Goal: Task Accomplishment & Management: Manage account settings

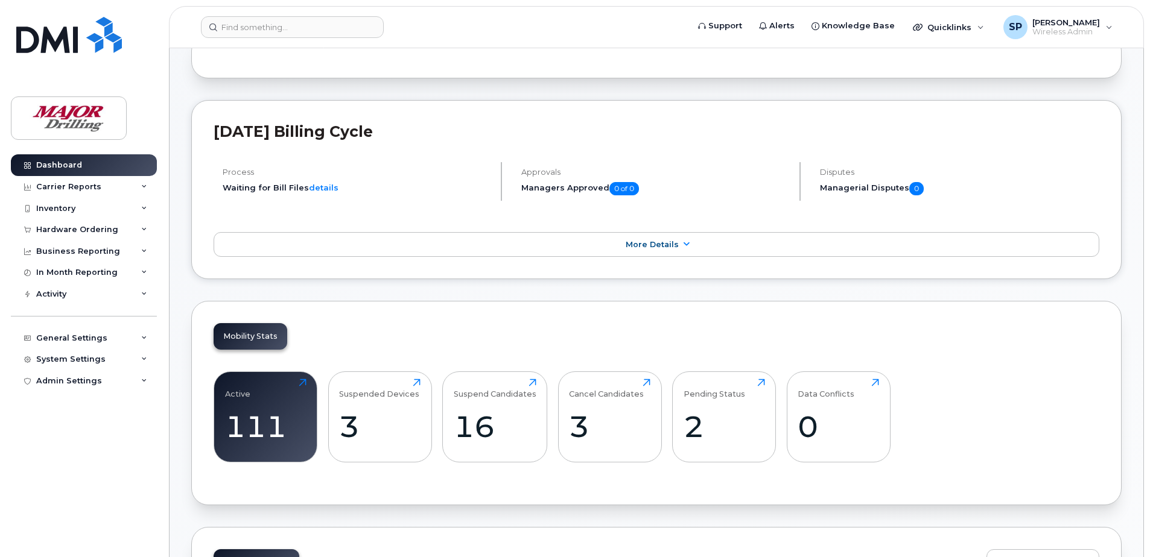
scroll to position [241, 0]
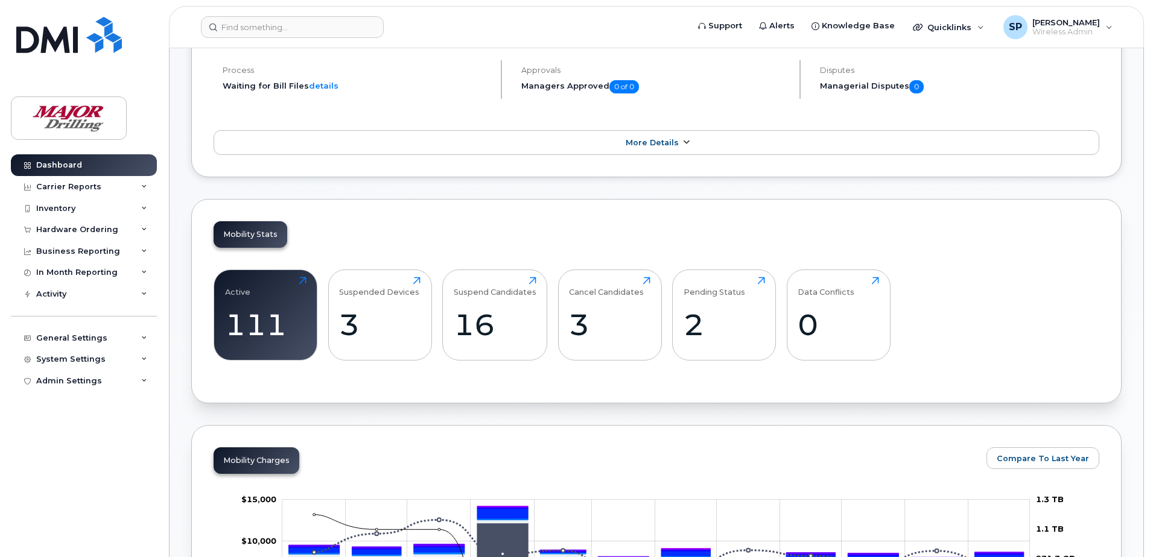
click at [682, 142] on icon at bounding box center [686, 143] width 10 height 8
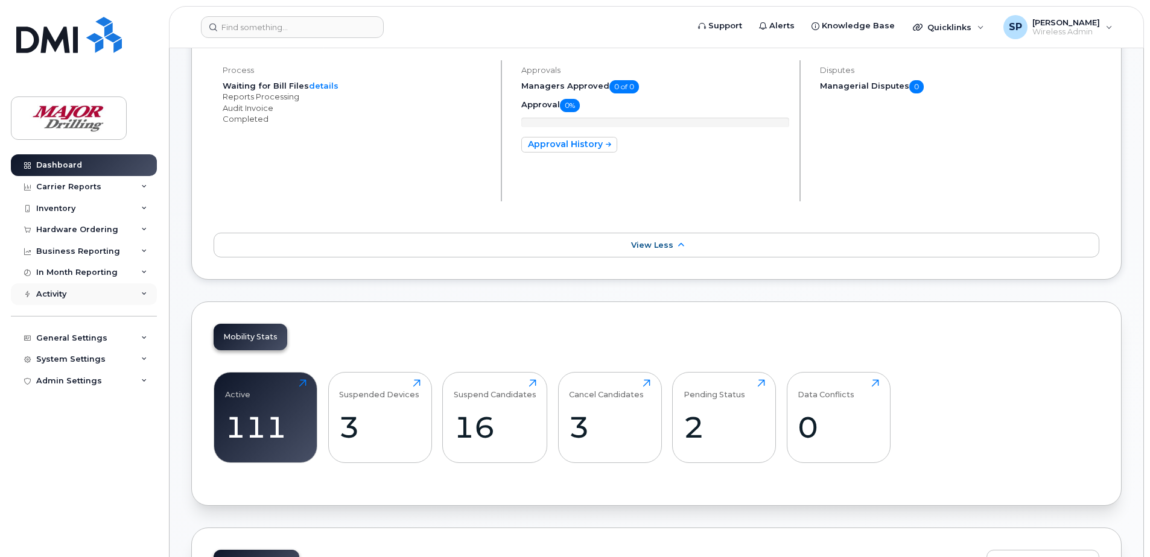
click at [143, 294] on icon at bounding box center [144, 294] width 6 height 6
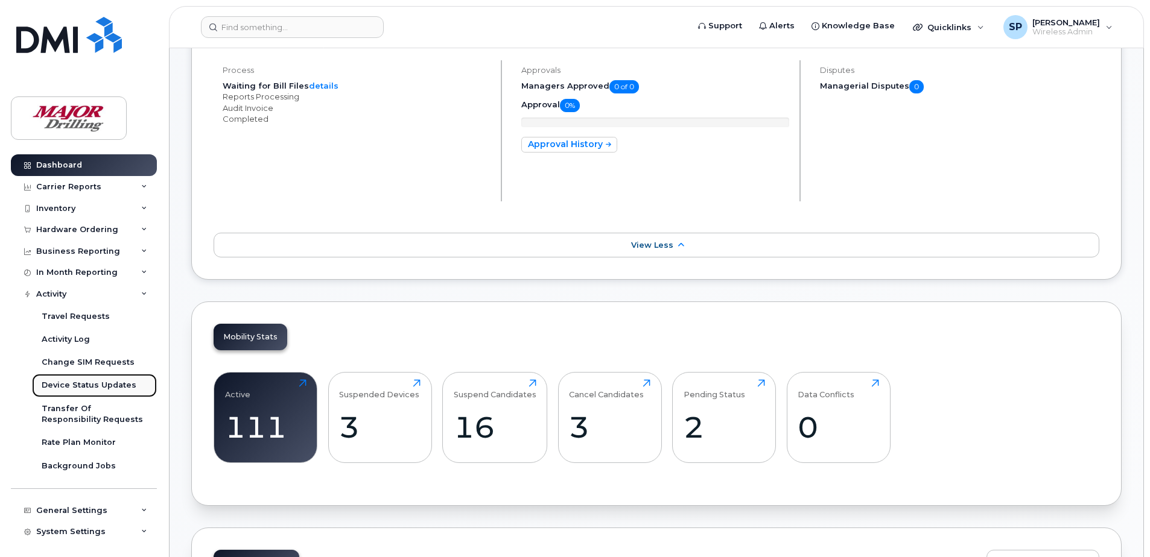
click at [112, 384] on div "Device Status Updates" at bounding box center [89, 385] width 95 height 11
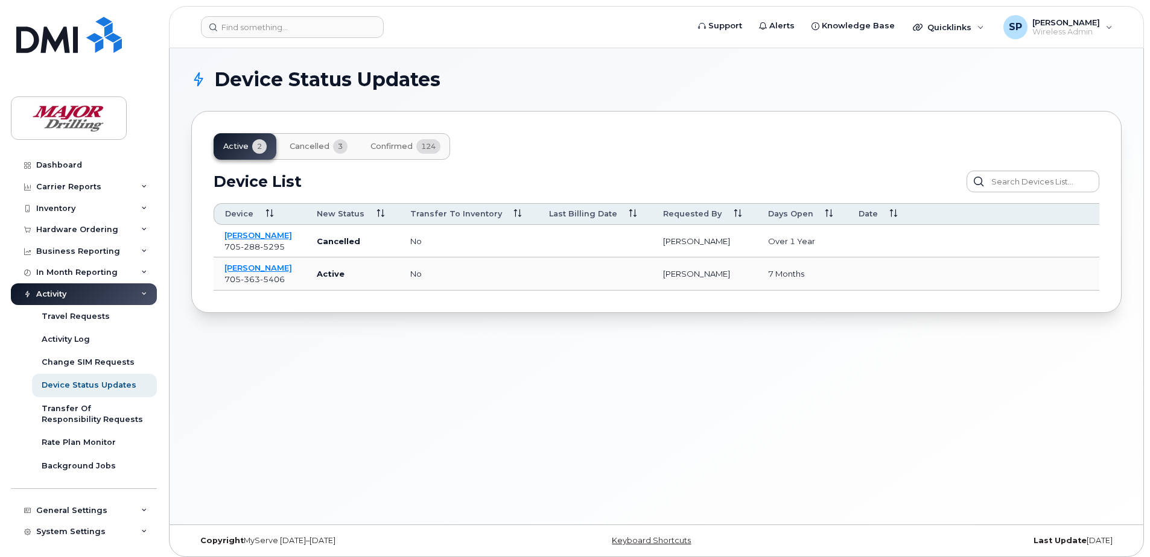
click at [310, 146] on span "Cancelled" at bounding box center [309, 147] width 40 height 10
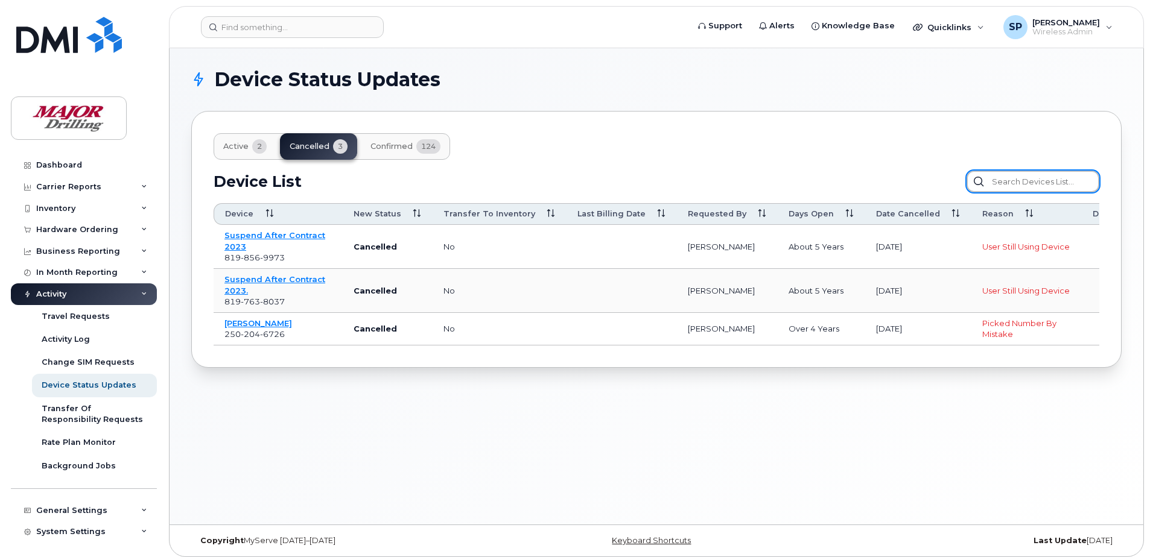
click at [1038, 183] on input "text" at bounding box center [1032, 182] width 133 height 22
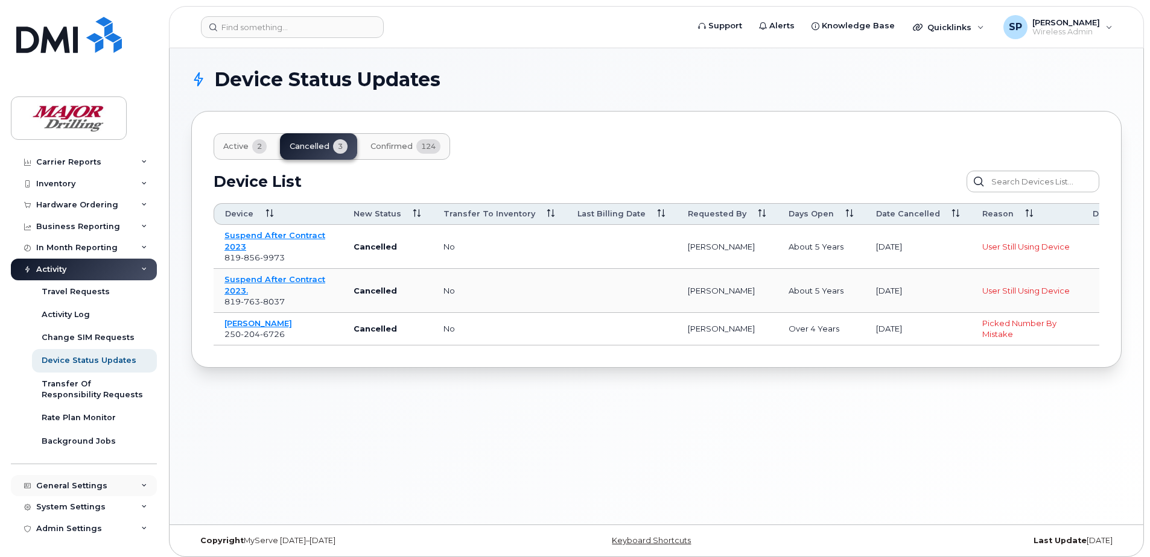
click at [141, 483] on icon at bounding box center [144, 486] width 6 height 6
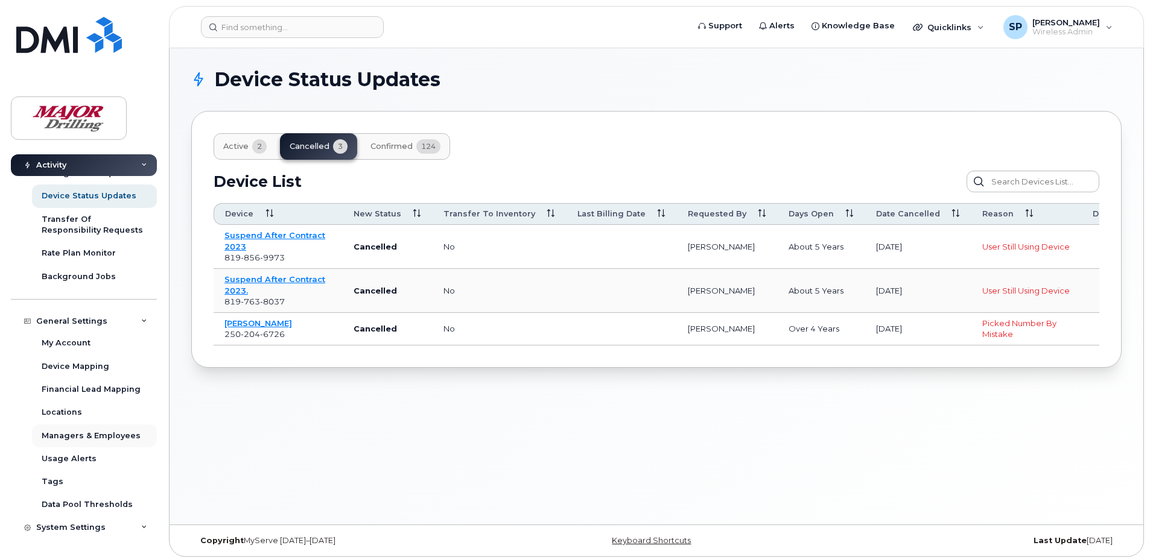
scroll to position [206, 0]
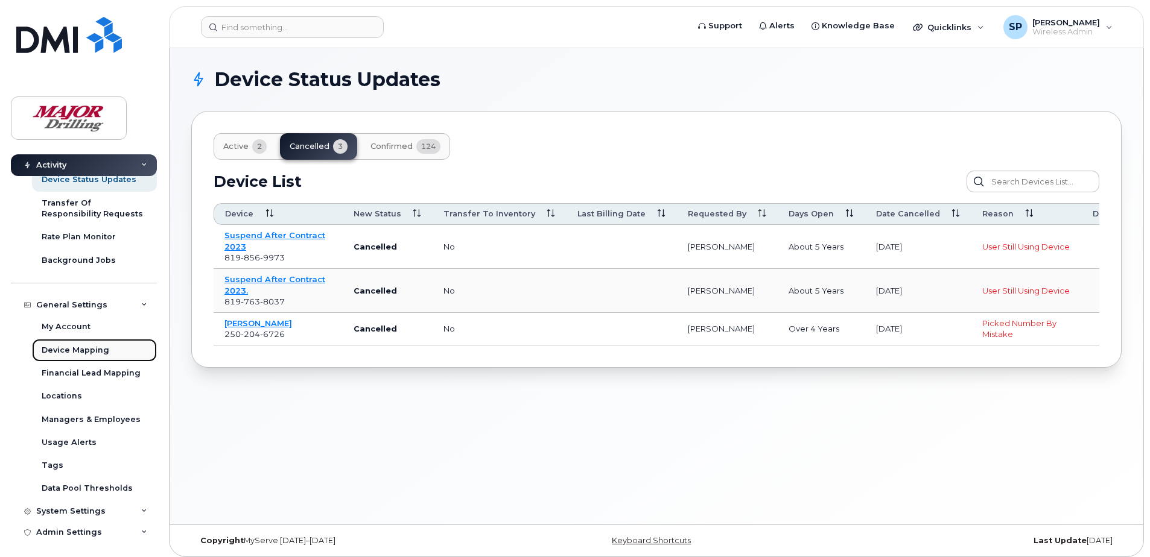
click at [95, 349] on div "Device Mapping" at bounding box center [76, 350] width 68 height 11
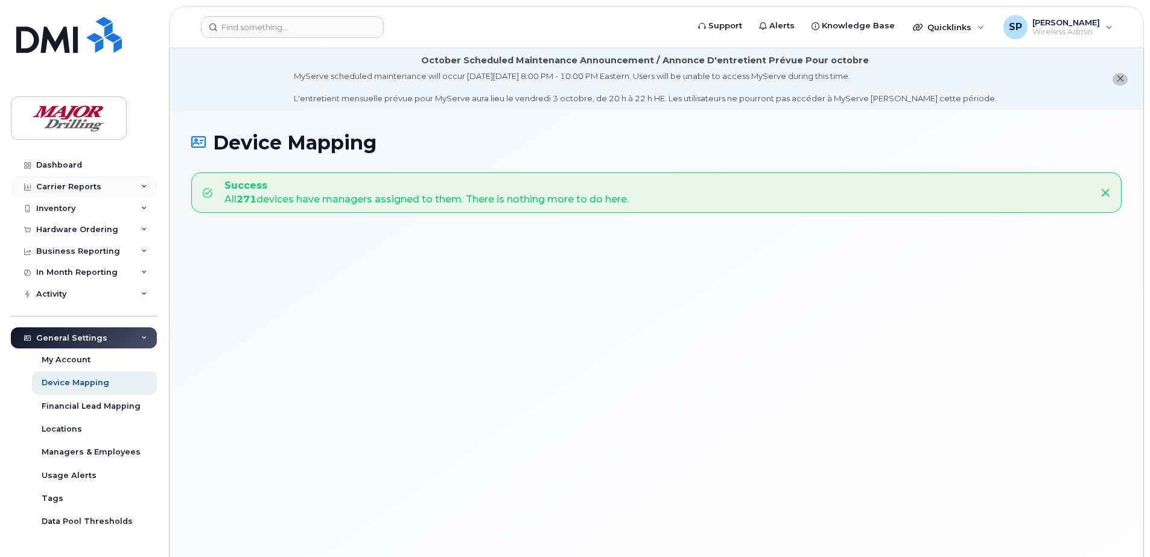
click at [141, 185] on icon at bounding box center [144, 187] width 6 height 6
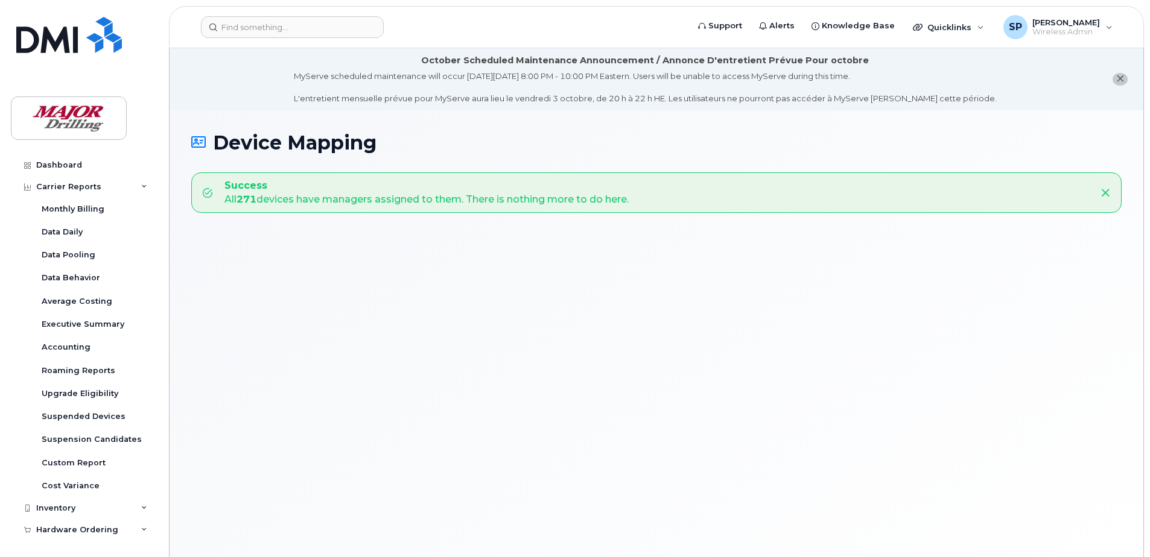
click at [1119, 79] on icon "close notification" at bounding box center [1120, 79] width 8 height 8
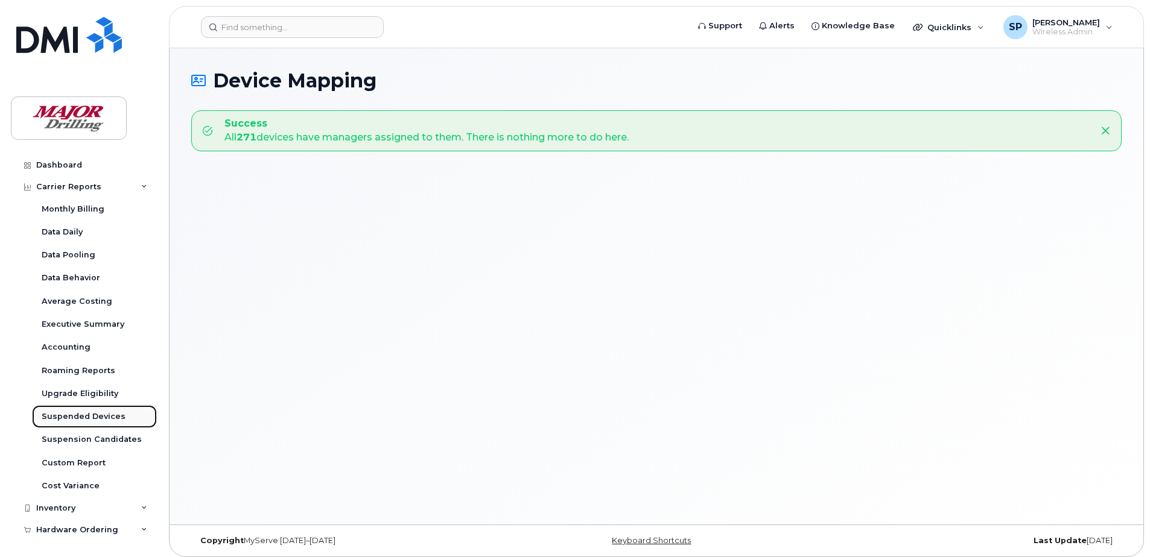
click at [104, 417] on div "Suspended Devices" at bounding box center [84, 416] width 84 height 11
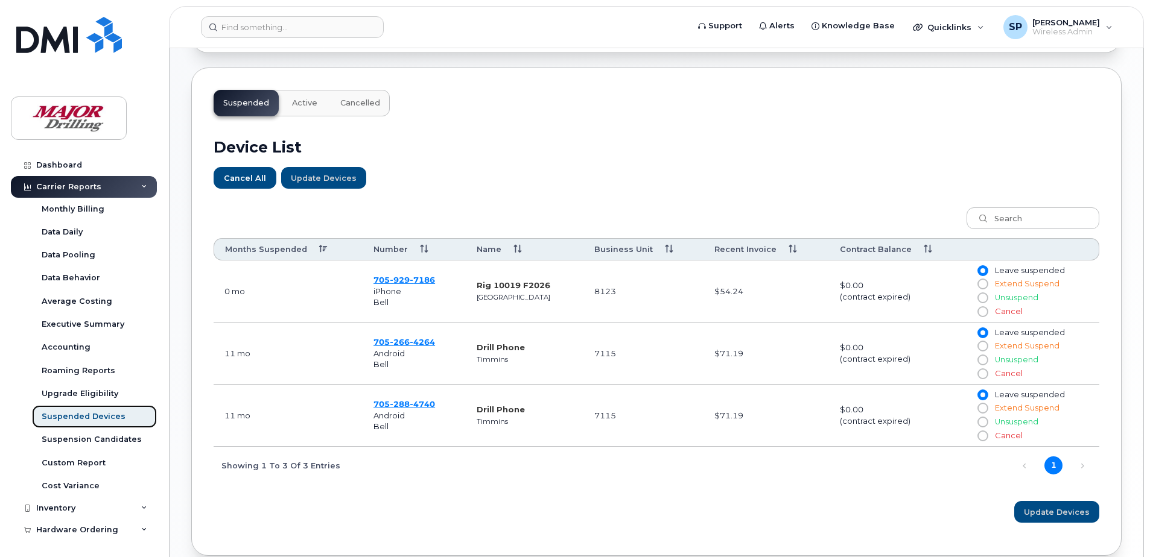
scroll to position [362, 0]
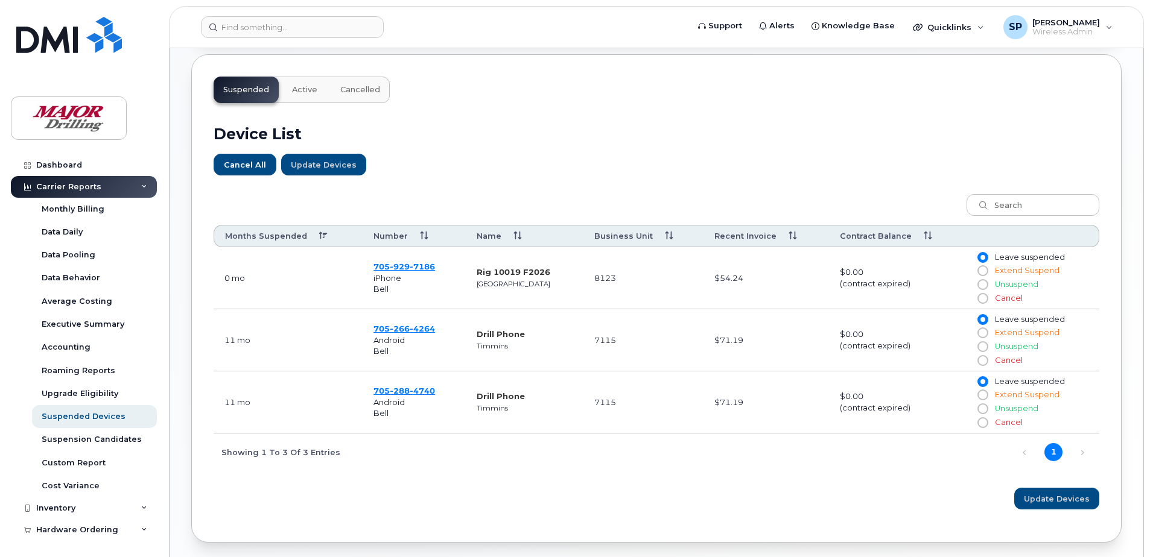
click at [596, 473] on div "Months Suspended Number Name Business Unit Recent Invoice Contract Balance 0 mo…" at bounding box center [655, 331] width 885 height 291
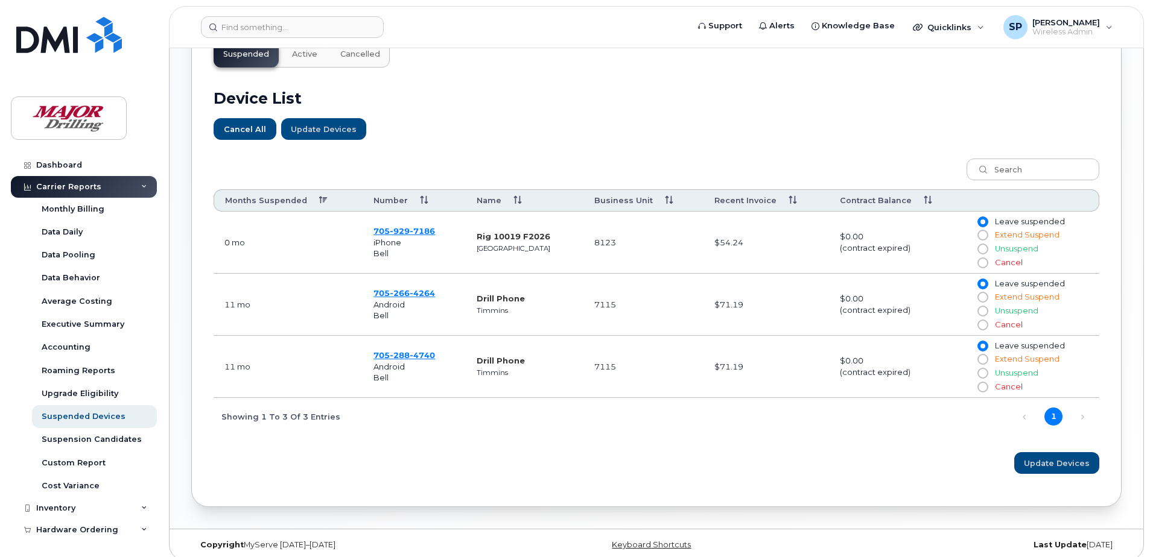
scroll to position [408, 0]
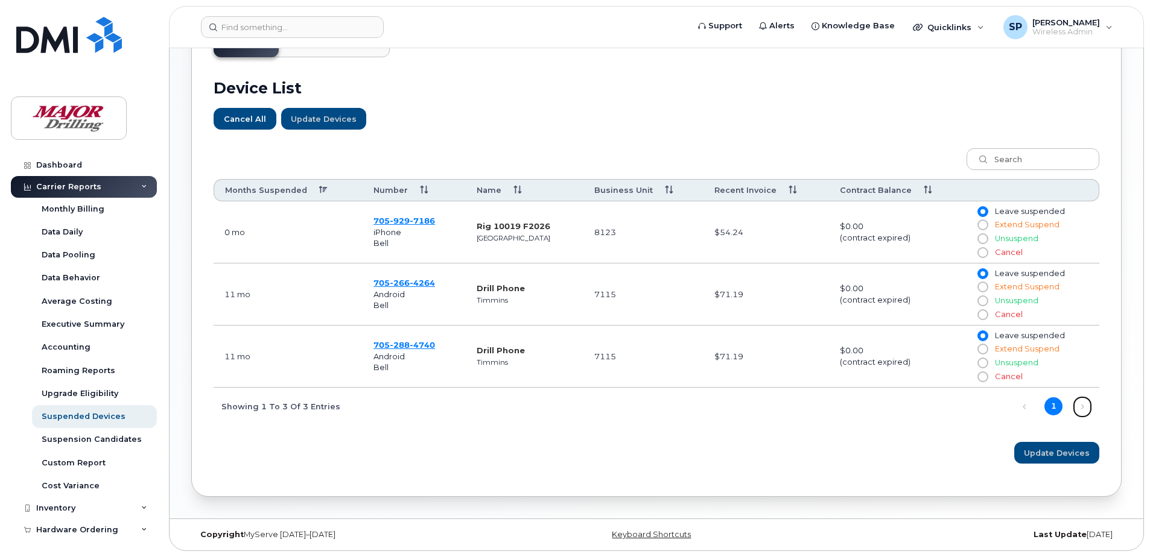
drag, startPoint x: 1083, startPoint y: 402, endPoint x: 1081, endPoint y: 411, distance: 8.6
click at [1083, 405] on link "Next" at bounding box center [1082, 407] width 18 height 18
click at [1084, 410] on link "Next" at bounding box center [1082, 407] width 18 height 18
click at [1079, 406] on link "Next" at bounding box center [1082, 407] width 18 height 18
click at [99, 440] on div "Suspension Candidates" at bounding box center [92, 439] width 100 height 11
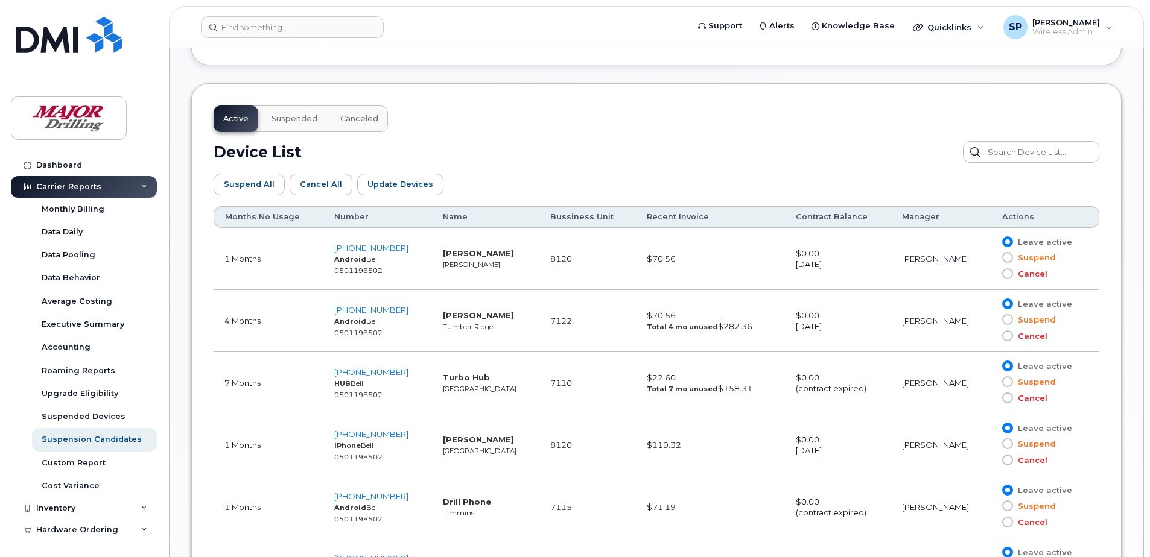
scroll to position [566, 0]
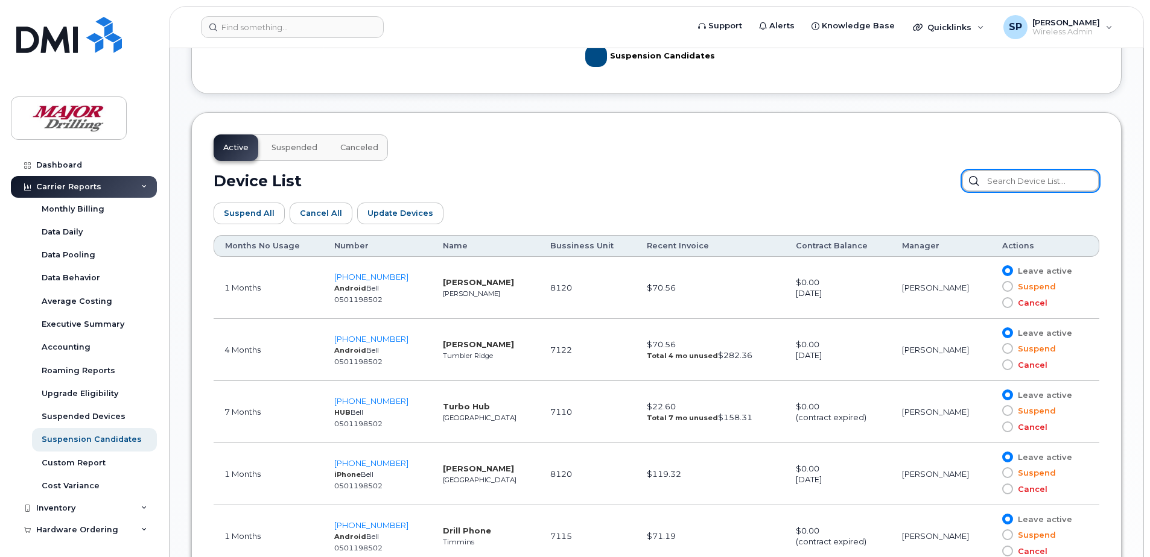
click at [1033, 183] on input "text" at bounding box center [1030, 181] width 138 height 22
paste input "8192791617"
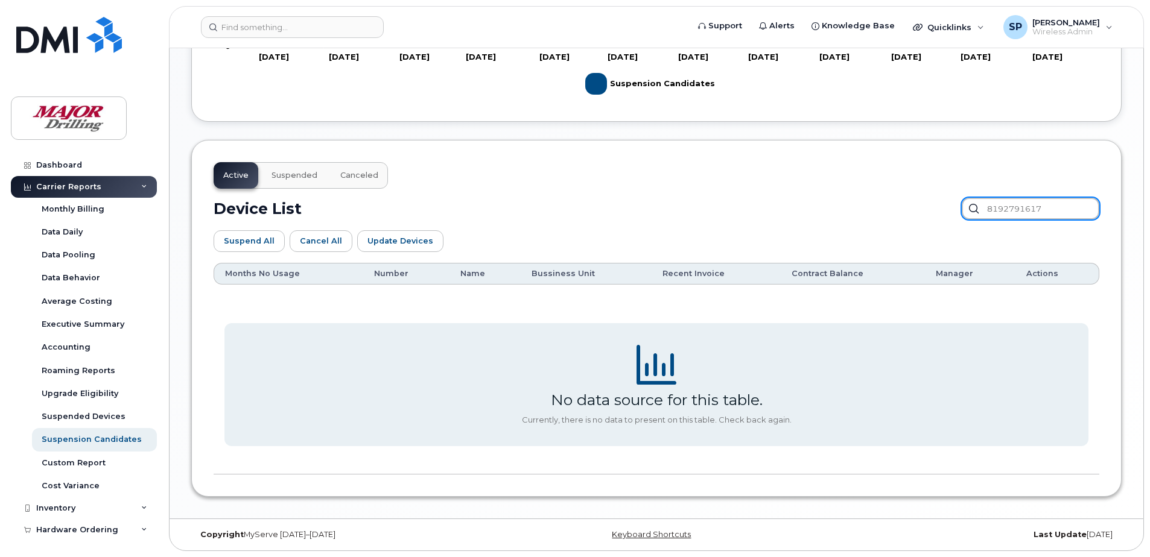
scroll to position [538, 0]
type input "8192791617"
click at [295, 172] on span "Suspended" at bounding box center [294, 176] width 46 height 10
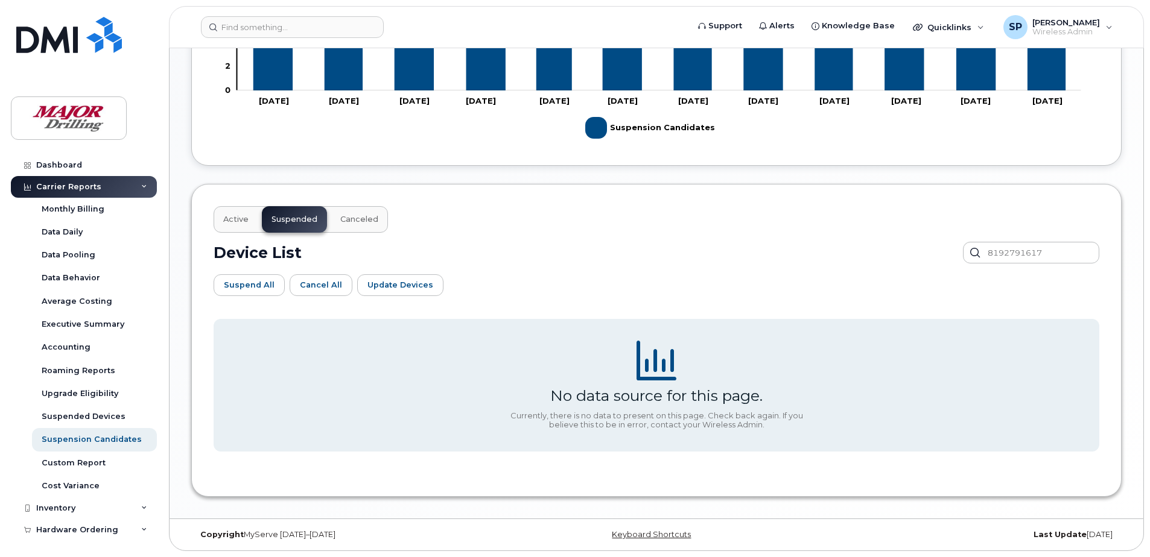
click at [368, 218] on span "Canceled" at bounding box center [359, 220] width 38 height 10
click at [236, 215] on span "Active" at bounding box center [235, 220] width 25 height 10
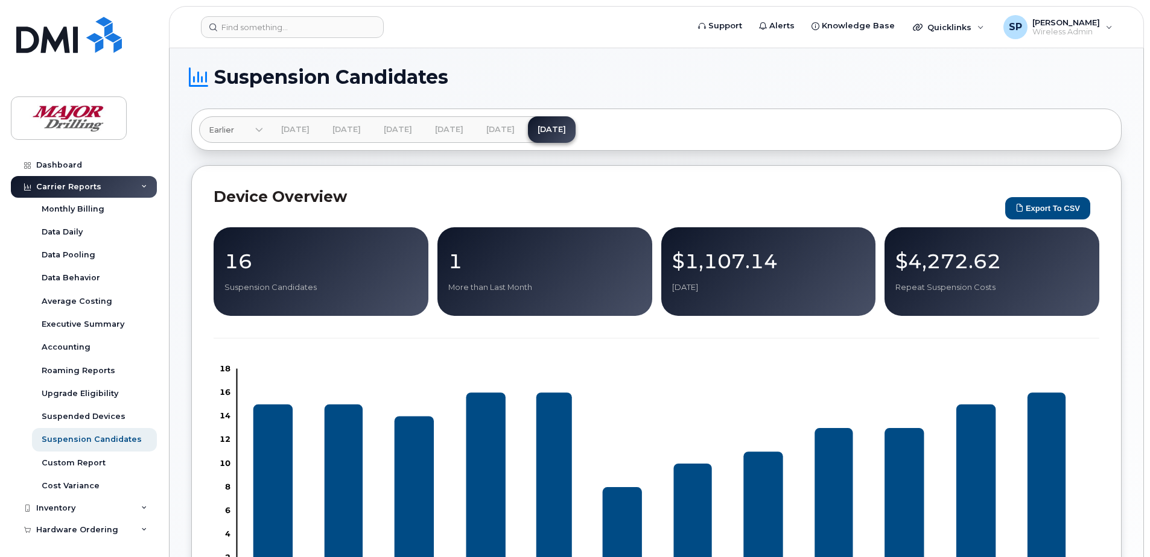
scroll to position [0, 0]
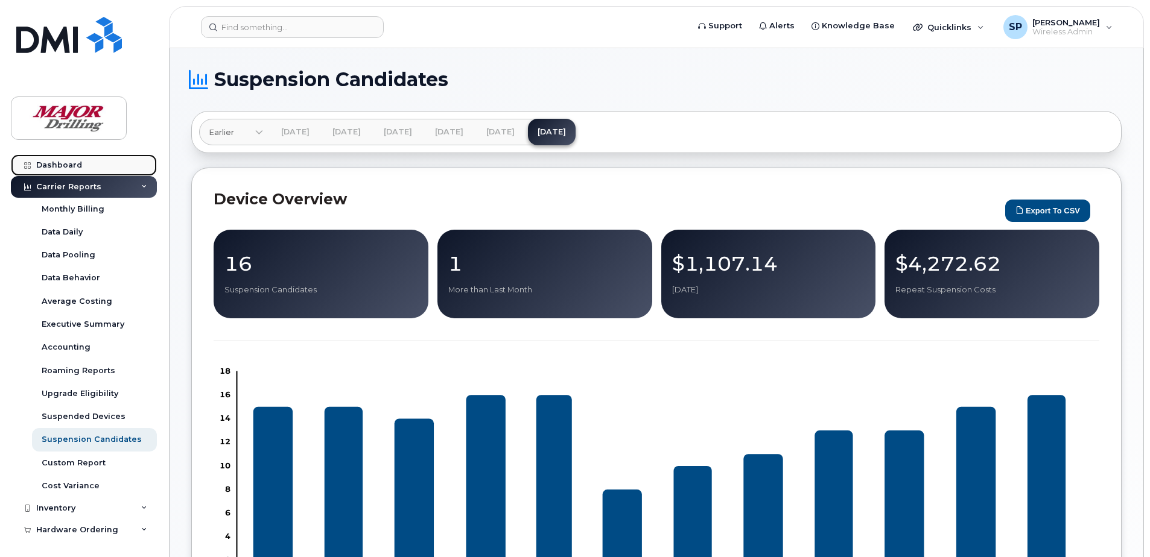
click at [71, 162] on div "Dashboard" at bounding box center [59, 165] width 46 height 10
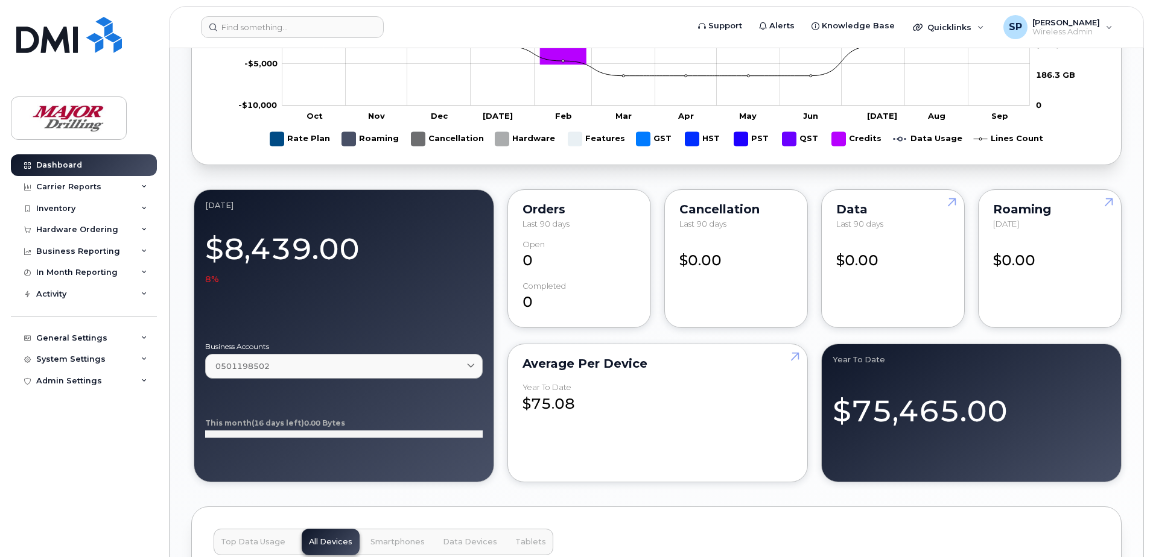
scroll to position [784, 0]
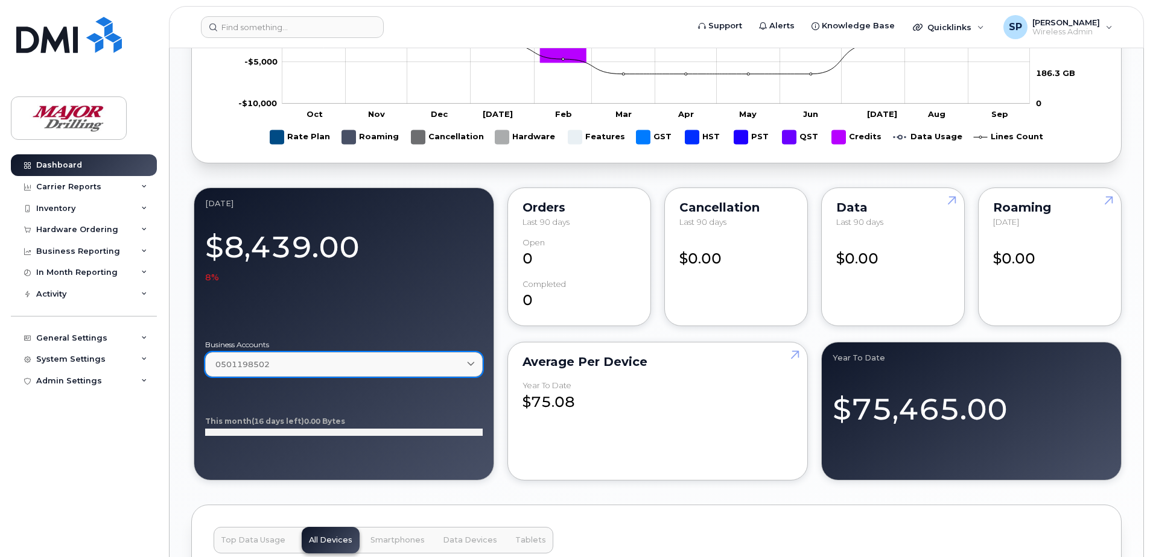
click at [473, 364] on icon at bounding box center [471, 365] width 8 height 8
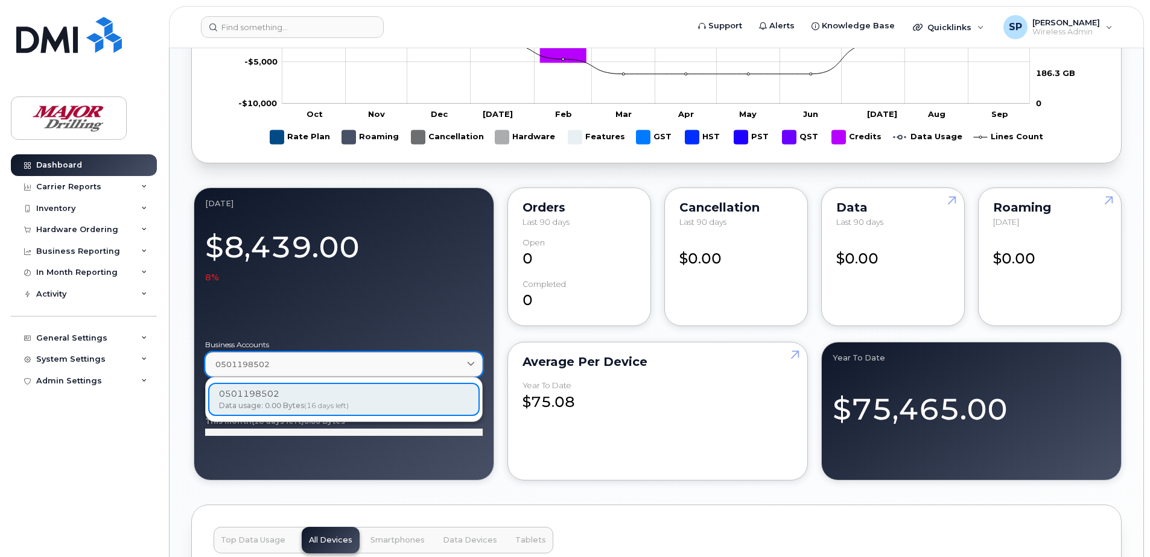
click at [473, 364] on icon at bounding box center [471, 365] width 8 height 8
click at [468, 363] on icon at bounding box center [471, 365] width 8 height 8
click at [427, 286] on div at bounding box center [343, 307] width 277 height 48
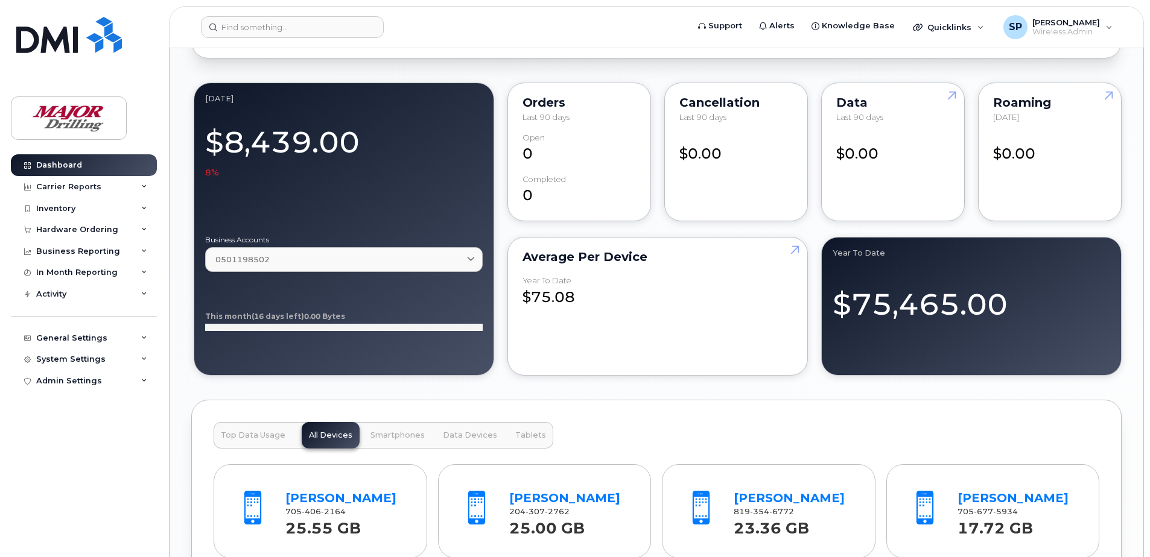
scroll to position [905, 0]
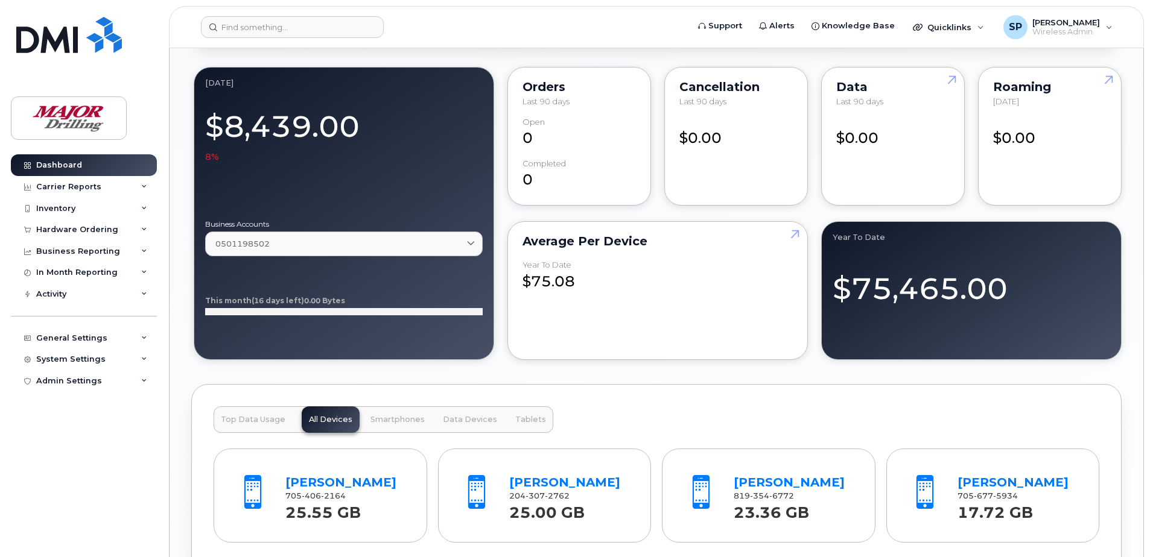
click at [278, 312] on rect at bounding box center [343, 311] width 277 height 7
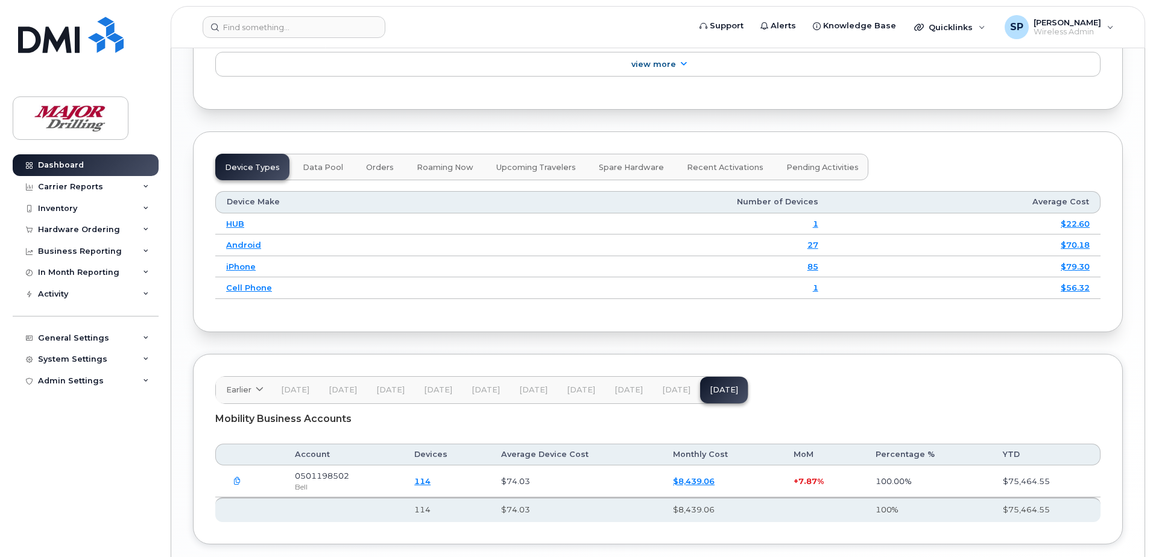
scroll to position [1483, 0]
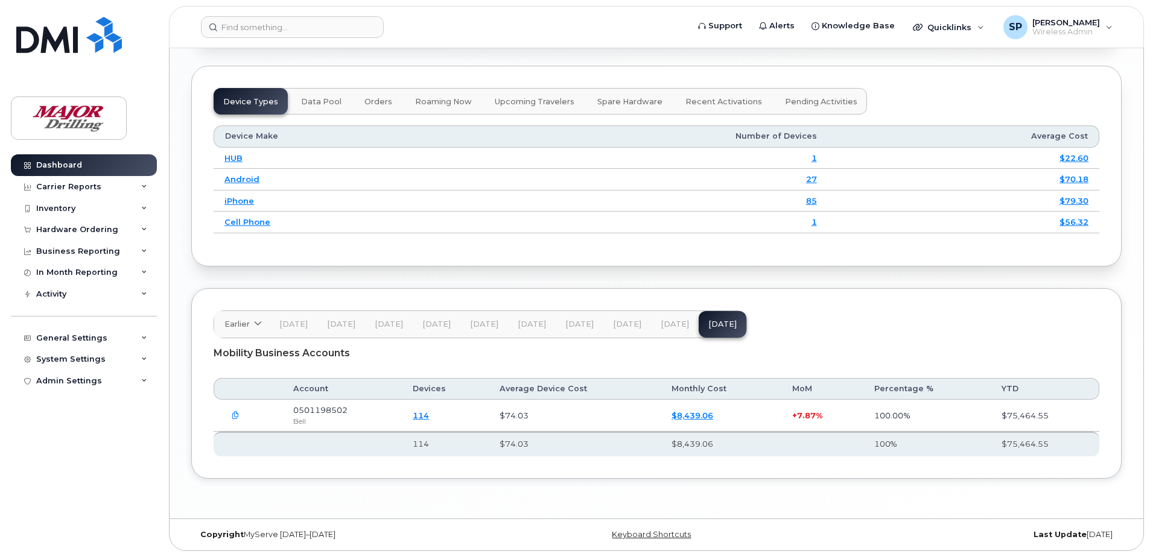
click at [668, 322] on span "Aug 25" at bounding box center [674, 325] width 28 height 10
click at [429, 416] on link "113" at bounding box center [421, 416] width 16 height 10
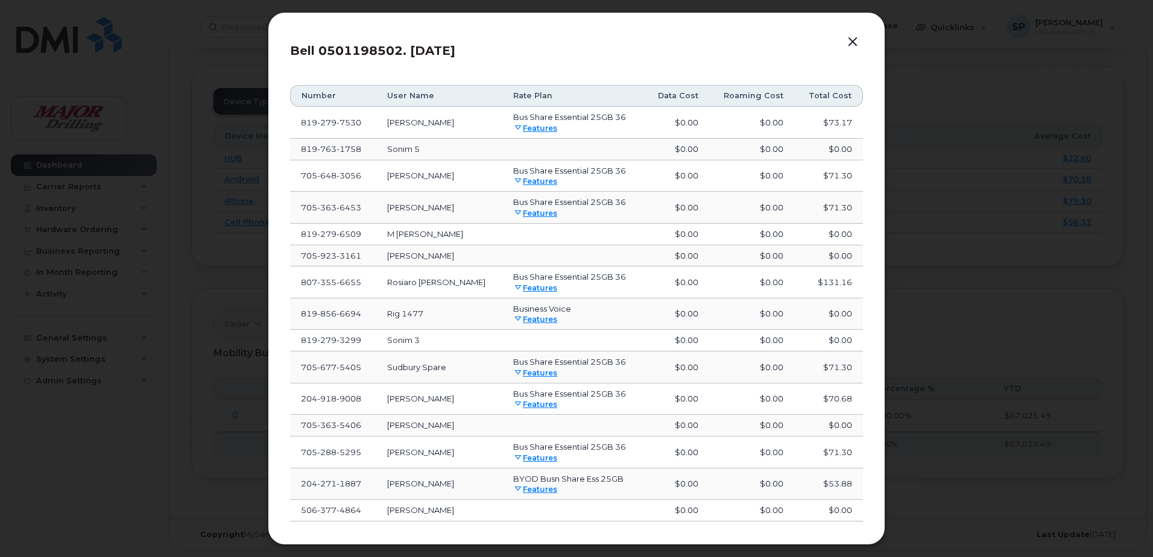
click at [713, 68] on header "Bell 0501198502. Aug 25" at bounding box center [576, 54] width 573 height 40
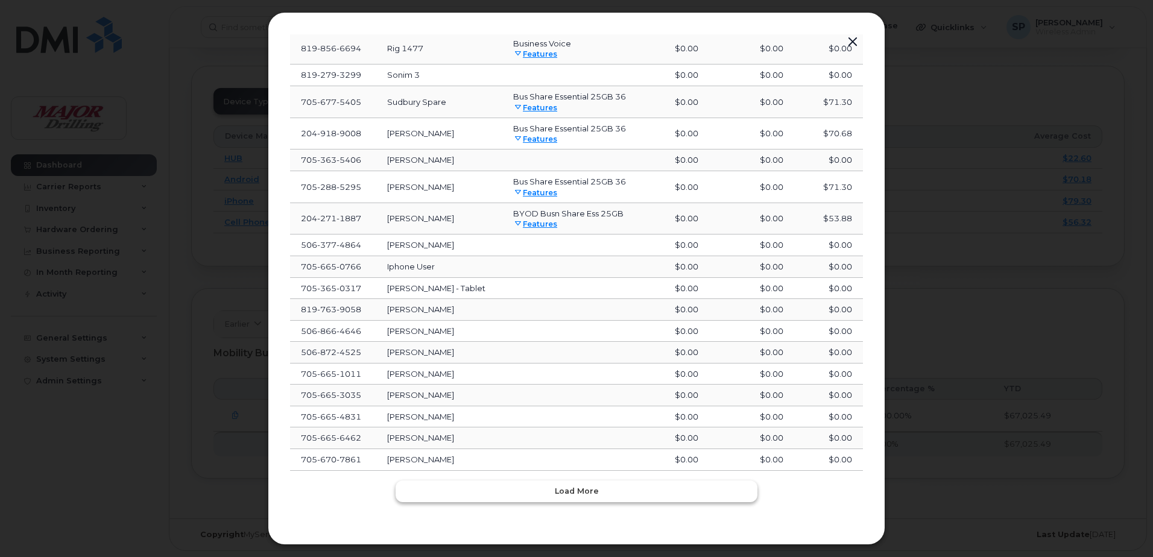
click at [582, 490] on span "Load more" at bounding box center [577, 490] width 44 height 11
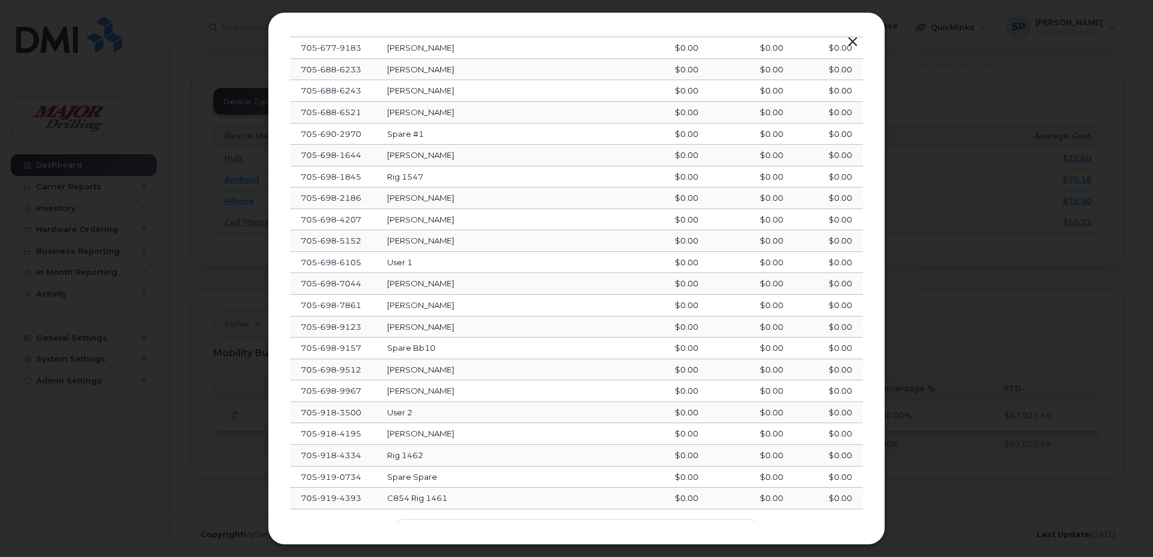
scroll to position [802, 0]
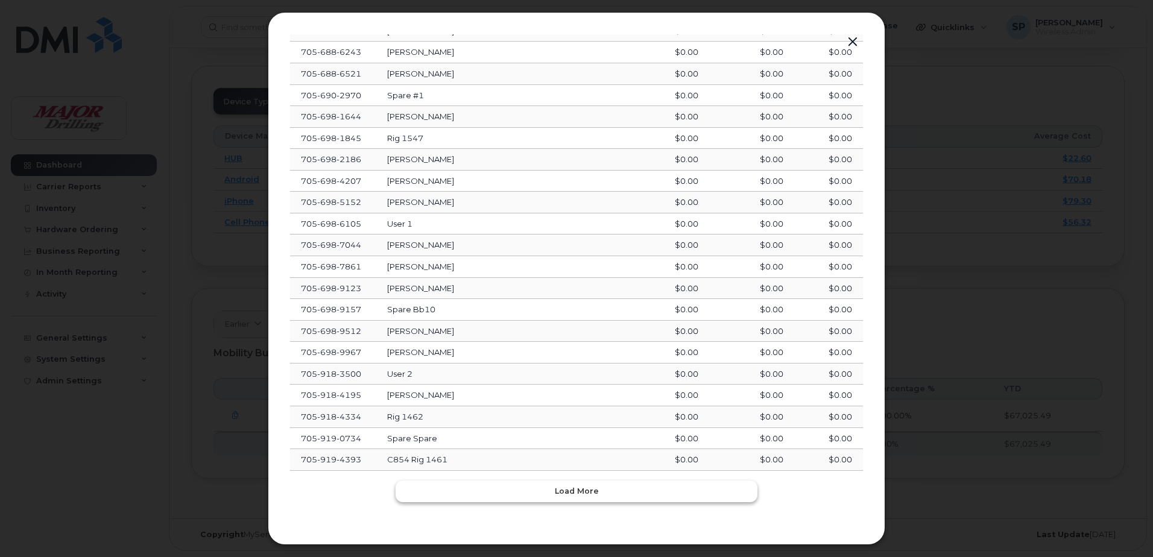
click at [584, 491] on span "Load more" at bounding box center [577, 490] width 44 height 11
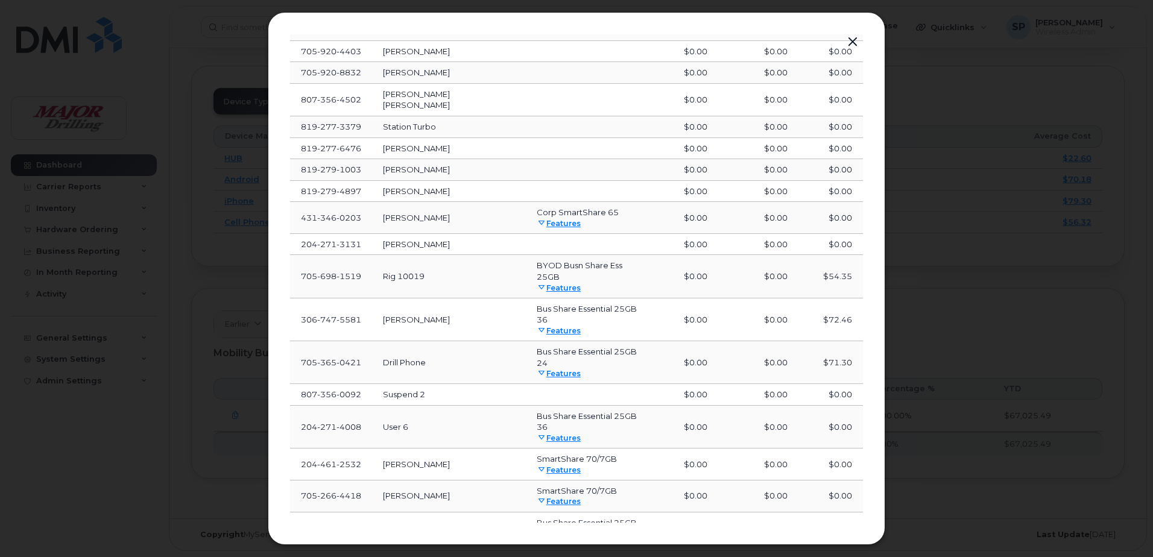
scroll to position [1431, 0]
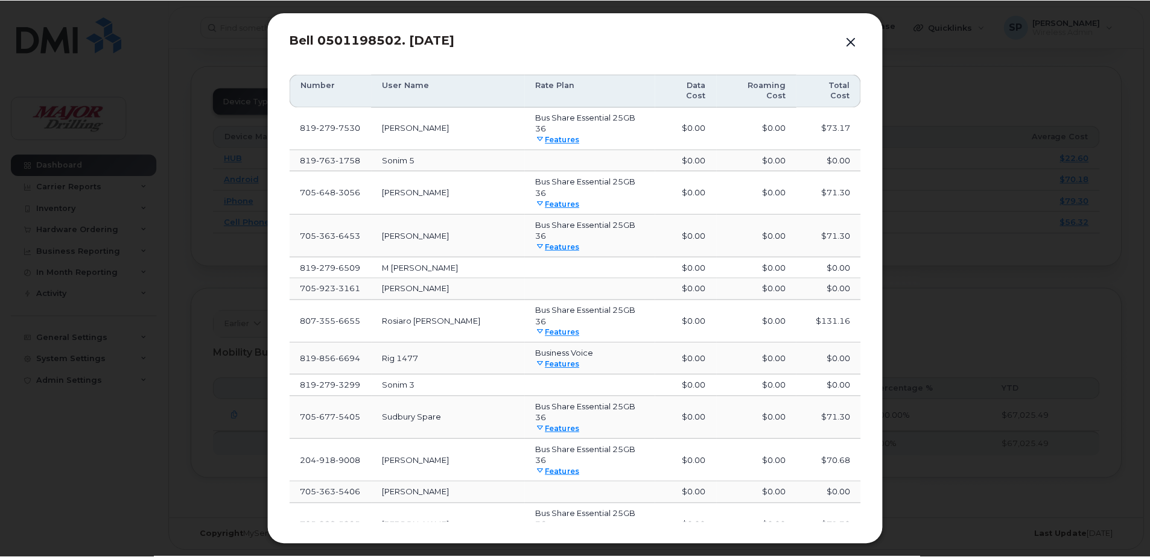
scroll to position [0, 0]
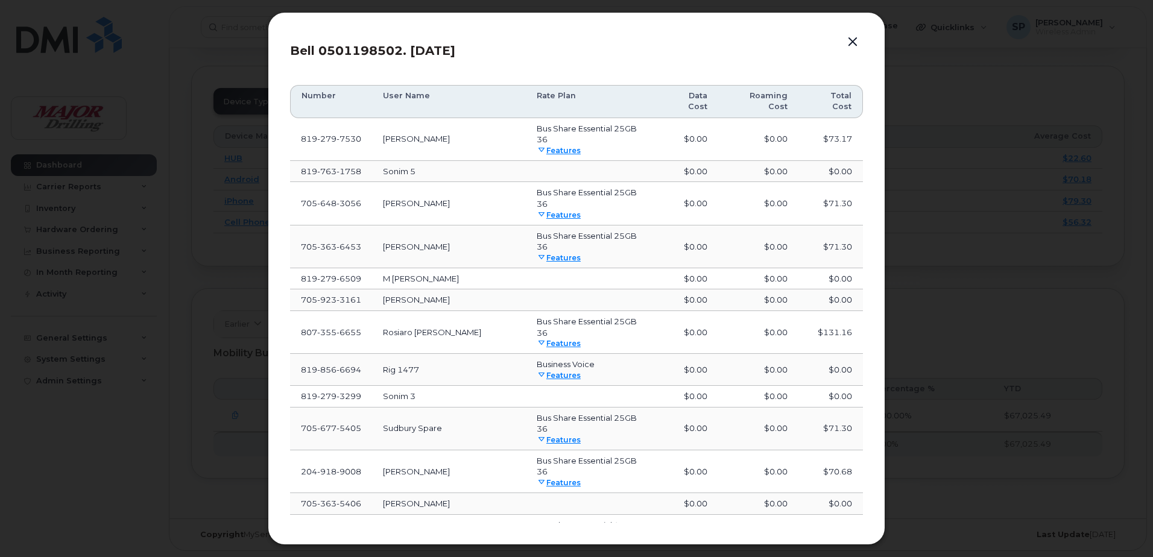
click at [853, 42] on button "button" at bounding box center [853, 42] width 18 height 17
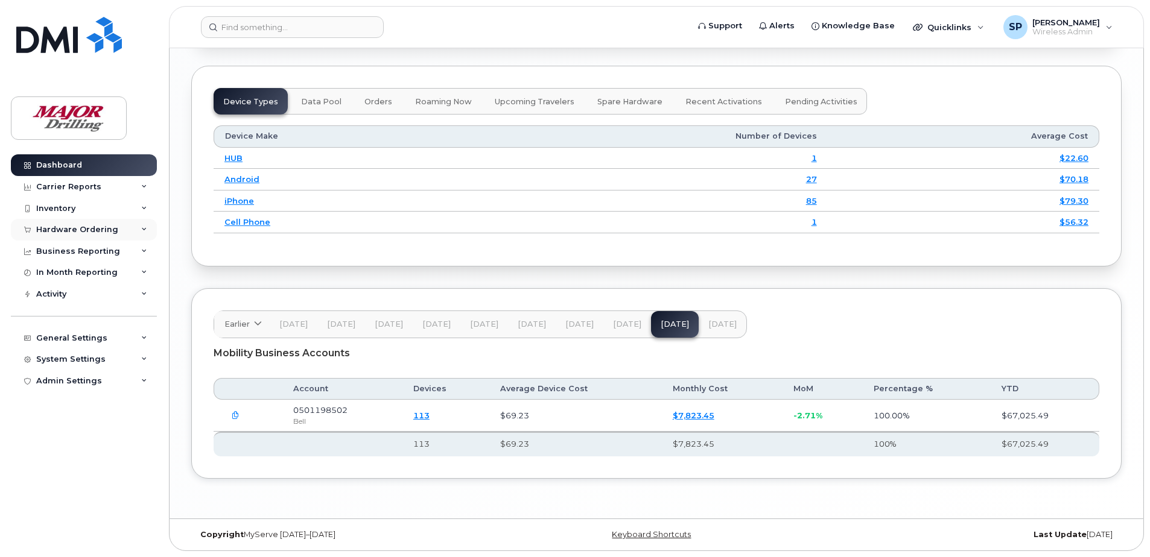
click at [151, 229] on div "Hardware Ordering" at bounding box center [84, 230] width 146 height 22
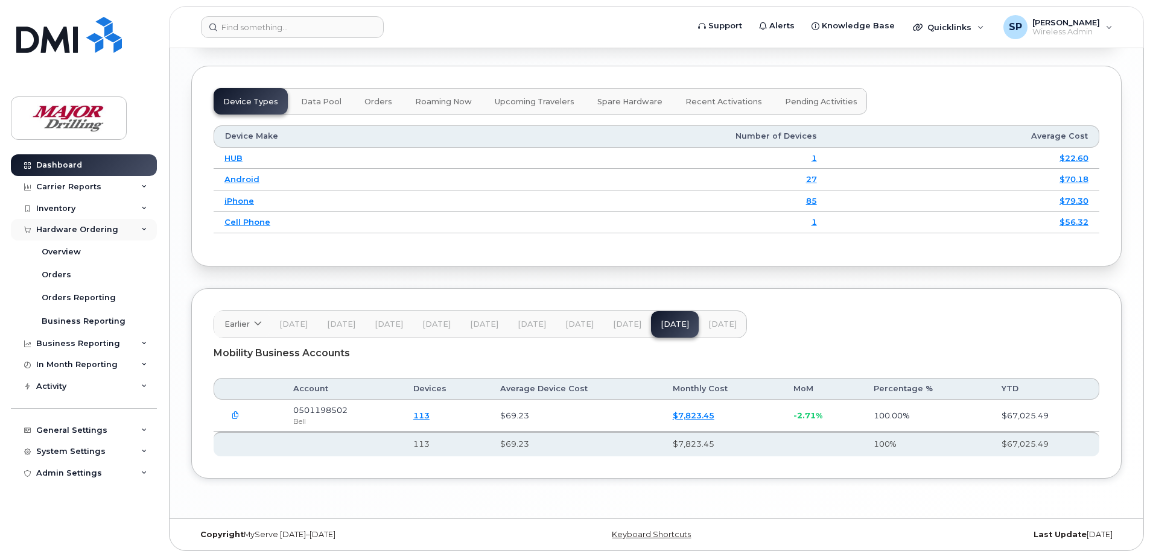
click at [146, 230] on icon at bounding box center [144, 230] width 6 height 6
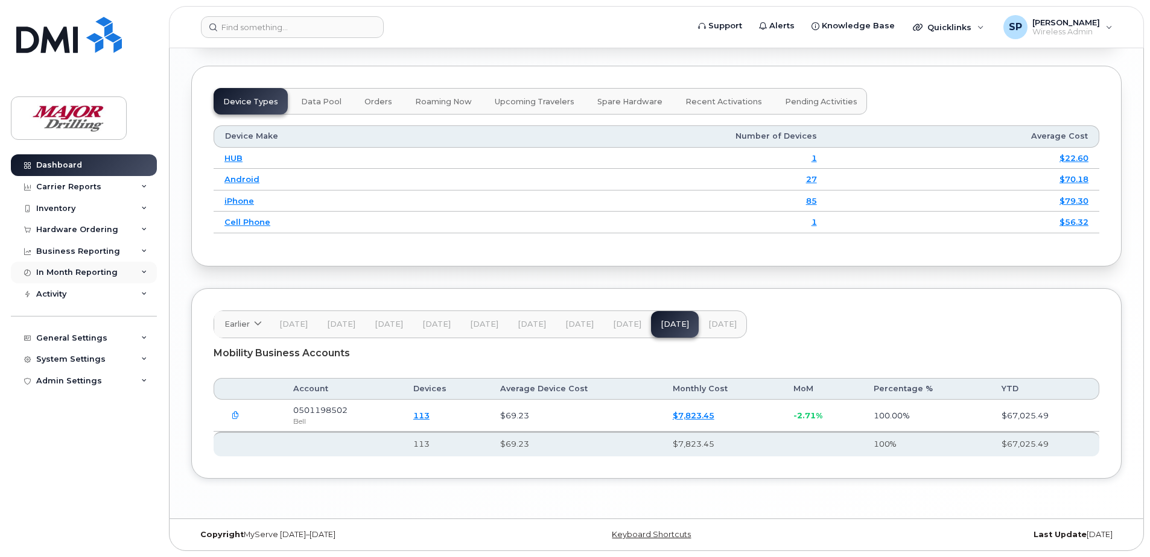
click at [143, 274] on icon at bounding box center [144, 273] width 6 height 6
click at [145, 293] on icon at bounding box center [144, 294] width 6 height 6
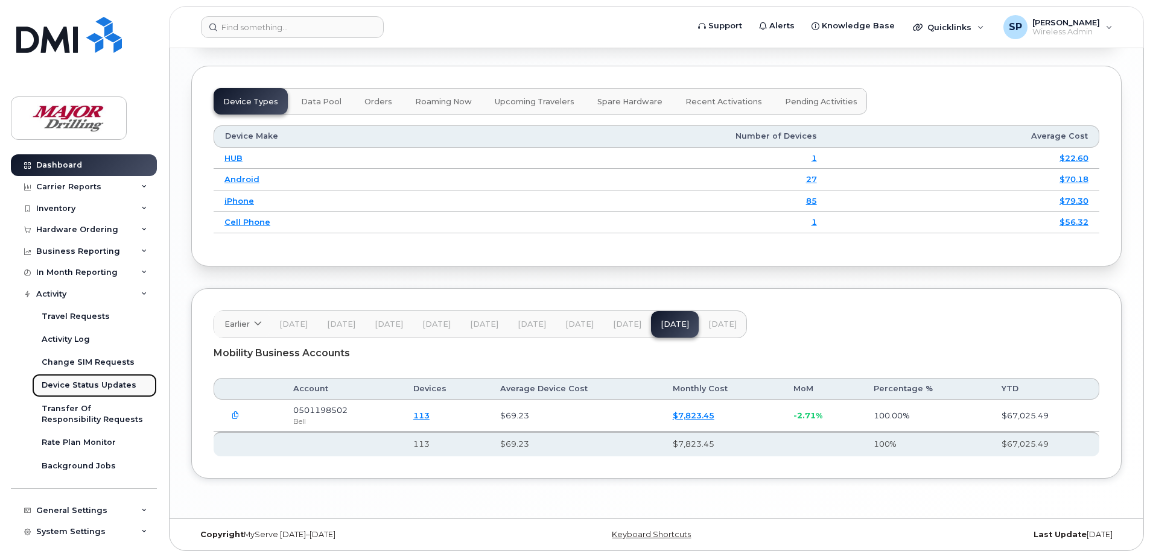
click at [118, 385] on div "Device Status Updates" at bounding box center [89, 385] width 95 height 11
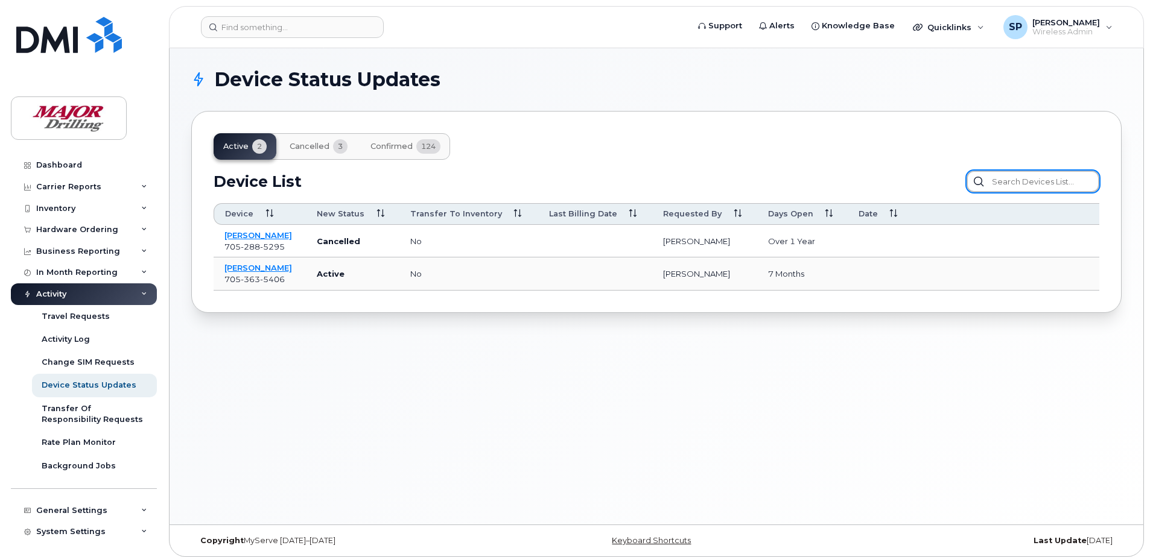
click at [1020, 179] on input "text" at bounding box center [1032, 182] width 133 height 22
paste input "8192791617"
type input "8192791617"
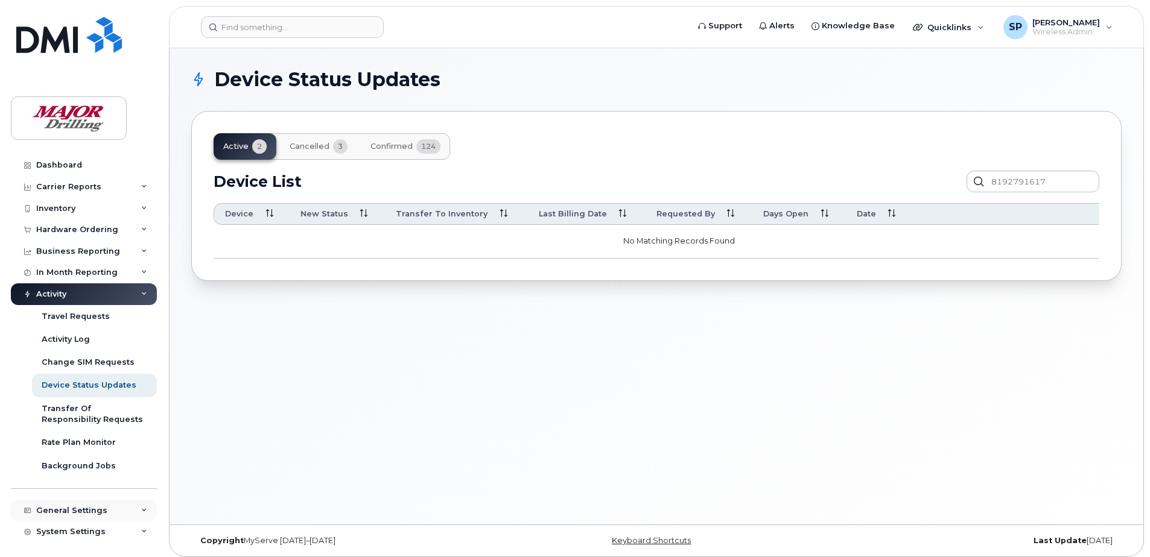
click at [141, 510] on icon at bounding box center [144, 511] width 6 height 6
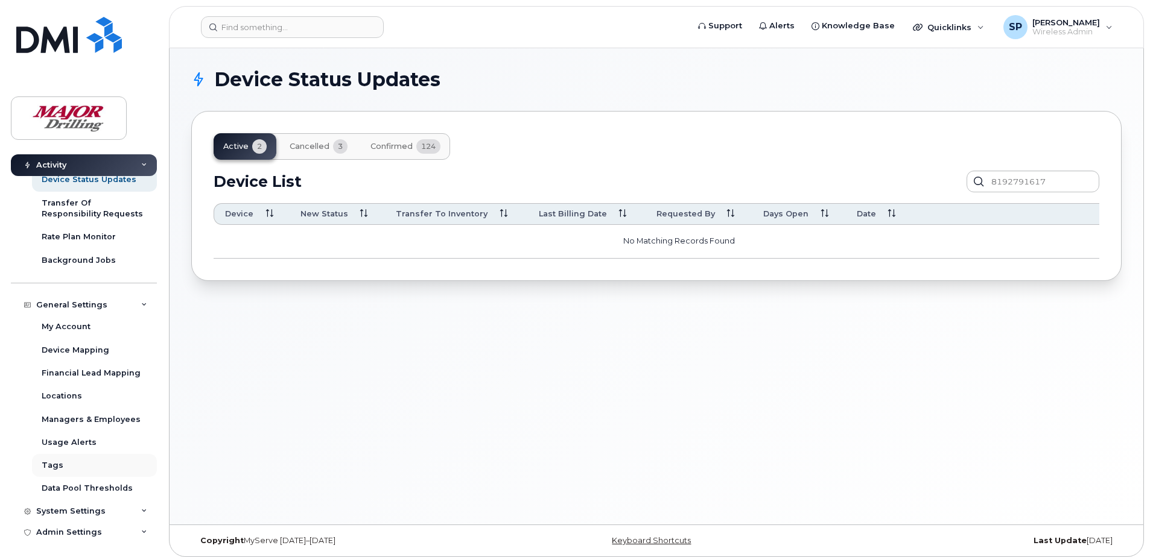
scroll to position [209, 0]
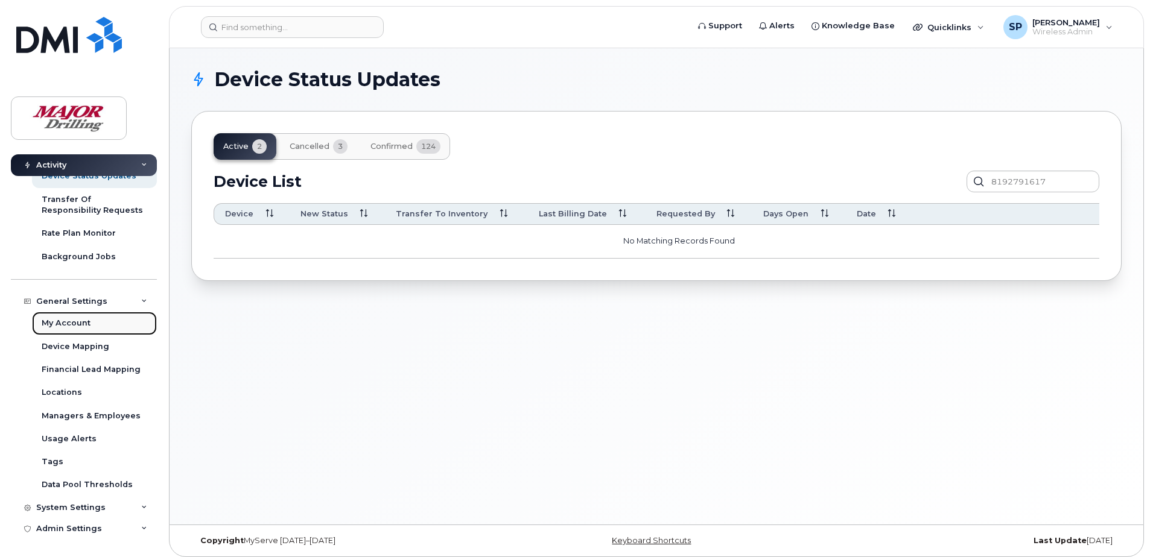
click at [84, 324] on div "My Account" at bounding box center [66, 323] width 49 height 11
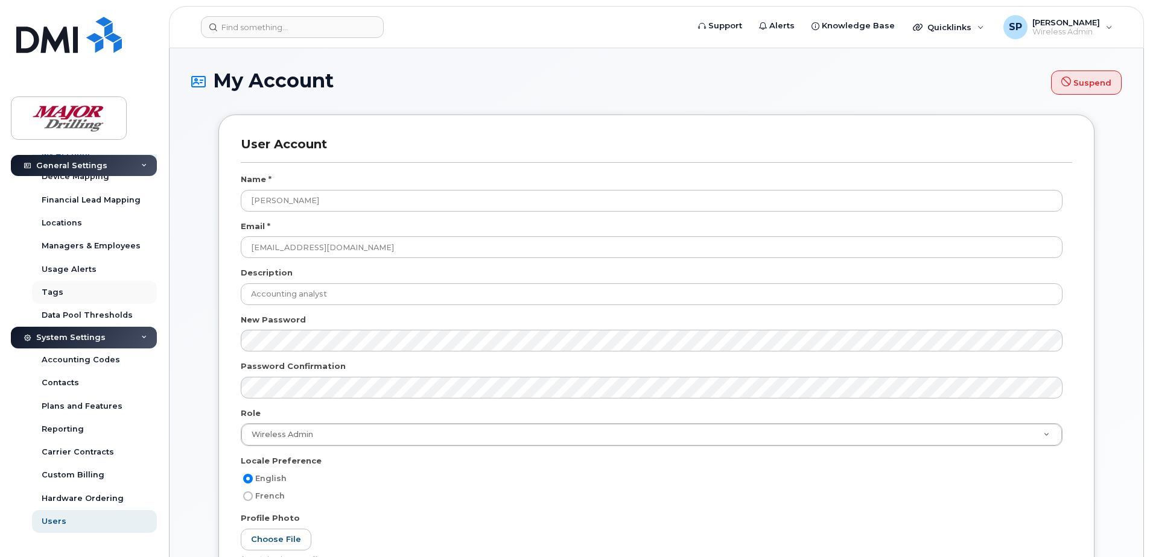
scroll to position [241, 0]
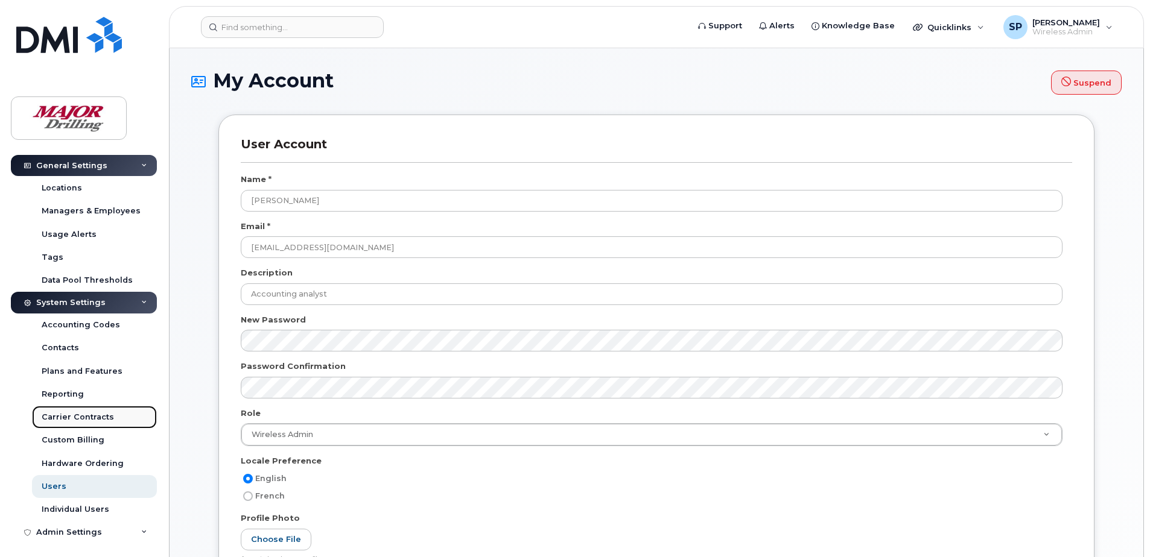
click at [93, 417] on div "Carrier Contracts" at bounding box center [78, 417] width 72 height 11
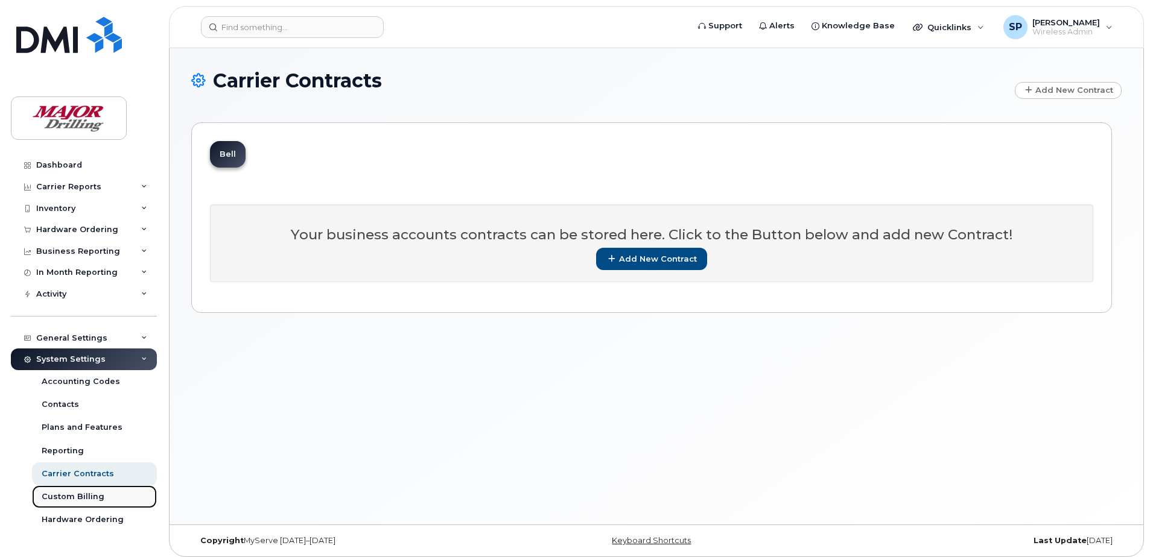
click at [73, 495] on div "Custom Billing" at bounding box center [73, 497] width 63 height 11
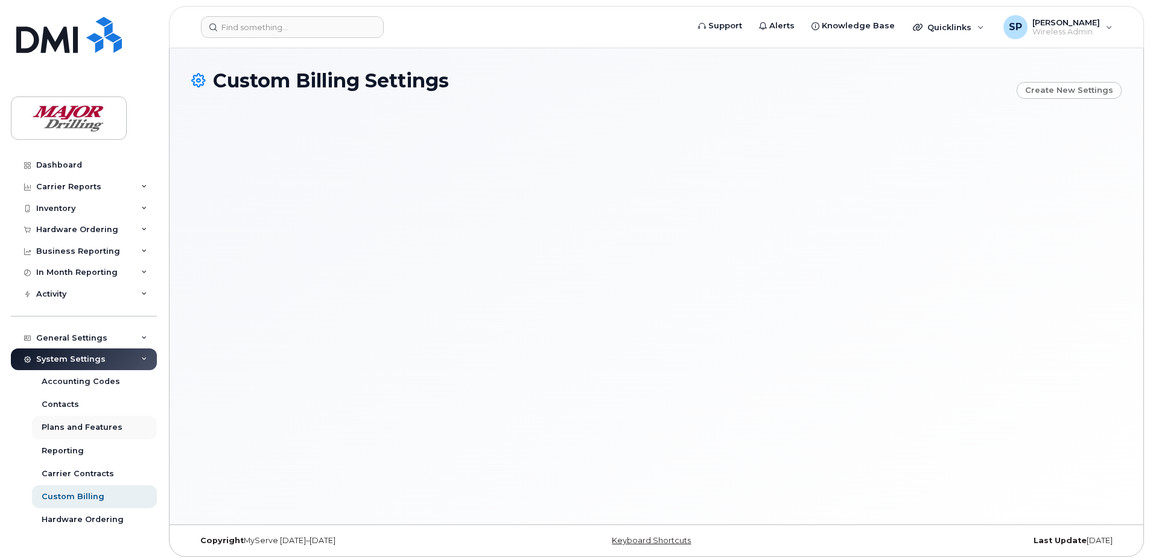
scroll to position [60, 0]
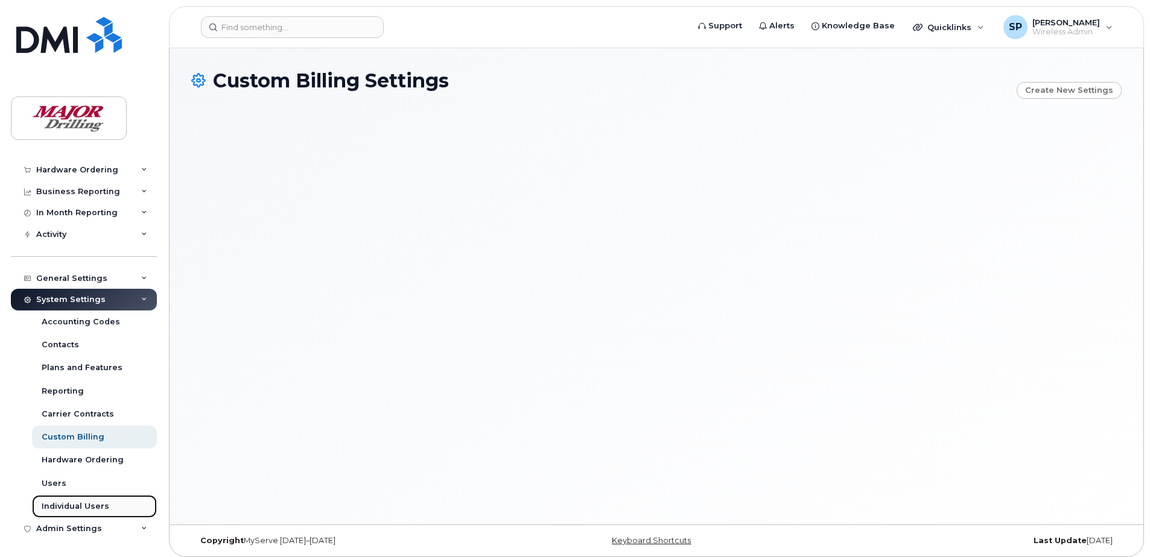
click at [75, 506] on div "Individual Users" at bounding box center [76, 506] width 68 height 11
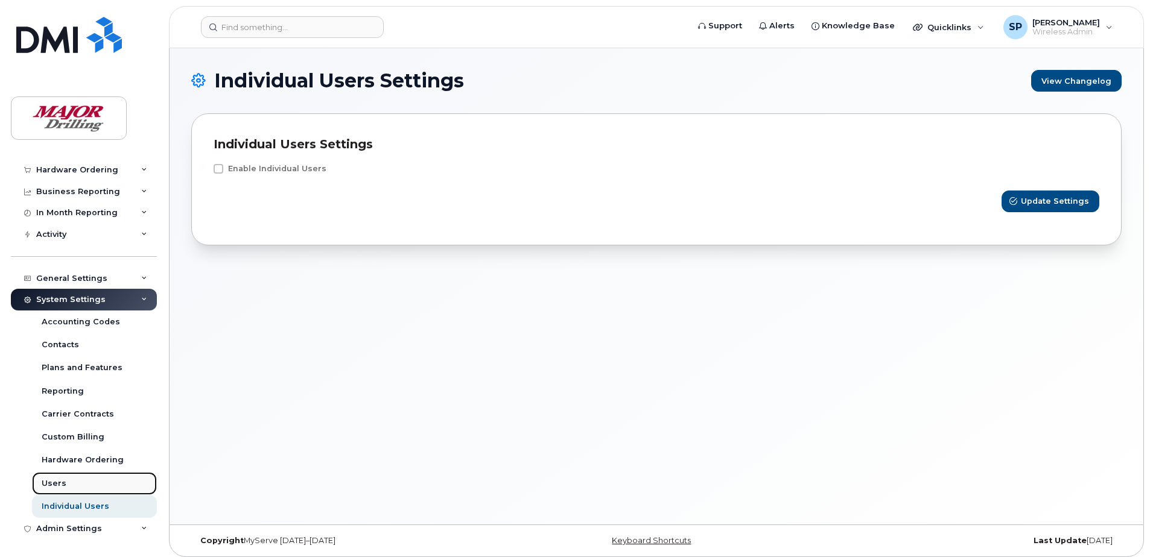
click at [63, 480] on div "Users" at bounding box center [54, 483] width 25 height 11
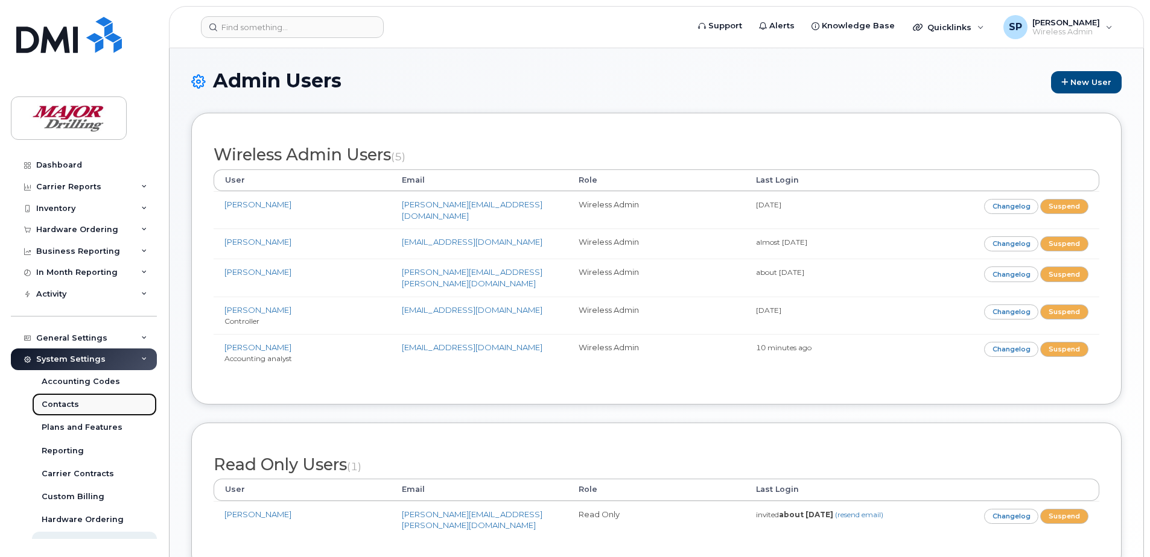
click at [61, 405] on div "Contacts" at bounding box center [60, 404] width 37 height 11
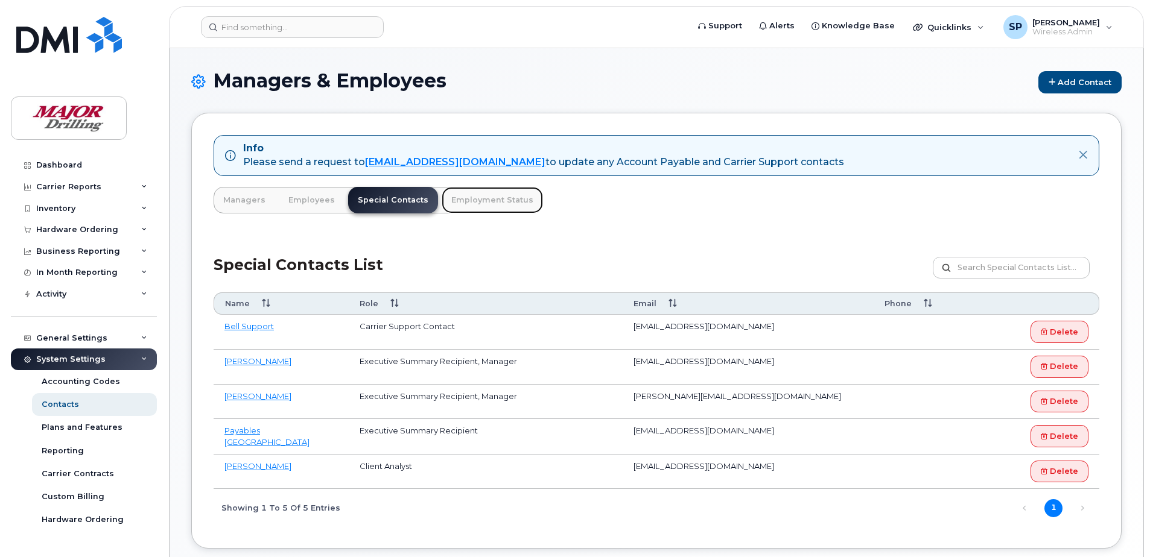
click at [481, 198] on link "Employment Status" at bounding box center [491, 200] width 101 height 27
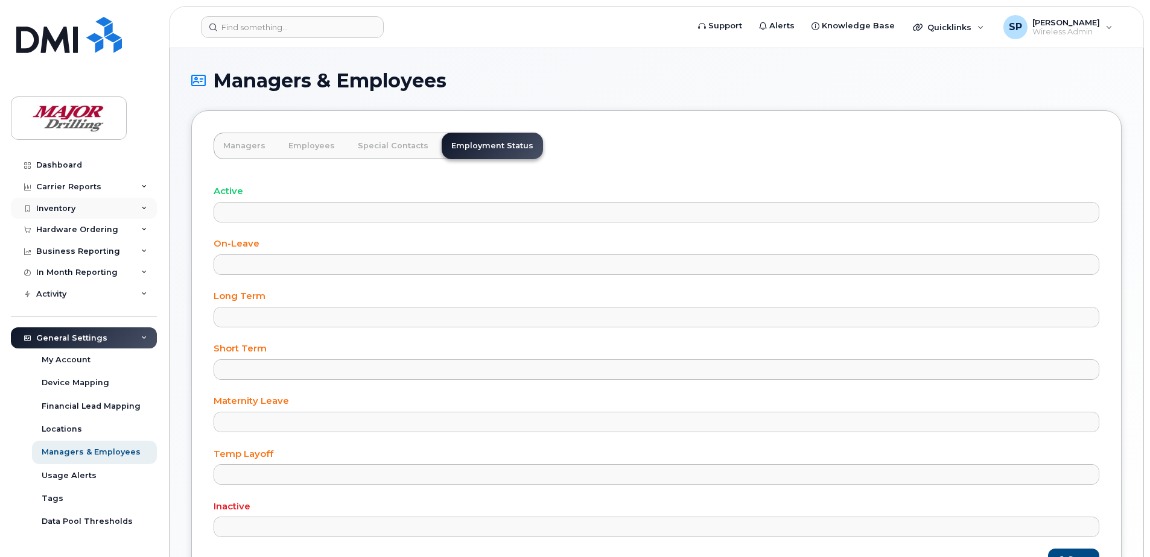
click at [141, 206] on icon at bounding box center [144, 209] width 6 height 6
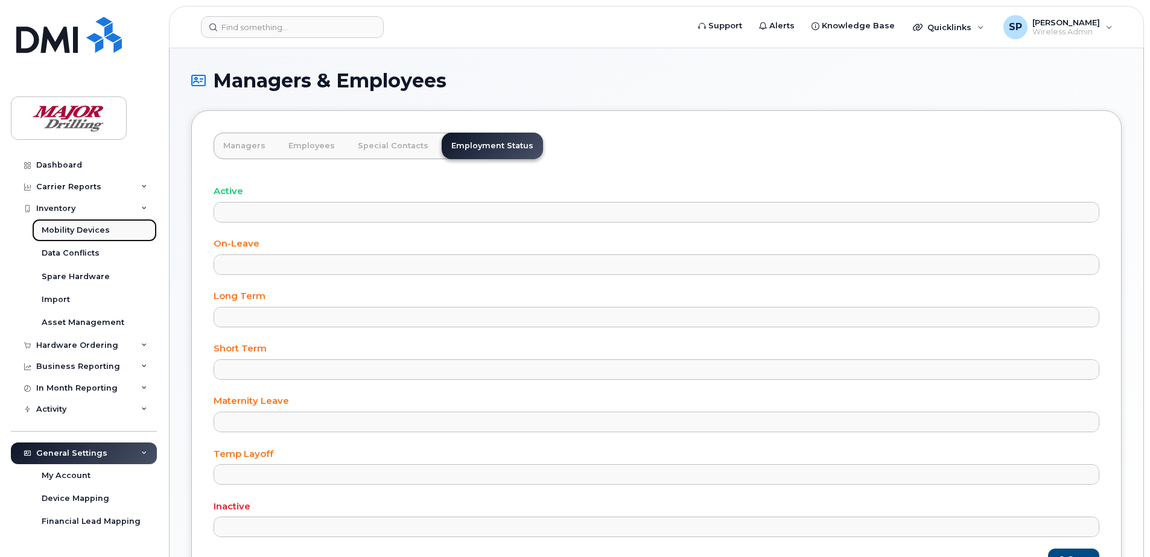
click at [98, 229] on div "Mobility Devices" at bounding box center [76, 230] width 68 height 11
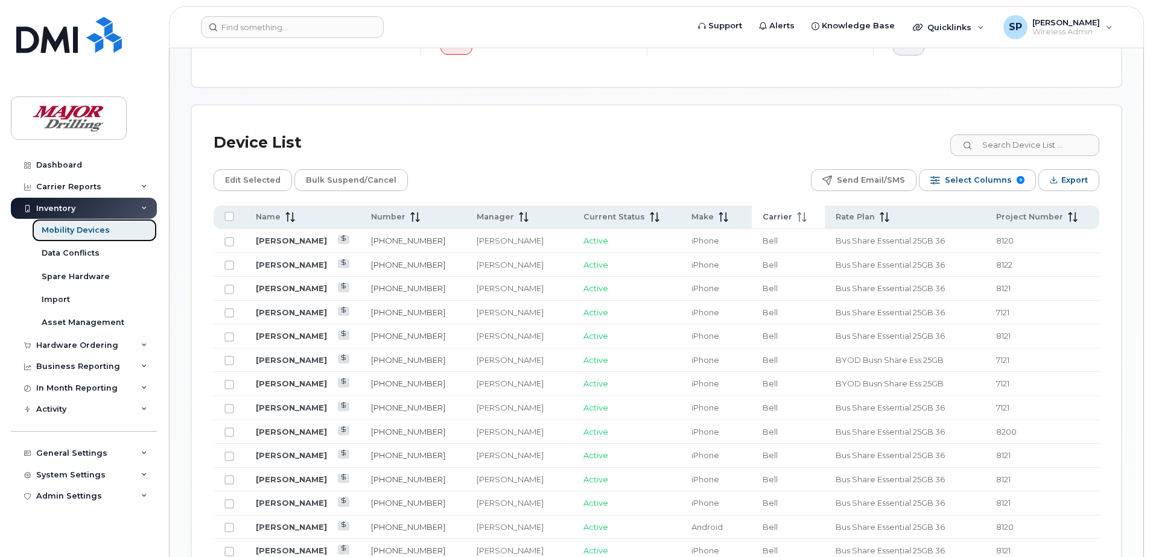
scroll to position [482, 0]
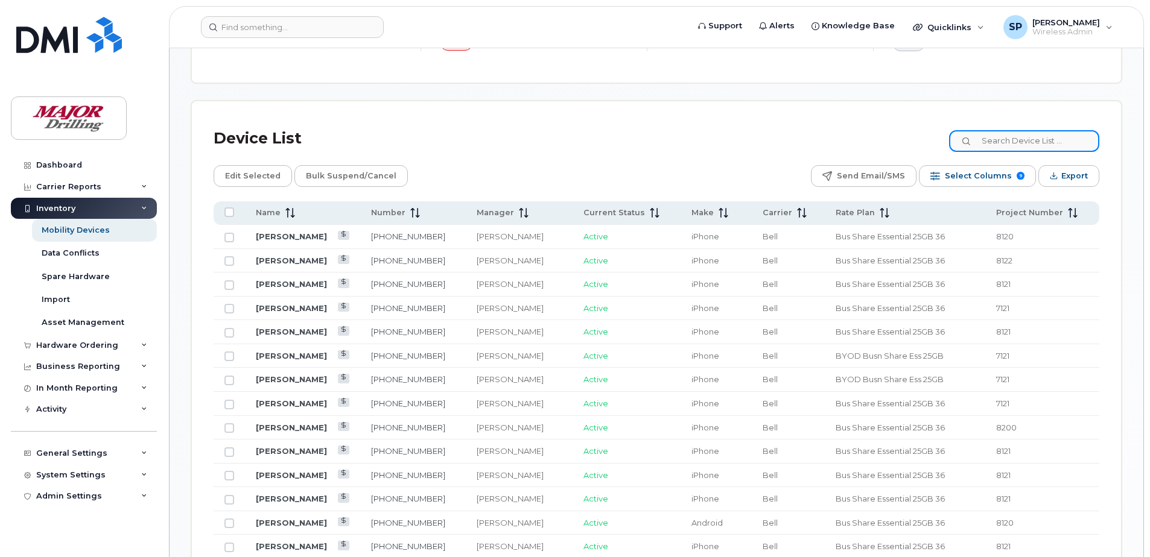
click at [1019, 138] on input at bounding box center [1024, 141] width 150 height 22
paste input "8192791617"
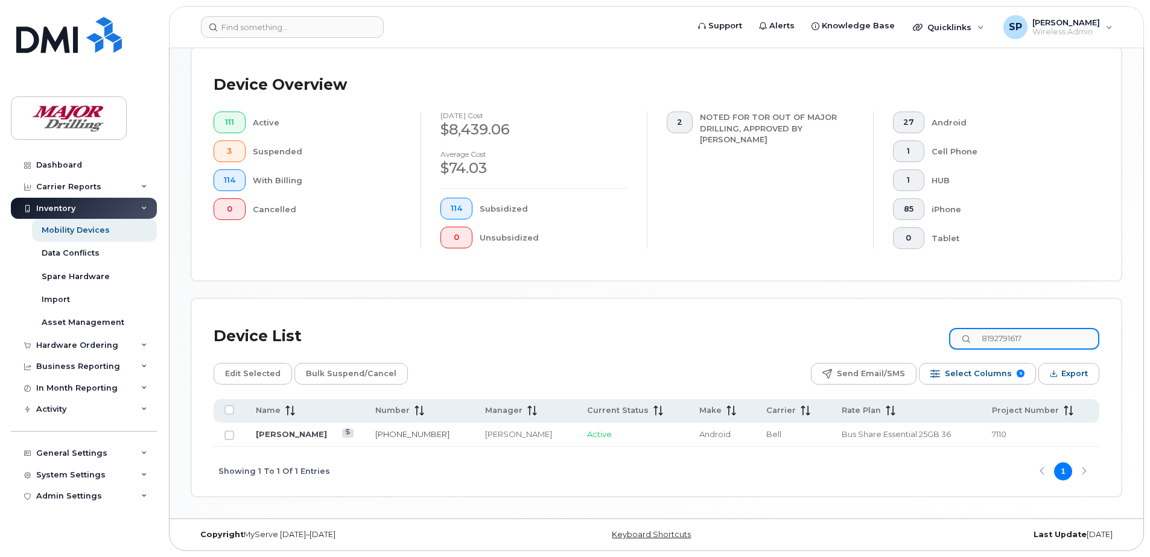
scroll to position [285, 0]
type input "8192791617"
click at [665, 349] on div "Device List 8192791617" at bounding box center [655, 336] width 885 height 31
click at [228, 435] on input "Row Unselected" at bounding box center [229, 436] width 10 height 10
checkbox input "true"
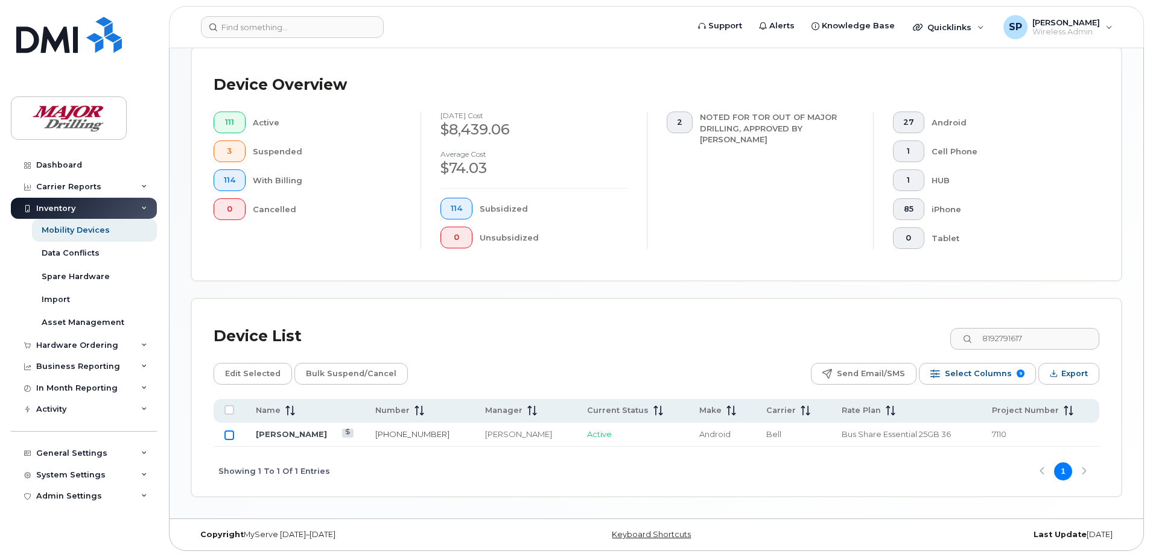
checkbox input "true"
click at [290, 434] on link "Sylvain Beaudoin" at bounding box center [291, 434] width 71 height 10
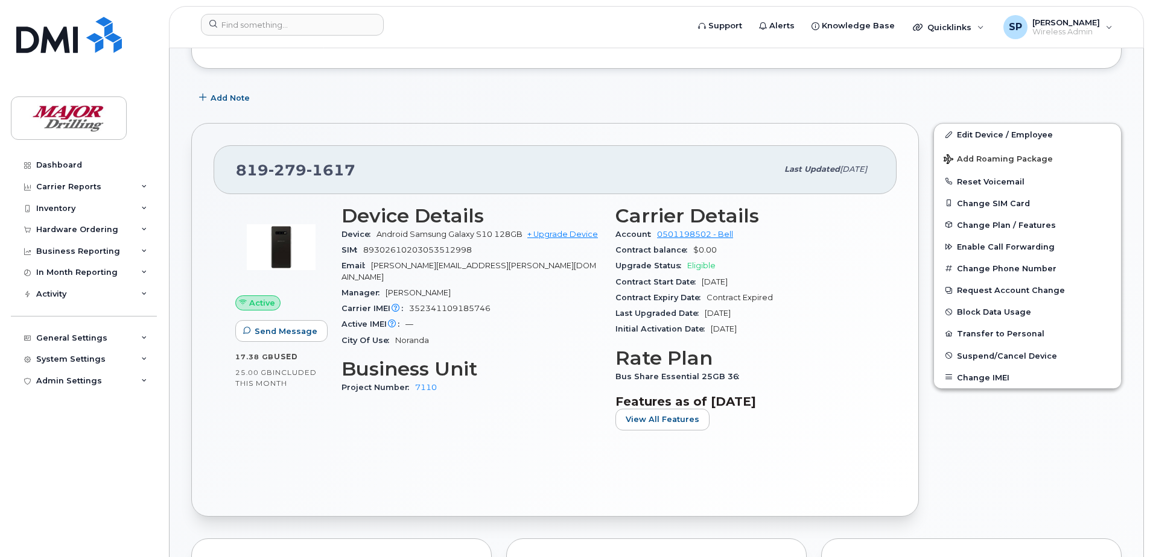
scroll to position [181, 0]
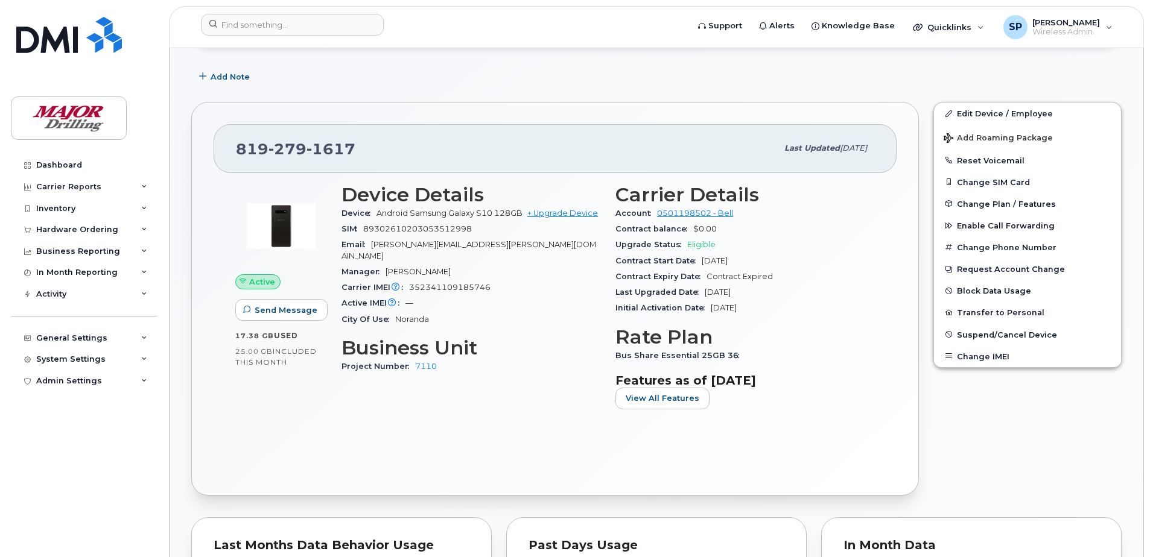
click at [794, 285] on div "Last Upgraded Date [DATE]" at bounding box center [744, 293] width 259 height 16
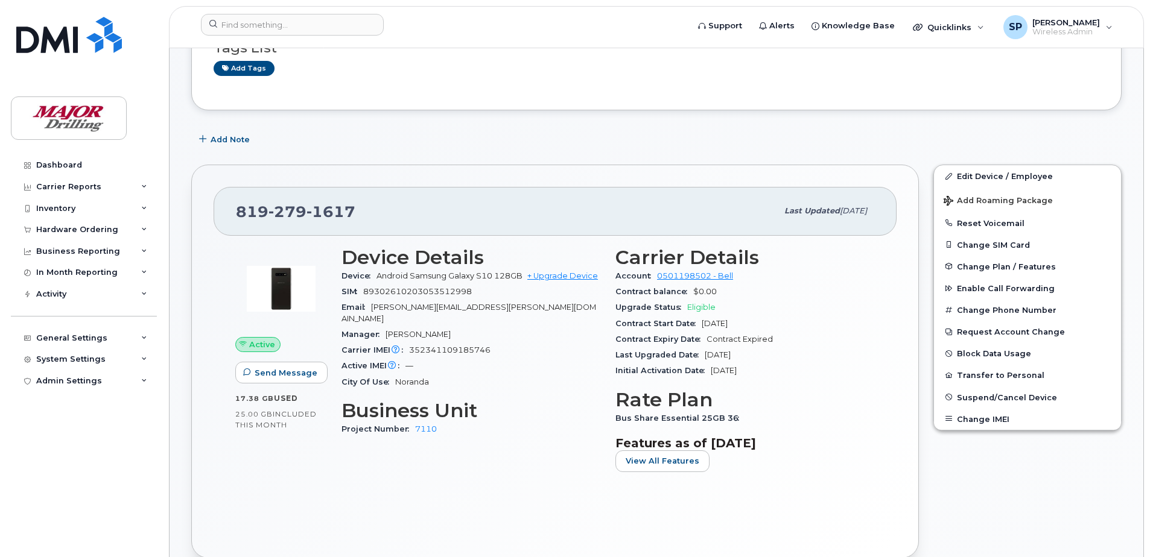
scroll to position [121, 0]
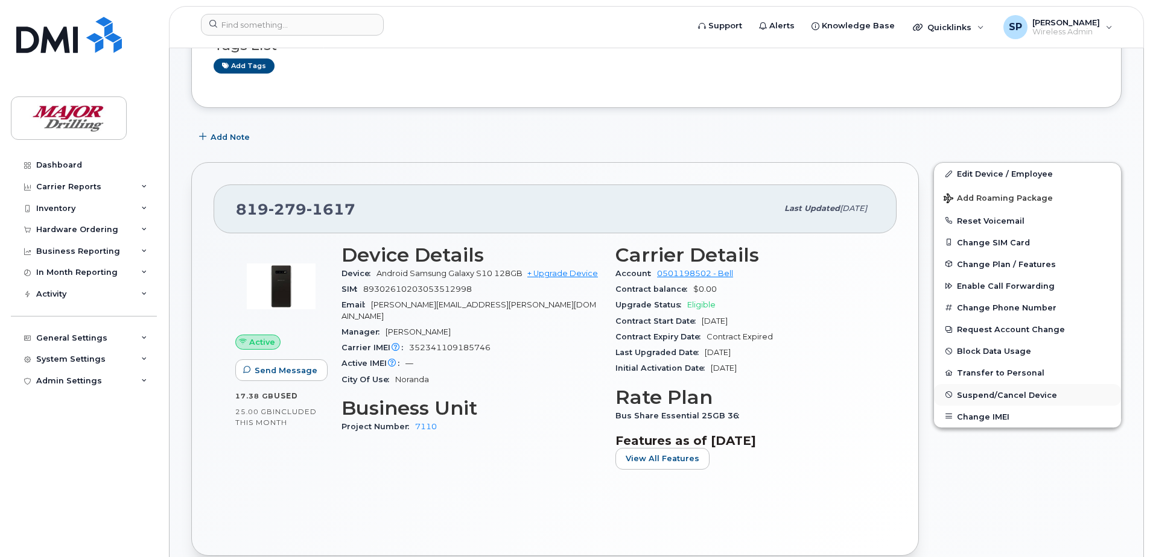
click at [969, 394] on span "Suspend/Cancel Device" at bounding box center [1007, 394] width 100 height 9
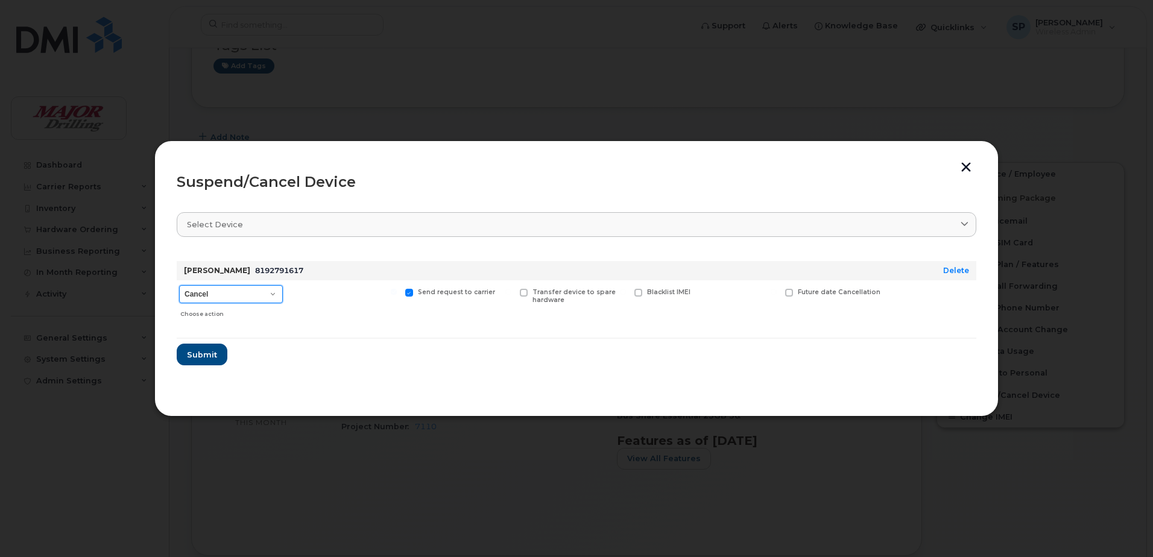
click at [274, 293] on select "Cancel Suspend - Extend Suspension Suspend - Reduced Rate Suspend - Full Rate S…" at bounding box center [231, 294] width 104 height 18
click at [179, 285] on select "Cancel Suspend - Extend Suspension Suspend - Reduced Rate Suspend - Full Rate S…" at bounding box center [231, 294] width 104 height 18
click at [789, 293] on span at bounding box center [789, 293] width 8 height 8
click at [777, 293] on input "Future date Cancellation" at bounding box center [774, 292] width 6 height 6
click at [789, 293] on span at bounding box center [789, 293] width 8 height 8
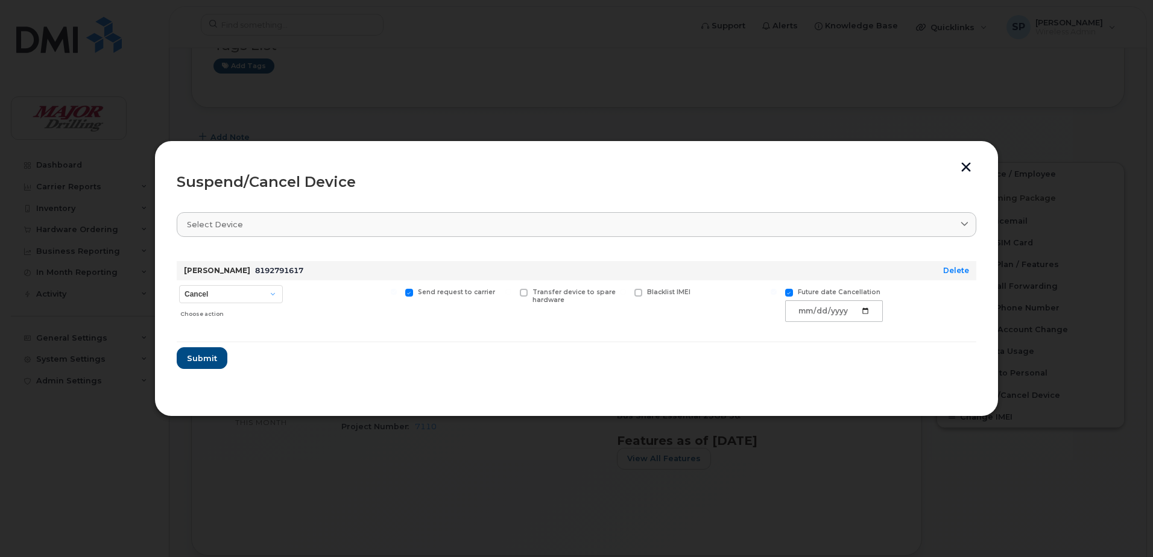
click at [777, 293] on input "Future date Cancellation" at bounding box center [774, 292] width 6 height 6
click at [789, 293] on span at bounding box center [789, 293] width 8 height 8
click at [777, 293] on input "Future date Cancellation" at bounding box center [774, 292] width 6 height 6
checkbox input "true"
click at [868, 309] on input "date" at bounding box center [834, 311] width 98 height 22
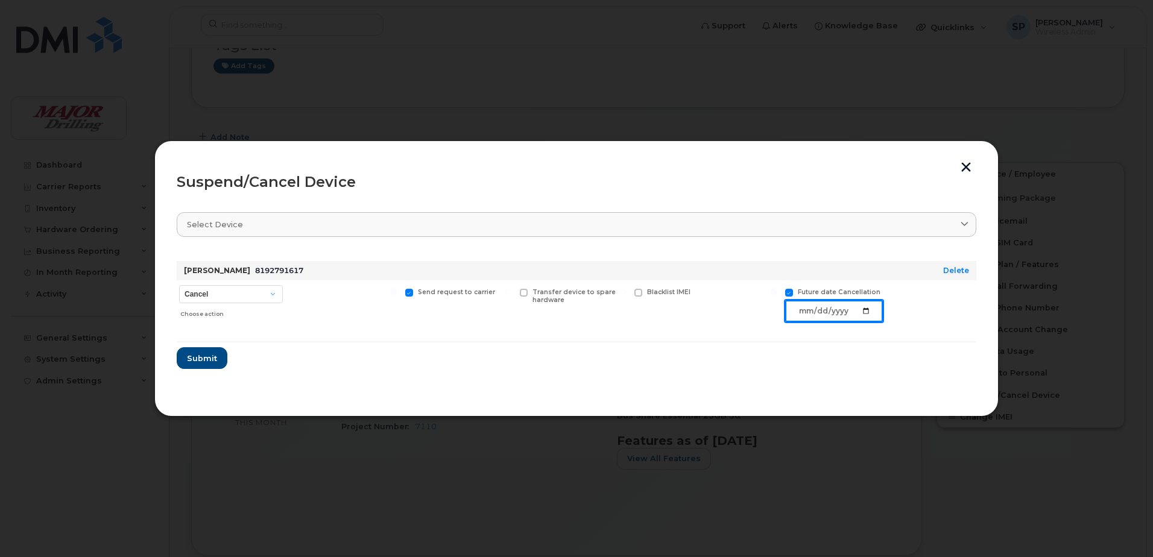
type input "[DATE]"
click at [791, 294] on span at bounding box center [789, 293] width 8 height 8
click at [777, 294] on input "Future date Cancellation" at bounding box center [774, 292] width 6 height 6
checkbox input "false"
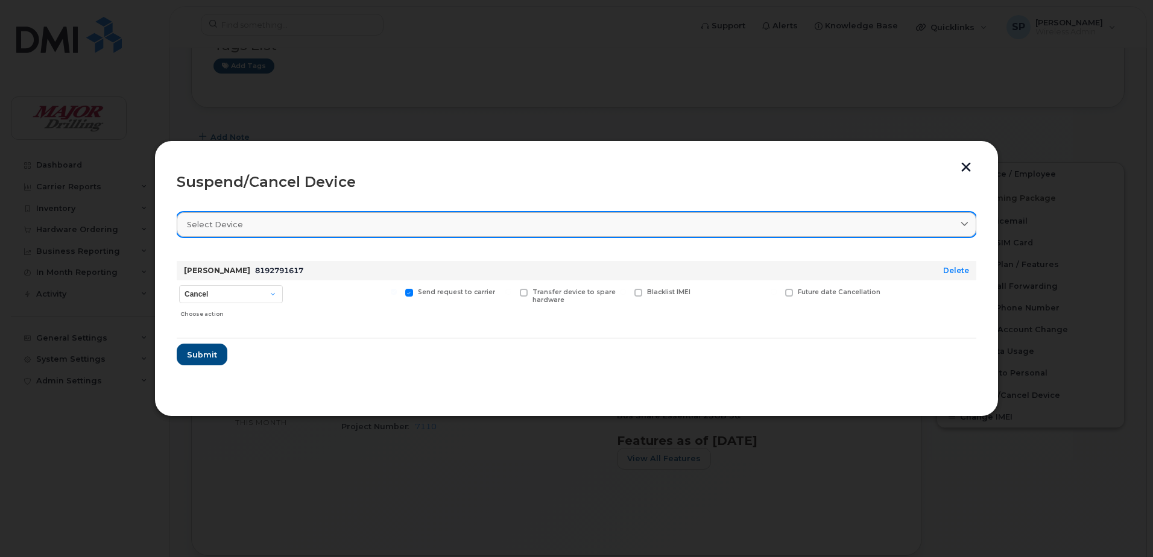
click at [957, 224] on div "Select device" at bounding box center [576, 224] width 779 height 11
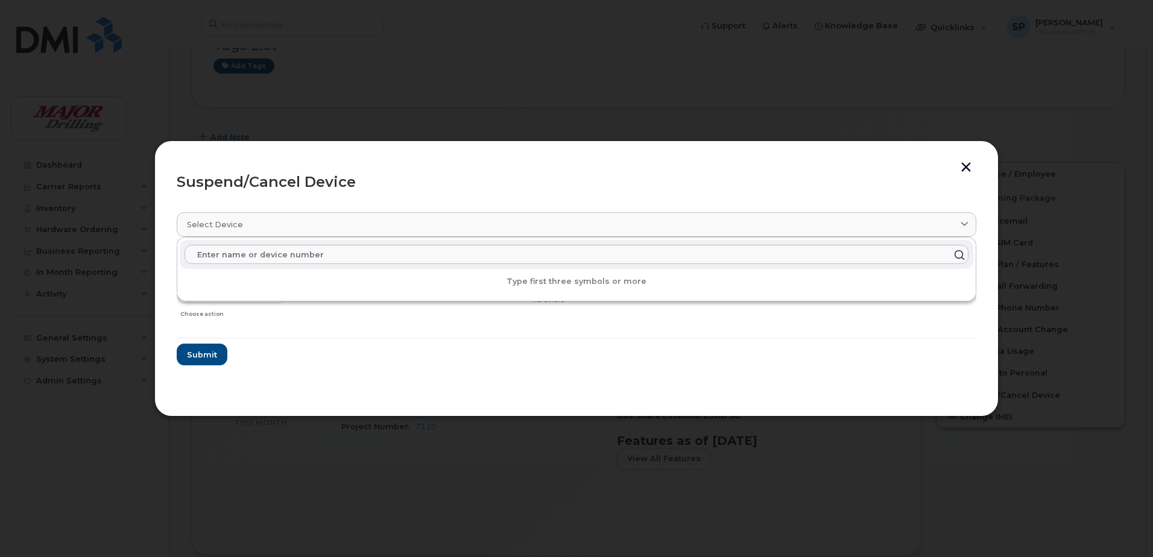
click at [493, 360] on form "[PERSON_NAME] 8192791617 Delete Cancel Suspend - Extend Suspension Suspend - Re…" at bounding box center [577, 308] width 800 height 114
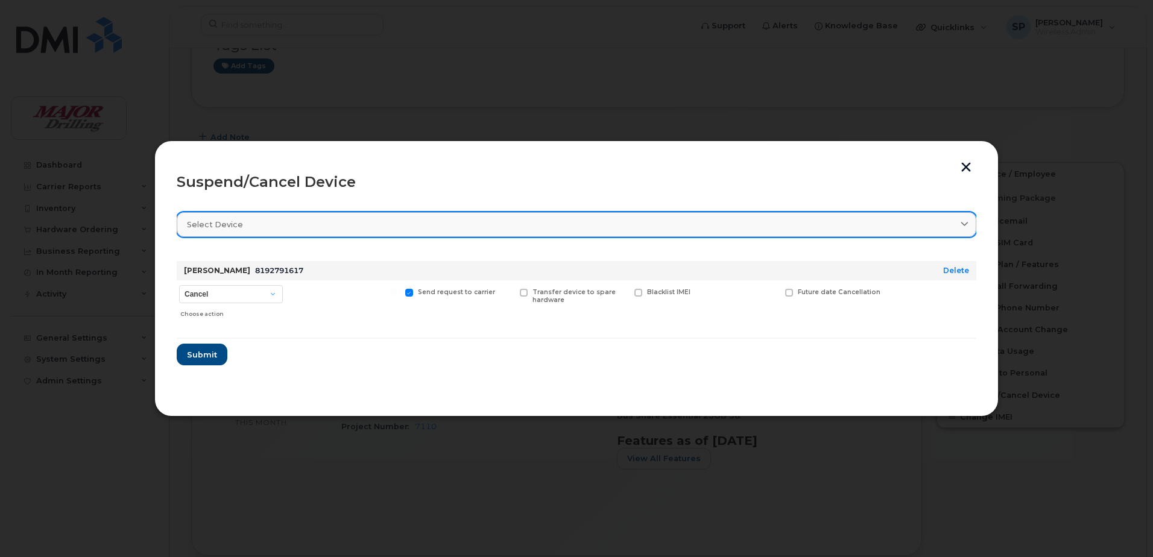
click at [961, 221] on icon at bounding box center [965, 225] width 8 height 8
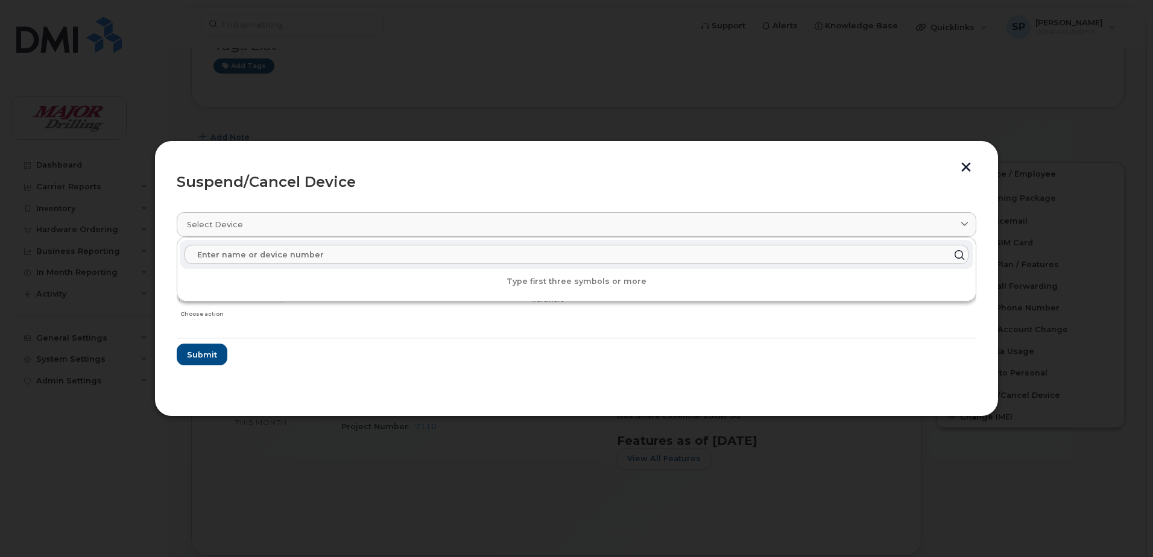
click at [276, 255] on input "text" at bounding box center [577, 254] width 784 height 19
paste input "[PERSON_NAME]"
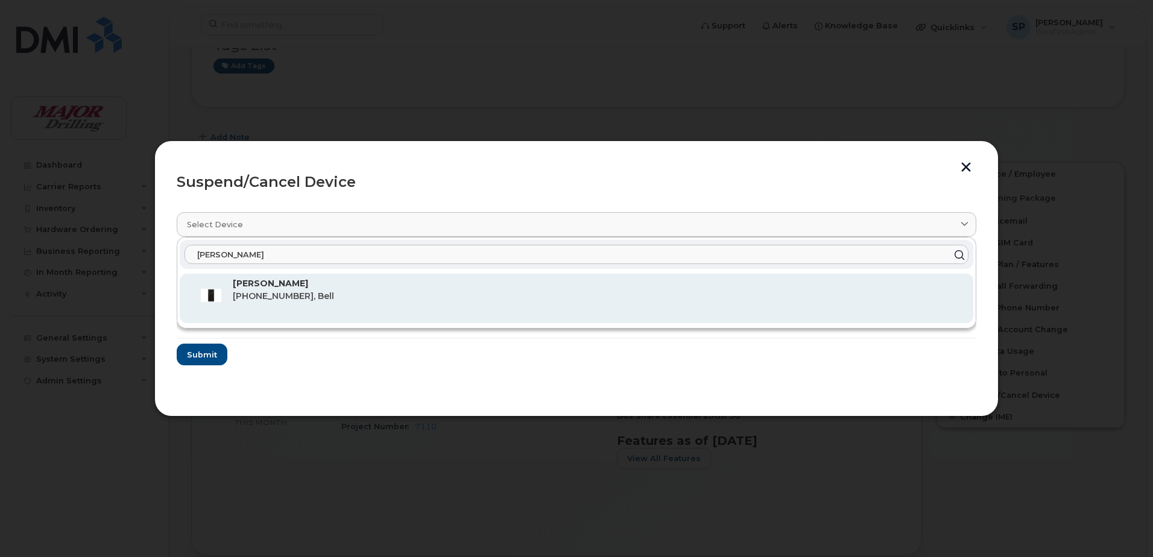
type input "[PERSON_NAME]"
click at [299, 292] on span "[PHONE_NUMBER], Bell" at bounding box center [283, 296] width 101 height 11
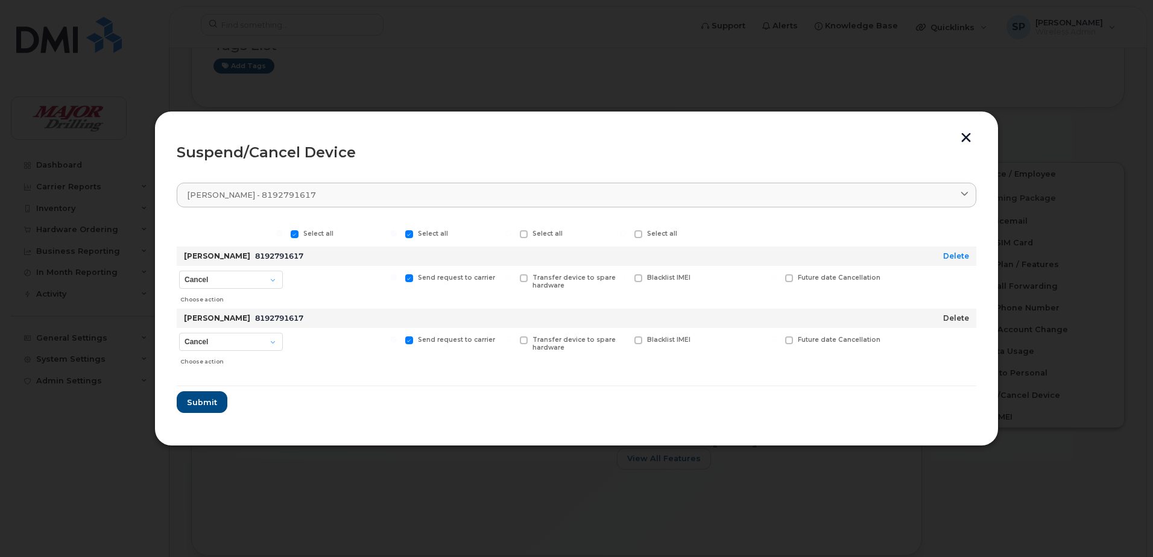
click at [950, 317] on link "Delete" at bounding box center [956, 318] width 26 height 9
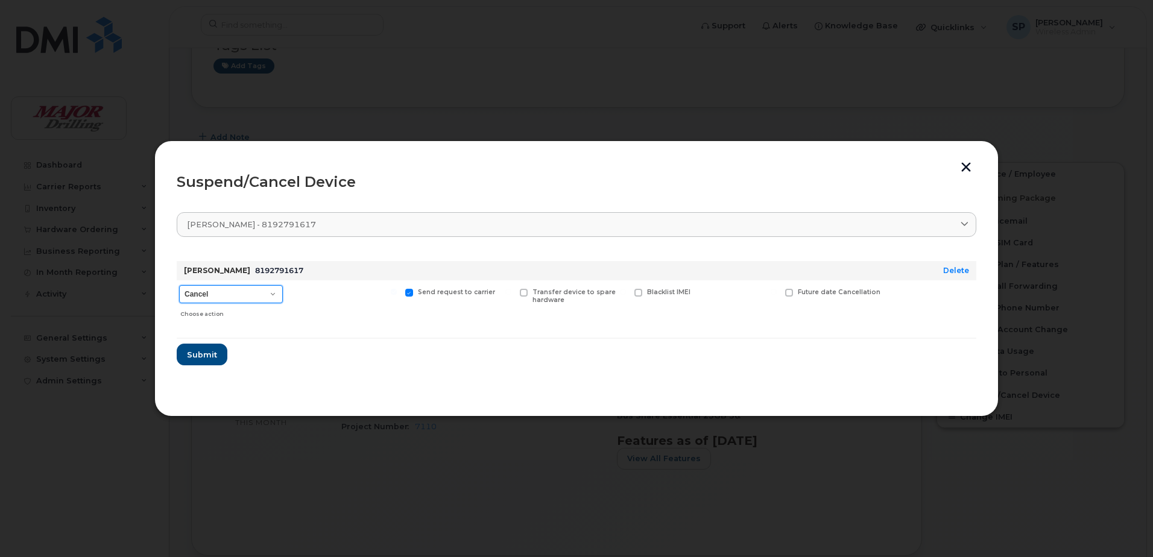
click at [273, 293] on select "Cancel Suspend - Extend Suspension Suspend - Reduced Rate Suspend - Full Rate S…" at bounding box center [231, 294] width 104 height 18
click at [179, 285] on select "Cancel Suspend - Extend Suspension Suspend - Reduced Rate Suspend - Full Rate S…" at bounding box center [231, 294] width 104 height 18
click at [273, 289] on select "Cancel Suspend - Extend Suspension Suspend - Reduced Rate Suspend - Full Rate S…" at bounding box center [231, 294] width 104 height 18
click at [179, 285] on select "Cancel Suspend - Extend Suspension Suspend - Reduced Rate Suspend - Full Rate S…" at bounding box center [231, 294] width 104 height 18
click at [586, 174] on header "Suspend/Cancel Device" at bounding box center [577, 182] width 800 height 39
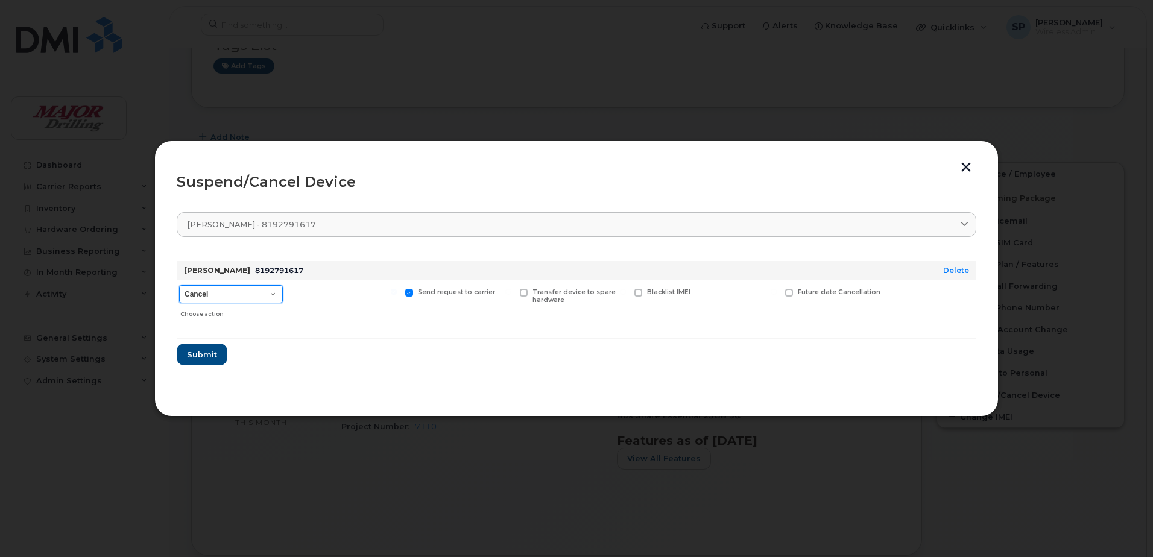
click at [271, 294] on select "Cancel Suspend - Extend Suspension Suspend - Reduced Rate Suspend - Full Rate S…" at bounding box center [231, 294] width 104 height 18
click at [208, 353] on span "Submit" at bounding box center [201, 354] width 30 height 11
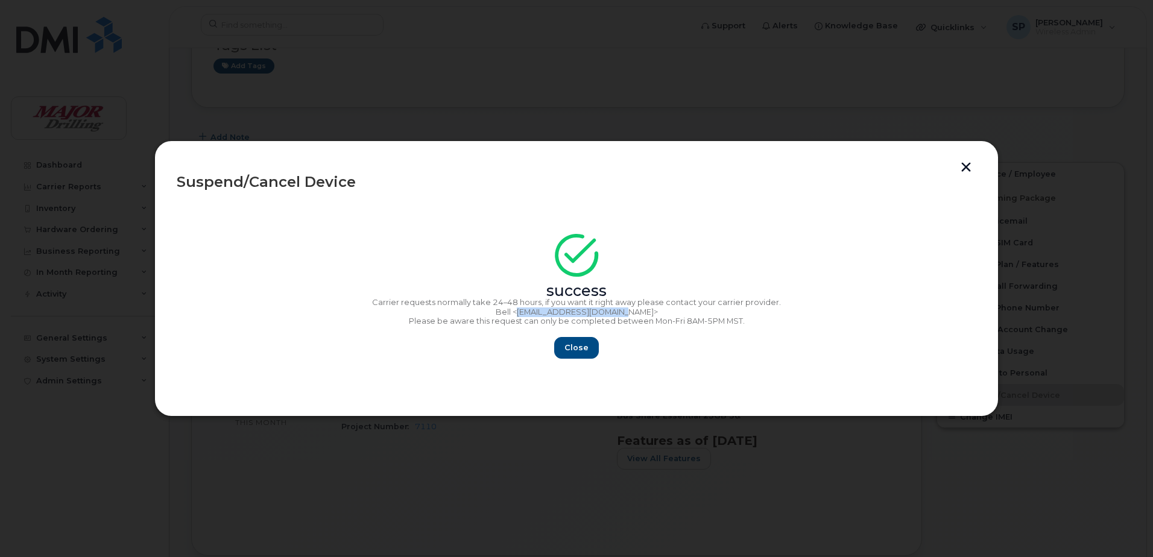
drag, startPoint x: 632, startPoint y: 314, endPoint x: 540, endPoint y: 315, distance: 91.7
click at [540, 315] on p "Bell <[EMAIL_ADDRESS][DOMAIN_NAME]>" at bounding box center [577, 313] width 800 height 10
drag, startPoint x: 540, startPoint y: 315, endPoint x: 628, endPoint y: 315, distance: 88.1
click at [628, 315] on p "Bell <[EMAIL_ADDRESS][DOMAIN_NAME]>" at bounding box center [577, 313] width 800 height 10
drag, startPoint x: 629, startPoint y: 314, endPoint x: 541, endPoint y: 315, distance: 88.1
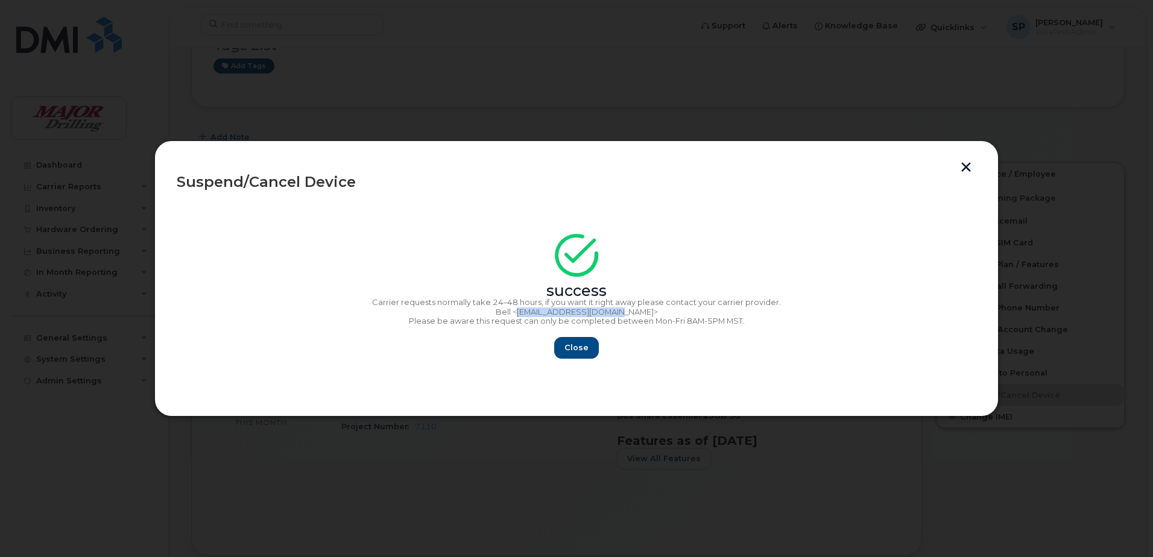
click at [541, 315] on p "Bell <[EMAIL_ADDRESS][DOMAIN_NAME]>" at bounding box center [577, 313] width 800 height 10
copy p "corpclientcare@bell.ca"
click at [577, 347] on span "Close" at bounding box center [577, 347] width 24 height 11
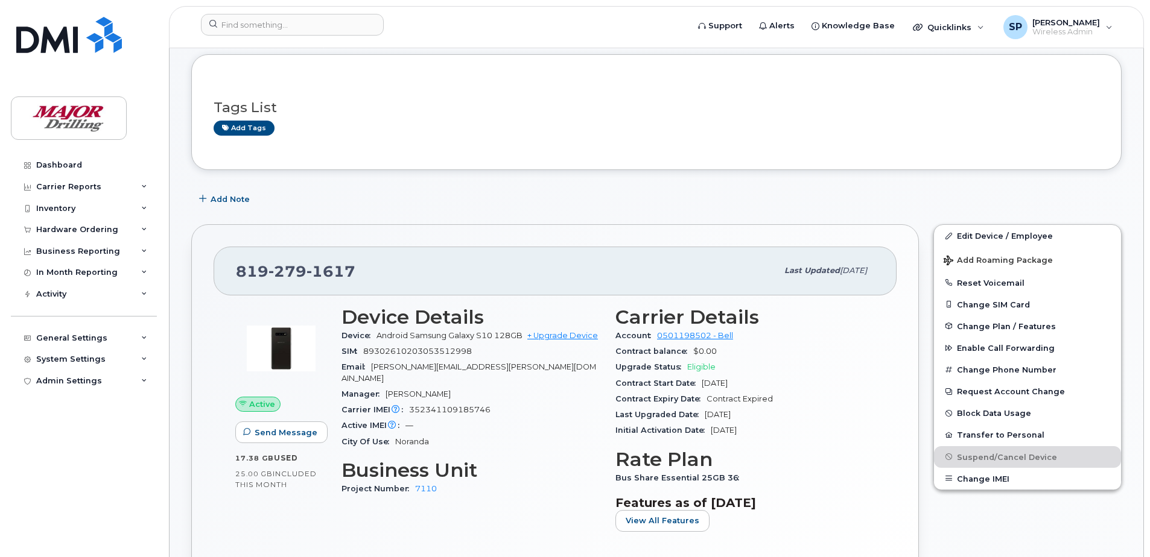
scroll to position [0, 0]
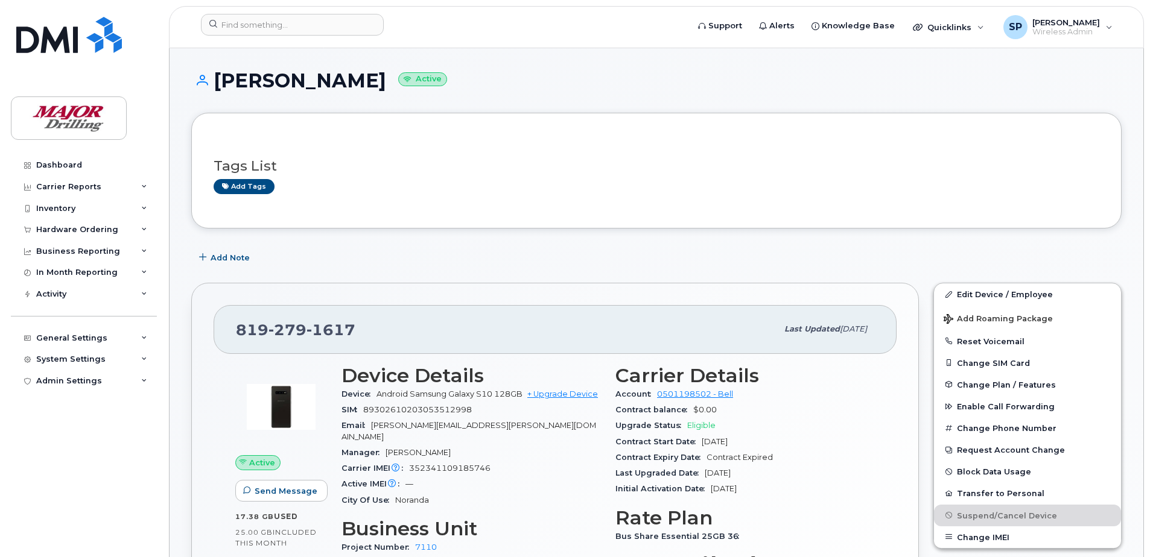
click at [884, 417] on div "Active Send Message 17.38 GB  used 25.00 GB  included this month Device Details…" at bounding box center [554, 504] width 683 height 300
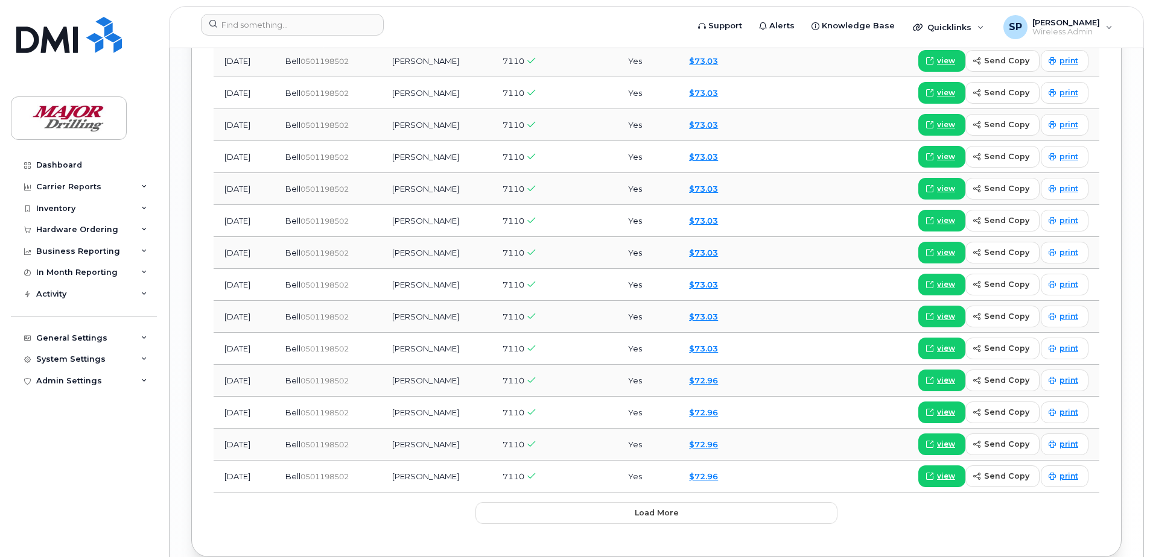
scroll to position [1387, 0]
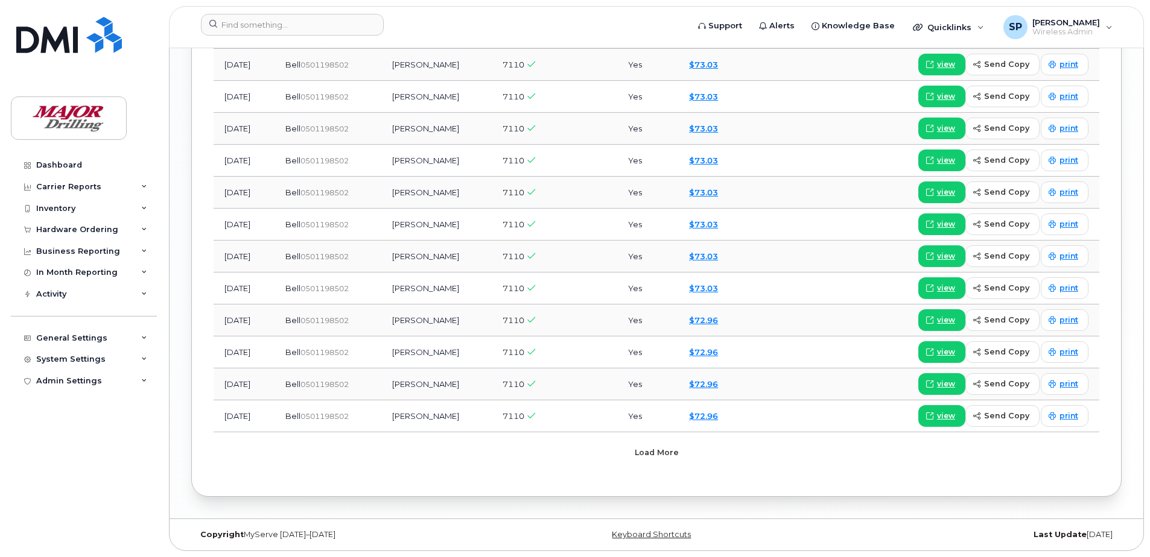
click at [678, 449] on button "Load more" at bounding box center [656, 453] width 362 height 22
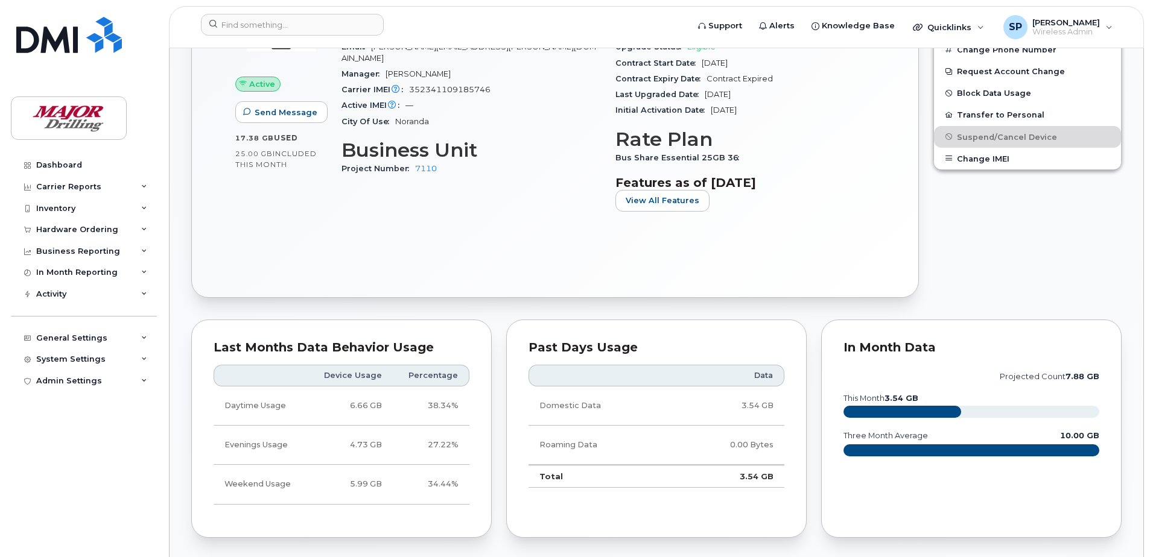
scroll to position [241, 0]
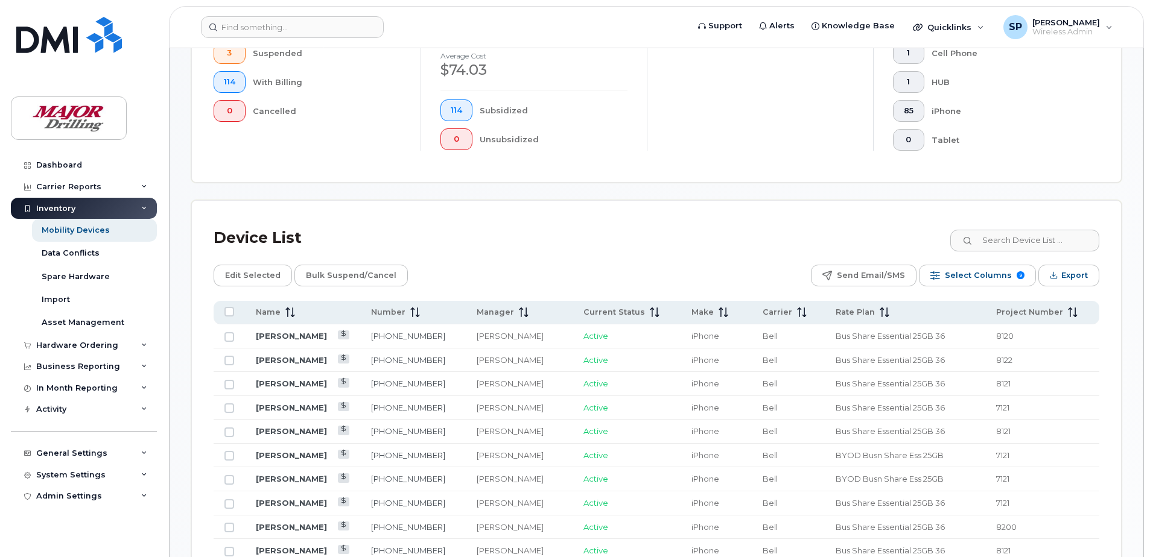
scroll to position [362, 0]
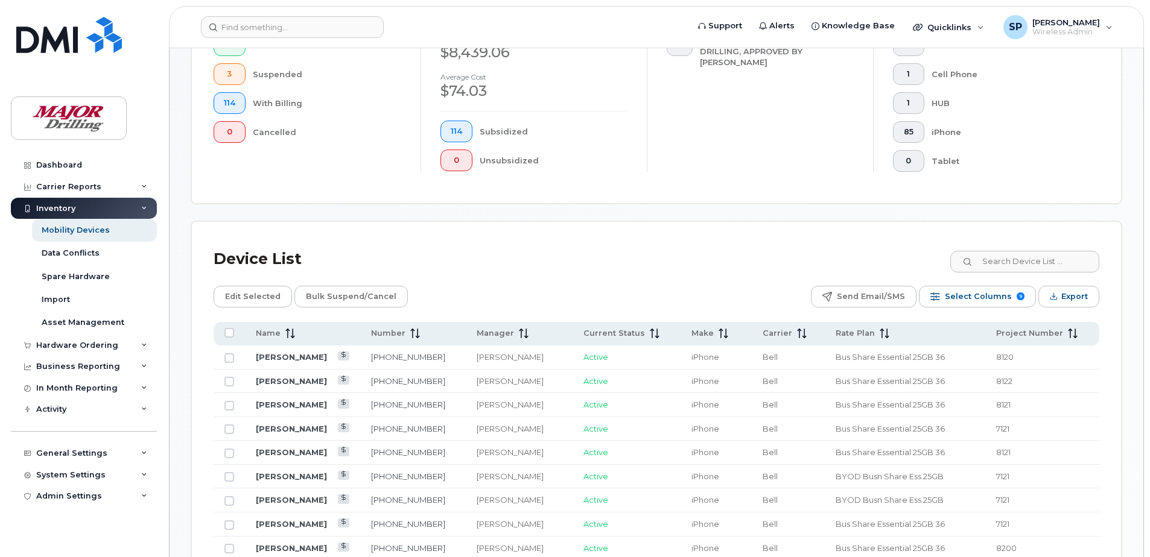
click at [906, 263] on div "Device List" at bounding box center [655, 259] width 885 height 31
click at [999, 264] on input at bounding box center [1024, 262] width 150 height 22
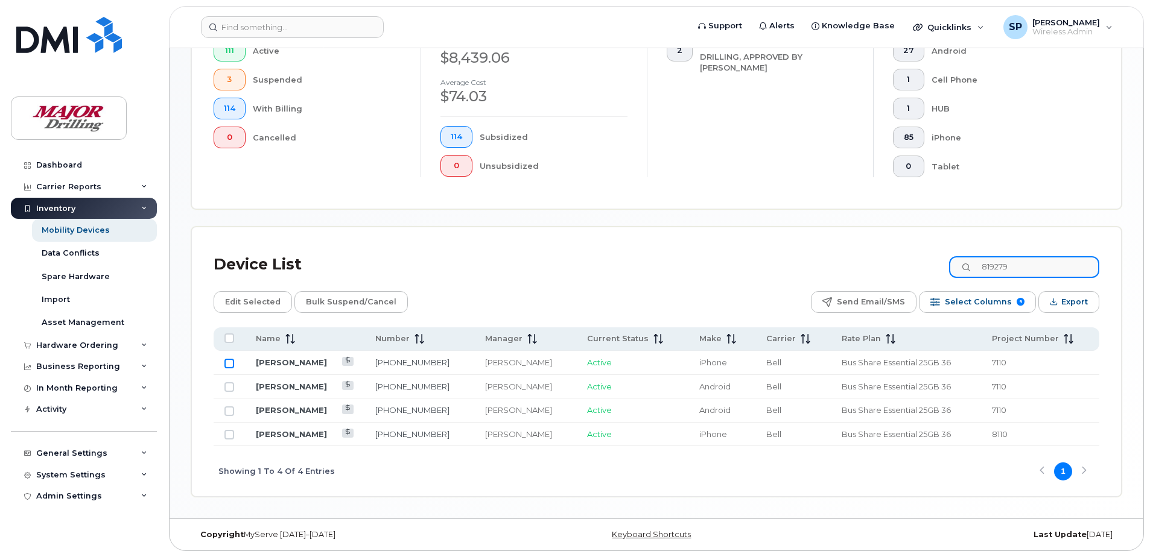
type input "819279"
click at [230, 364] on input "Row Unselected" at bounding box center [229, 364] width 10 height 10
click at [375, 300] on span "Bulk Suspend/Cancel" at bounding box center [351, 302] width 90 height 18
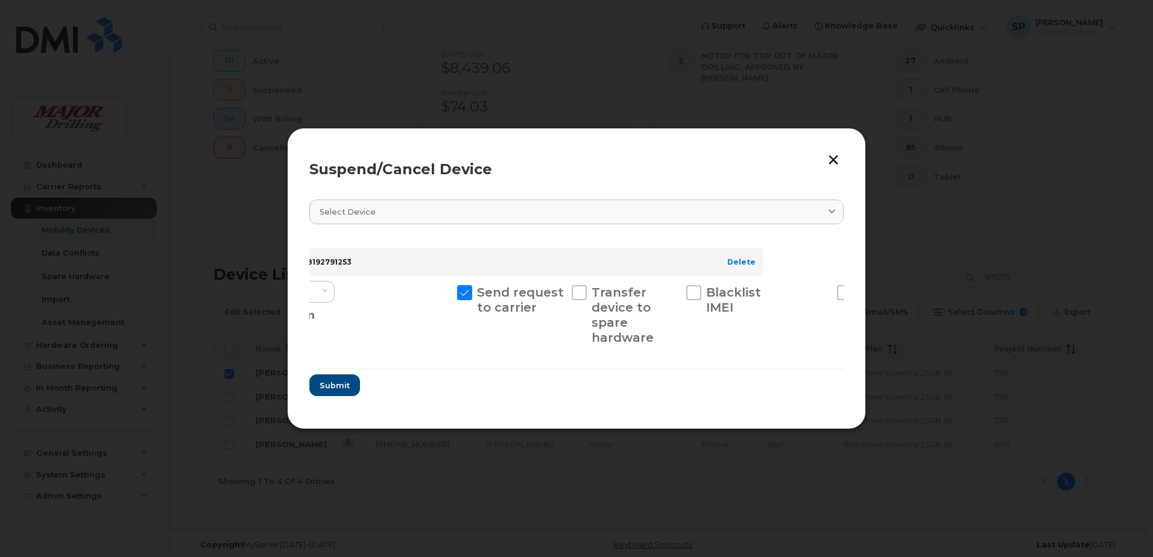
scroll to position [0, 0]
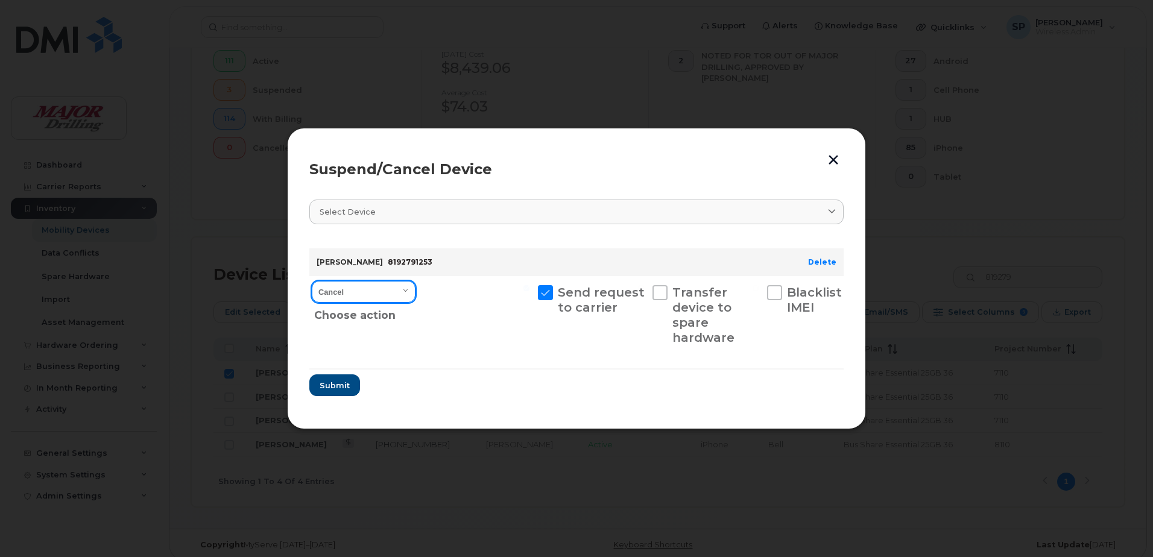
click at [404, 289] on select "Cancel Suspend - Extend Suspension Suspend - Reduced Rate Suspend - Full Rate S…" at bounding box center [364, 292] width 104 height 22
click at [312, 281] on select "Cancel Suspend - Extend Suspension Suspend - Reduced Rate Suspend - Full Rate S…" at bounding box center [364, 292] width 104 height 22
click at [331, 384] on span "Submit" at bounding box center [334, 385] width 30 height 11
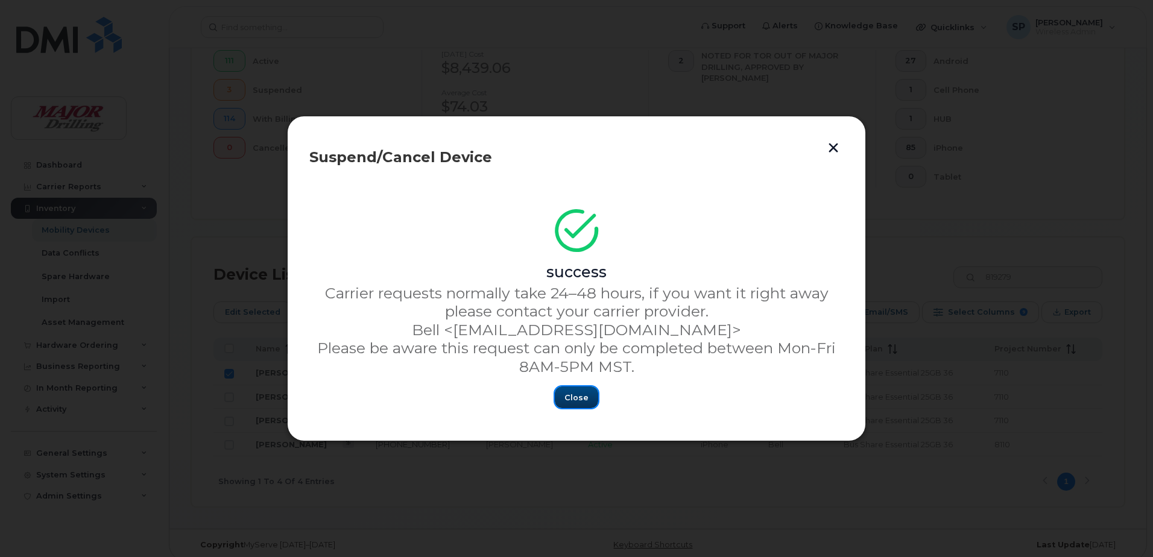
click at [578, 399] on span "Close" at bounding box center [577, 397] width 24 height 11
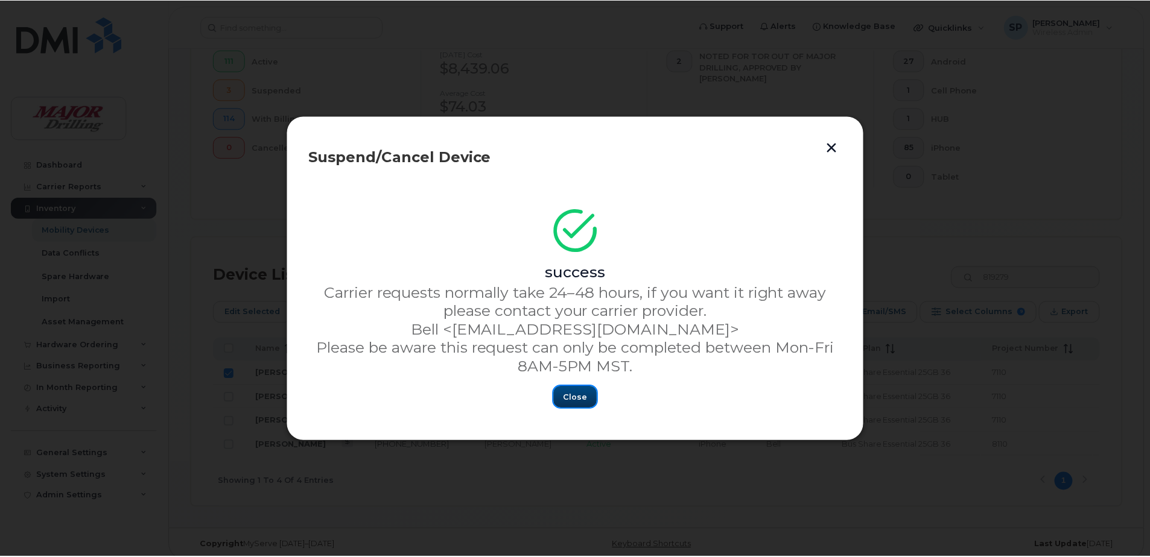
scroll to position [356, 0]
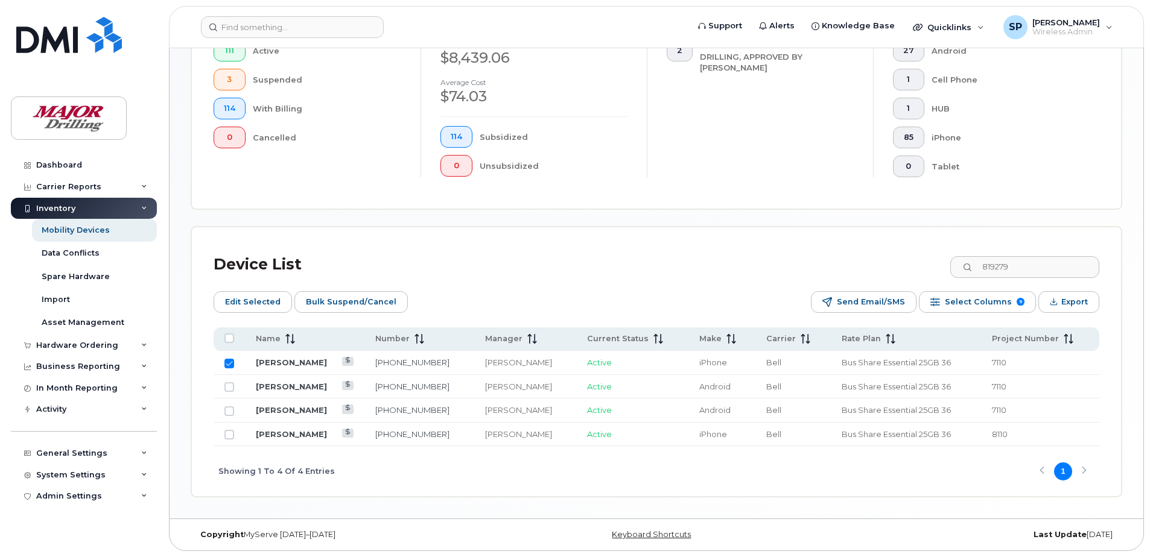
click at [230, 364] on input "Row Selected" at bounding box center [229, 364] width 10 height 10
checkbox input "false"
click at [1039, 268] on input "819279" at bounding box center [1024, 267] width 150 height 22
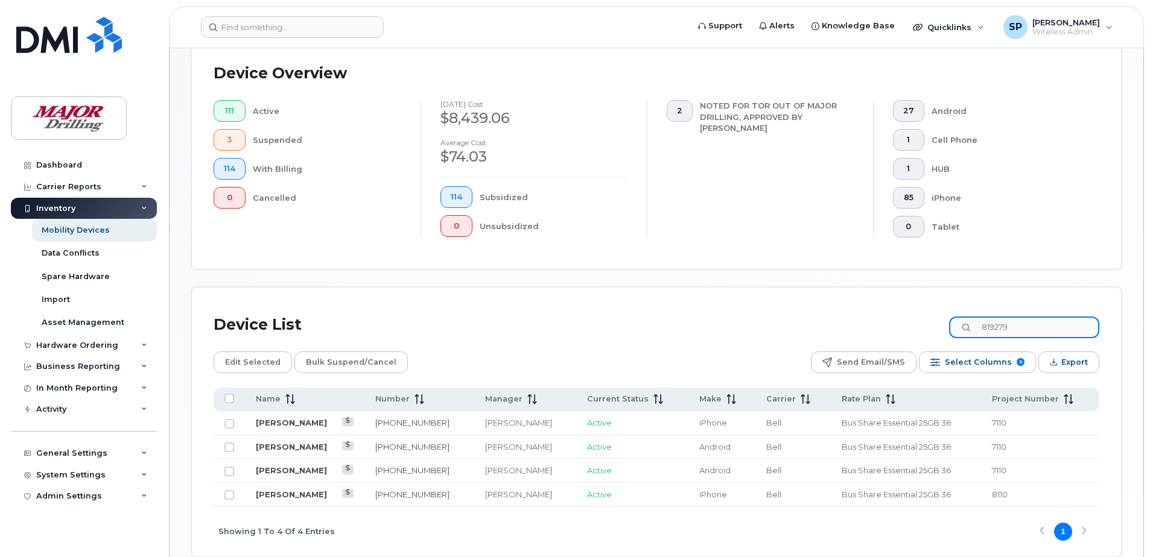
click at [1025, 325] on input "819279" at bounding box center [1024, 328] width 150 height 22
drag, startPoint x: 1028, startPoint y: 325, endPoint x: 970, endPoint y: 324, distance: 58.5
click at [970, 324] on input "819279" at bounding box center [1024, 328] width 150 height 22
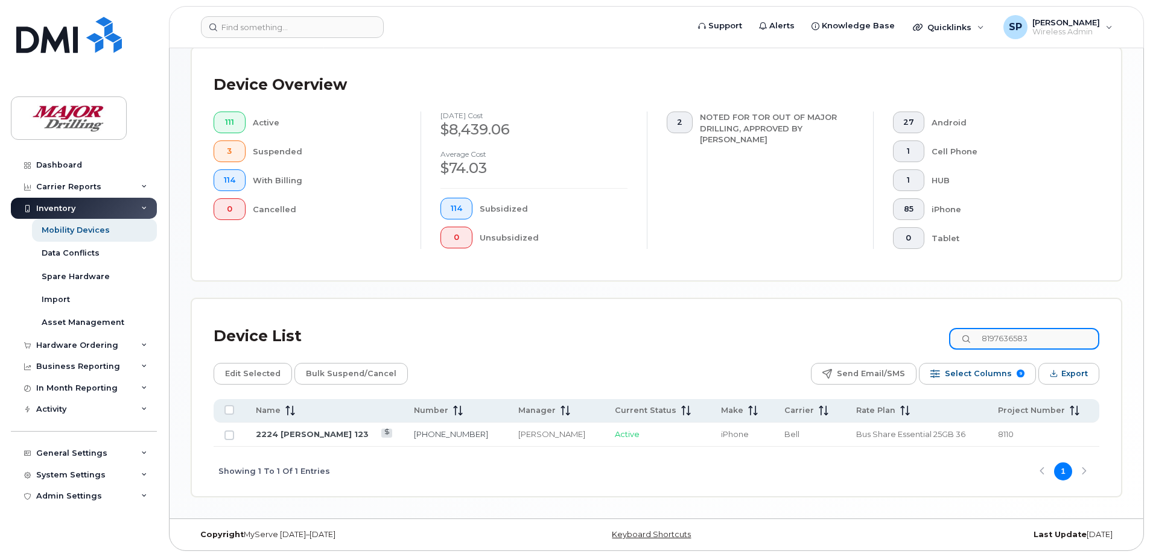
scroll to position [285, 0]
type input "8197636583"
click at [288, 436] on link "2224 [PERSON_NAME] 123" at bounding box center [312, 434] width 113 height 10
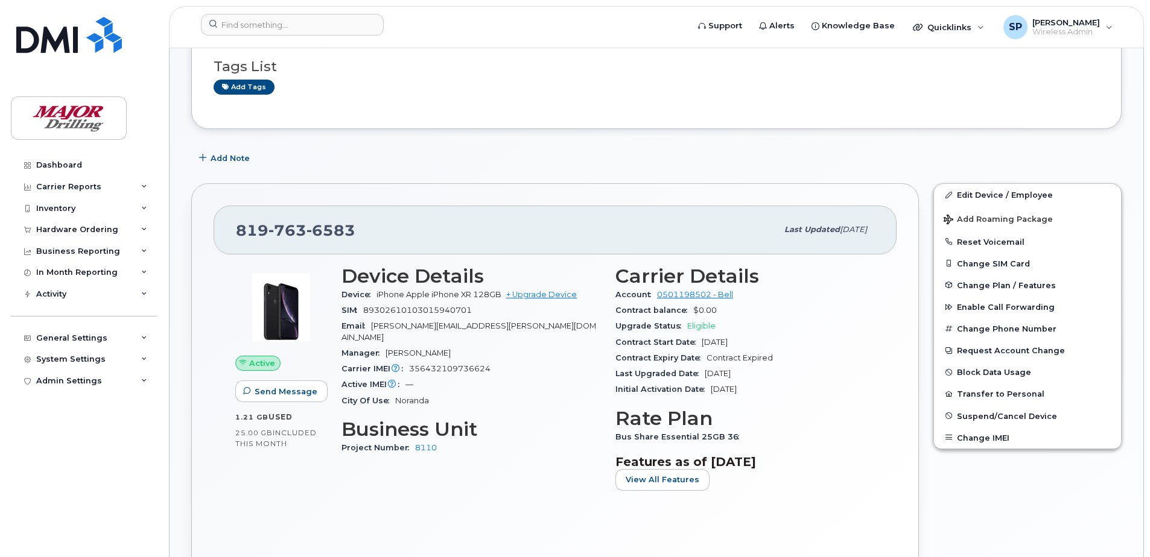
scroll to position [241, 0]
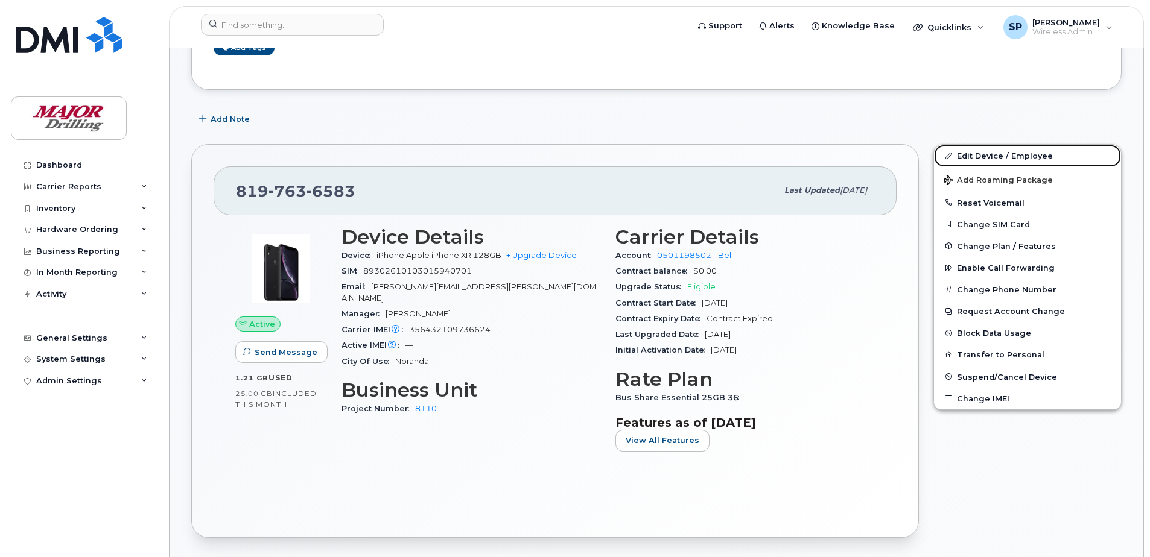
drag, startPoint x: 981, startPoint y: 155, endPoint x: 892, endPoint y: 271, distance: 146.3
click at [981, 155] on link "Edit Device / Employee" at bounding box center [1027, 156] width 187 height 22
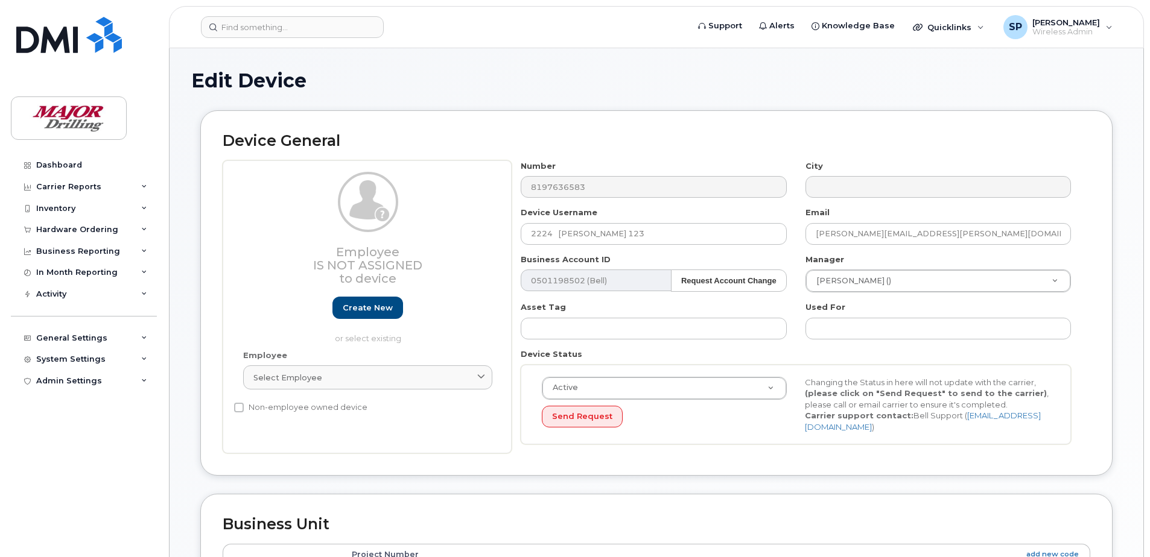
select select "2713167"
click at [663, 232] on input "2224 [PERSON_NAME] 123" at bounding box center [652, 234] width 265 height 22
drag, startPoint x: 665, startPoint y: 232, endPoint x: 467, endPoint y: 220, distance: 198.2
click at [467, 220] on div "Employee Is not assigned to device Create new or select existing Employee Selec…" at bounding box center [656, 307] width 867 height 294
paste input "Frabcis [PERSON_NAME]"
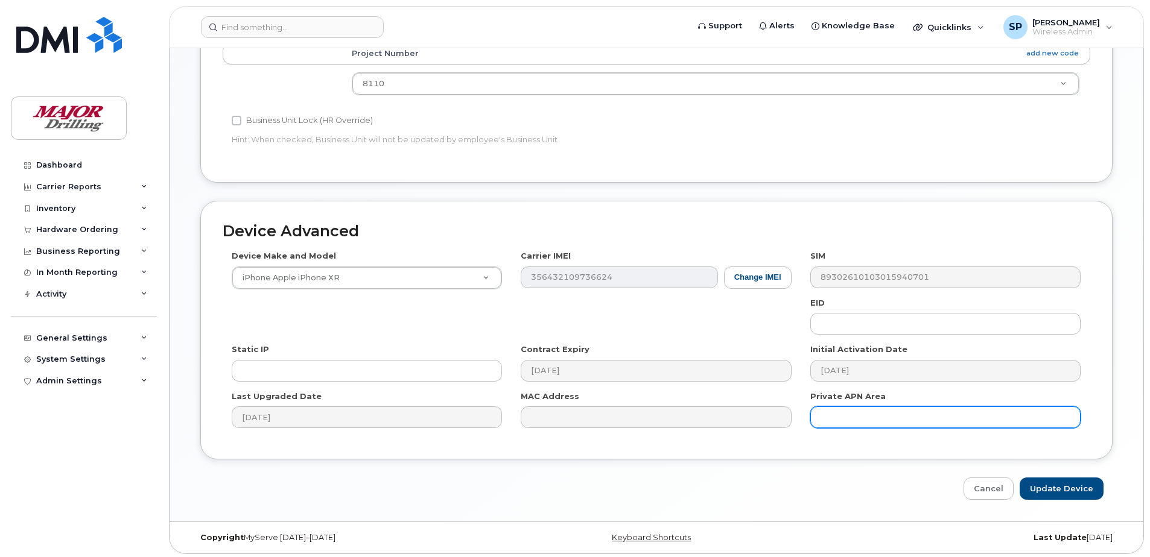
scroll to position [504, 0]
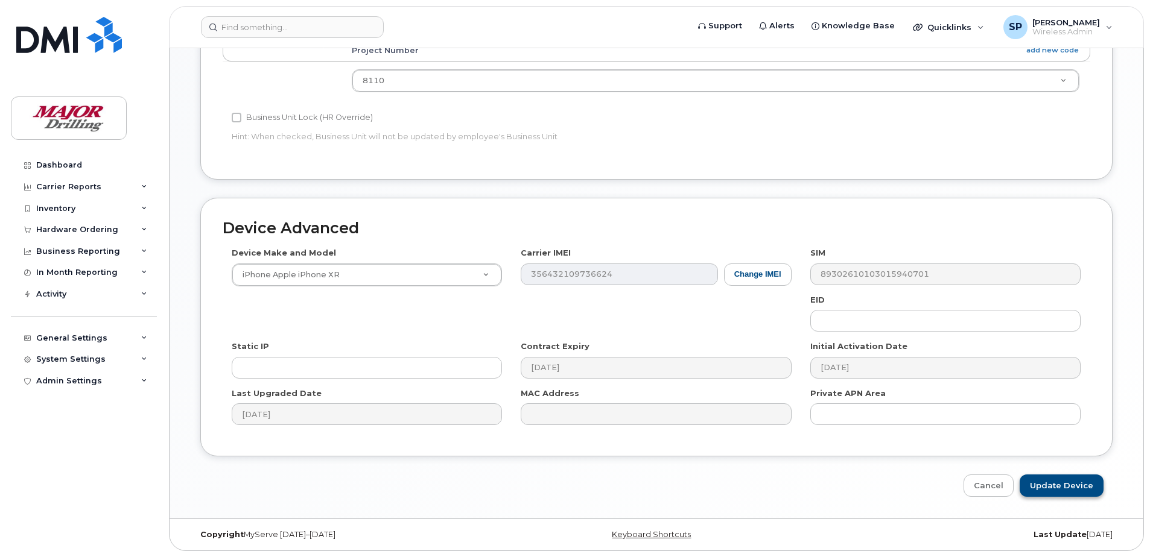
type input "Frabcis [PERSON_NAME]"
drag, startPoint x: 1064, startPoint y: 483, endPoint x: 1024, endPoint y: 452, distance: 50.3
click at [1064, 483] on input "Update Device" at bounding box center [1061, 486] width 84 height 22
type input "Saving..."
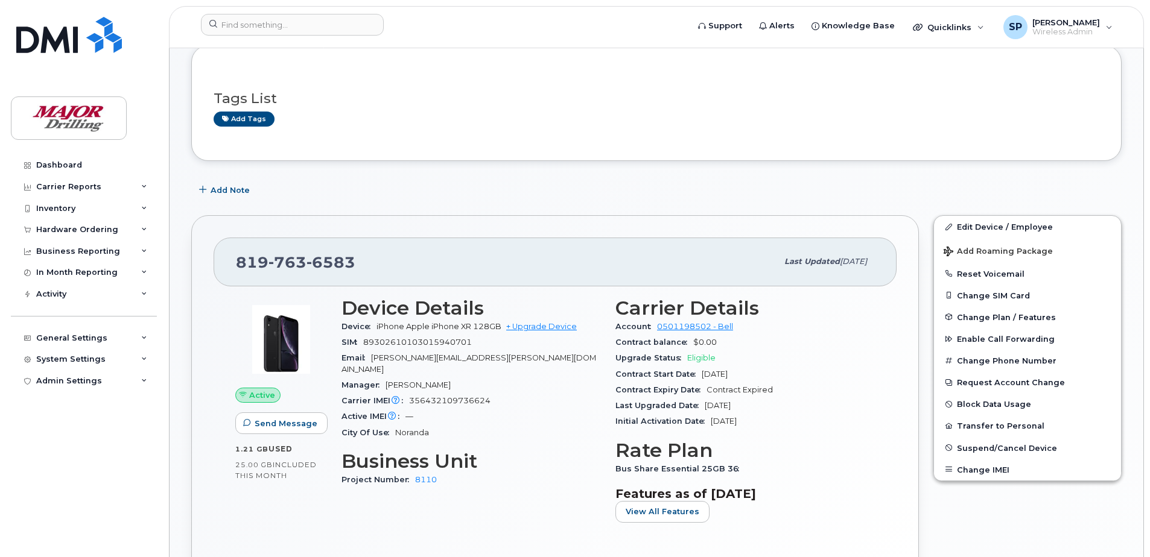
scroll to position [241, 0]
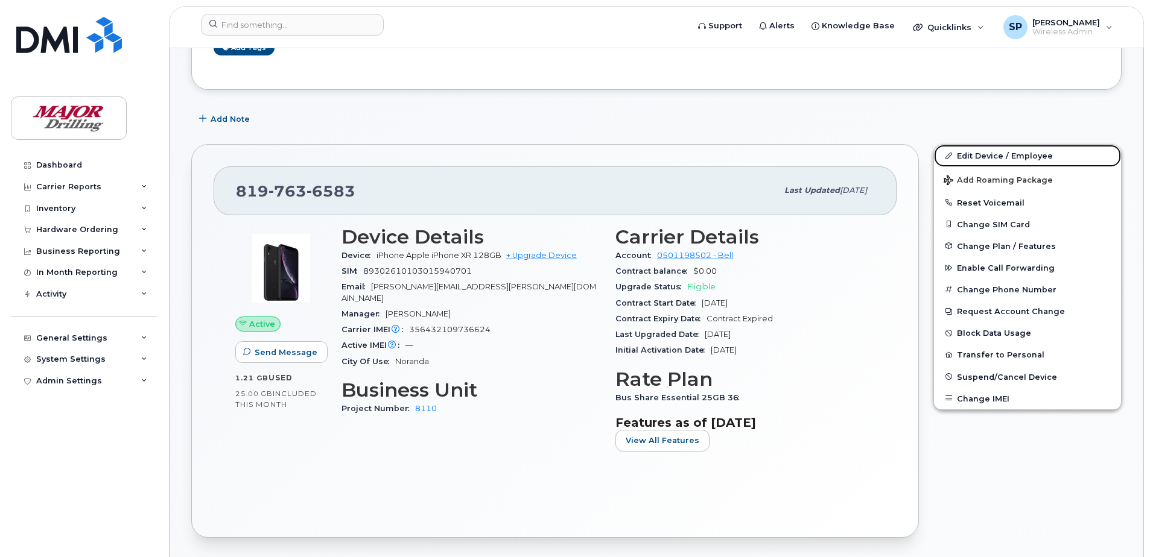
drag, startPoint x: 970, startPoint y: 153, endPoint x: 927, endPoint y: 225, distance: 83.9
click at [970, 153] on link "Edit Device / Employee" at bounding box center [1027, 156] width 187 height 22
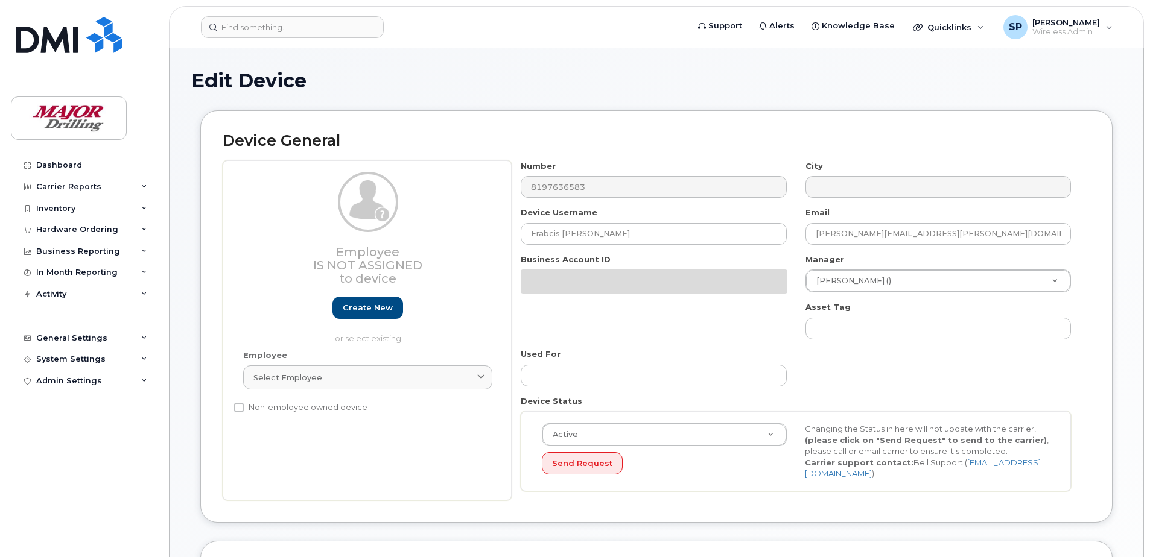
select select "2713167"
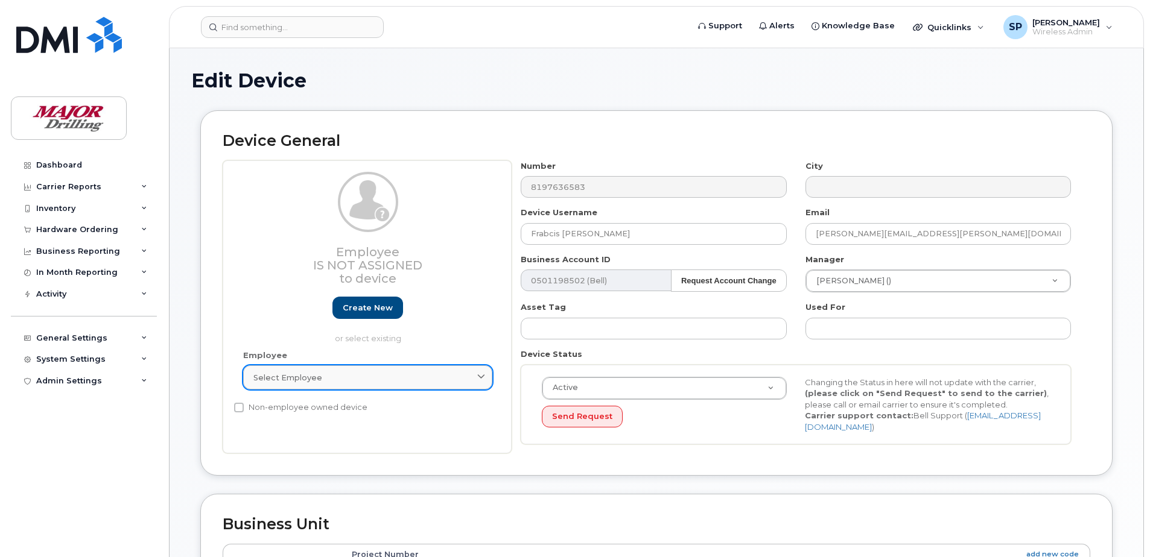
click at [477, 378] on icon at bounding box center [481, 378] width 8 height 8
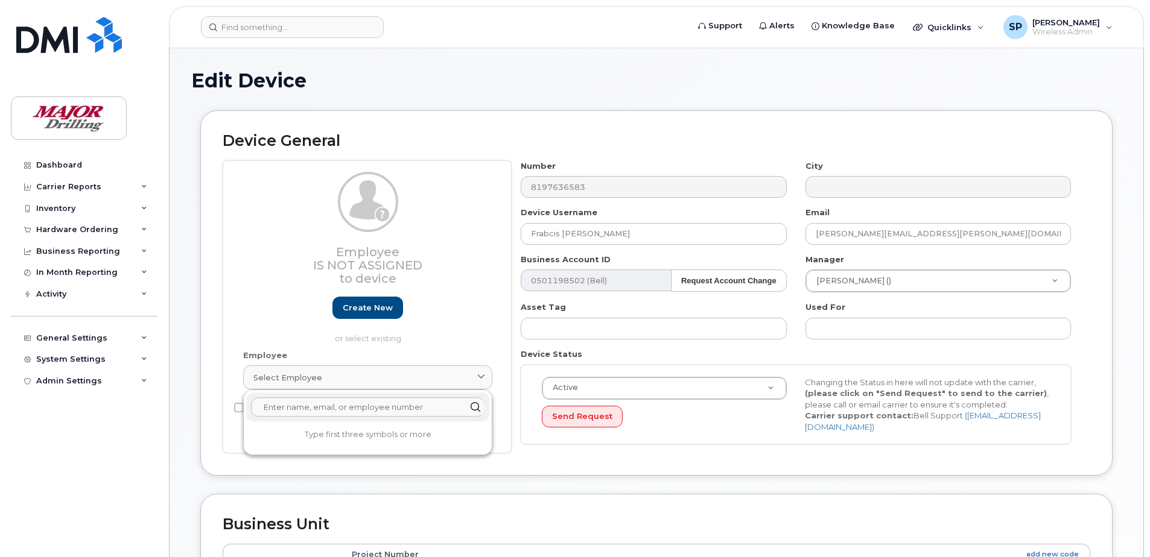
click at [513, 469] on div "Device General Employee Is not assigned to device Create new or select existing…" at bounding box center [656, 292] width 912 height 365
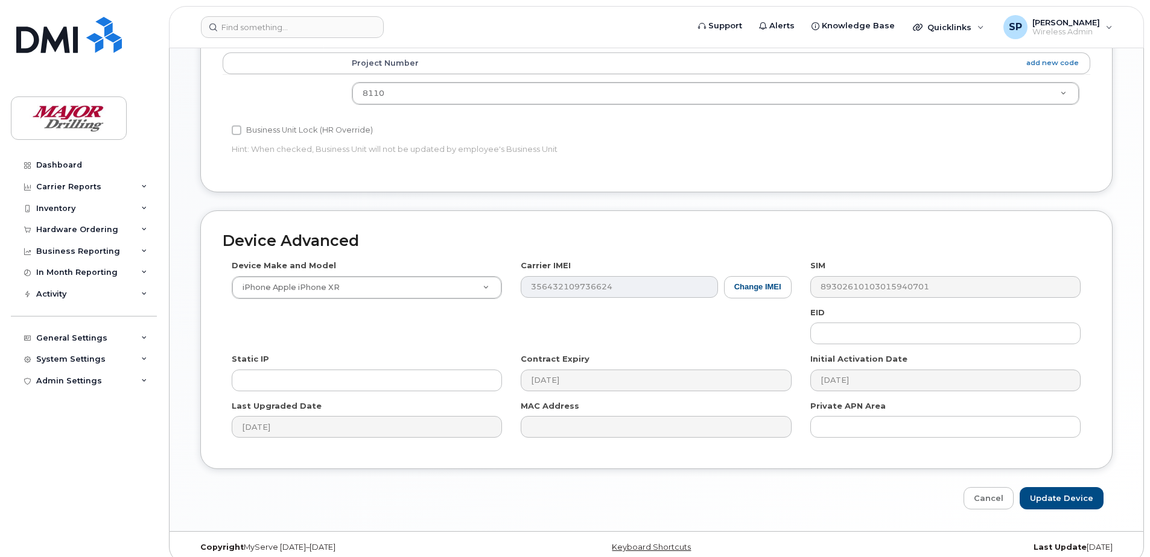
scroll to position [504, 0]
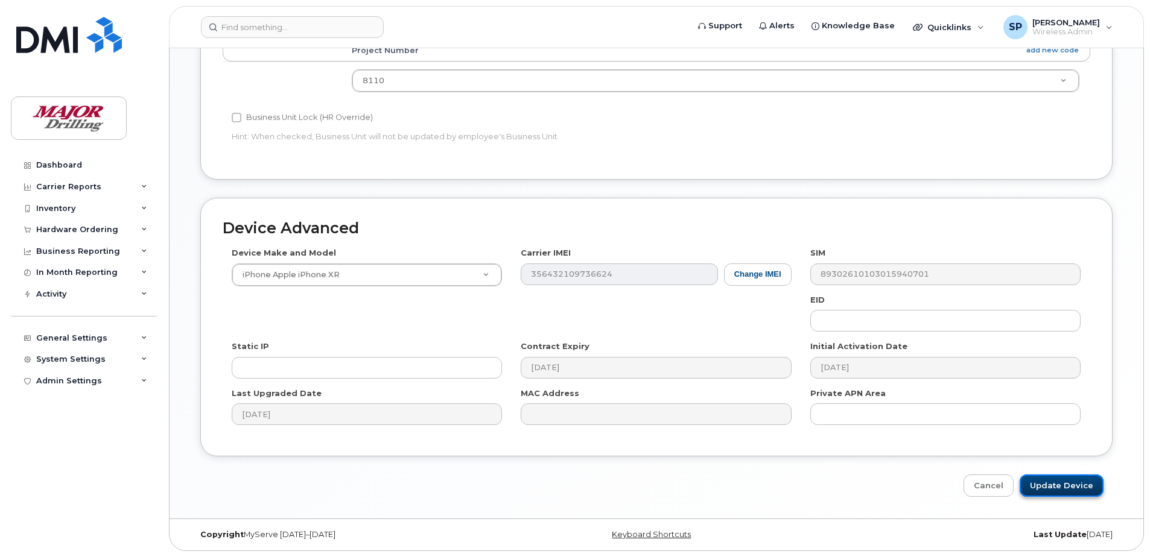
click at [1070, 485] on input "Update Device" at bounding box center [1061, 486] width 84 height 22
type input "Saving..."
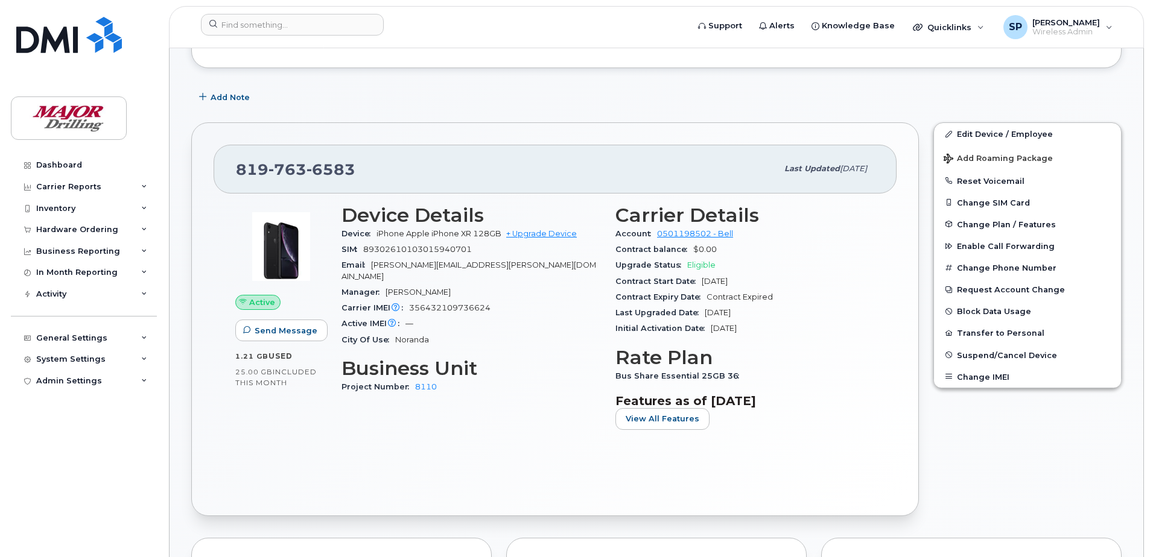
scroll to position [241, 0]
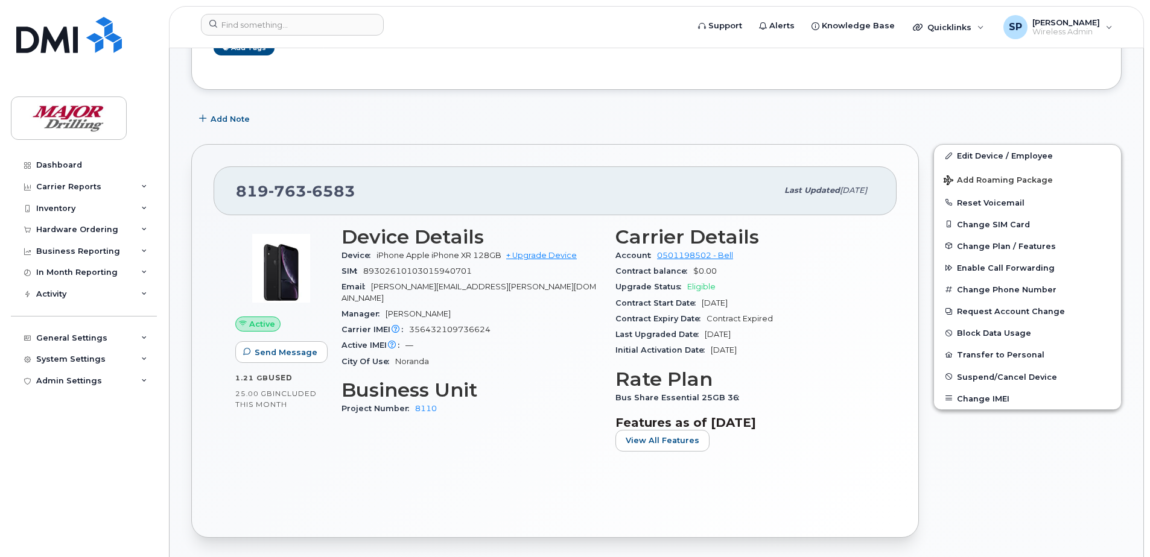
click at [479, 448] on div "Device Details Device iPhone Apple iPhone XR 128GB + Upgrade Device SIM 8930261…" at bounding box center [471, 344] width 274 height 250
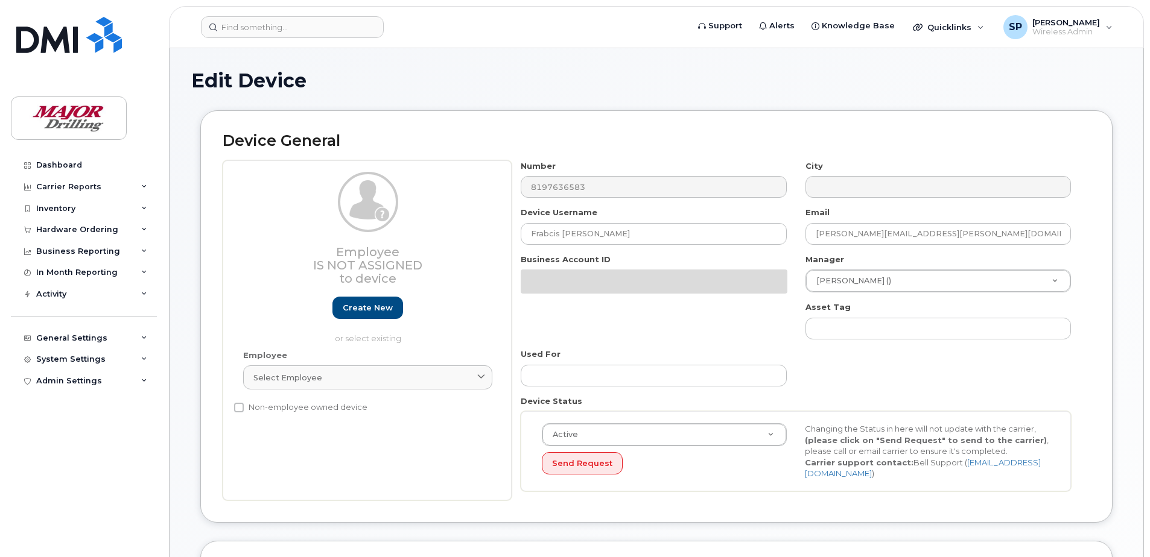
select select "2713167"
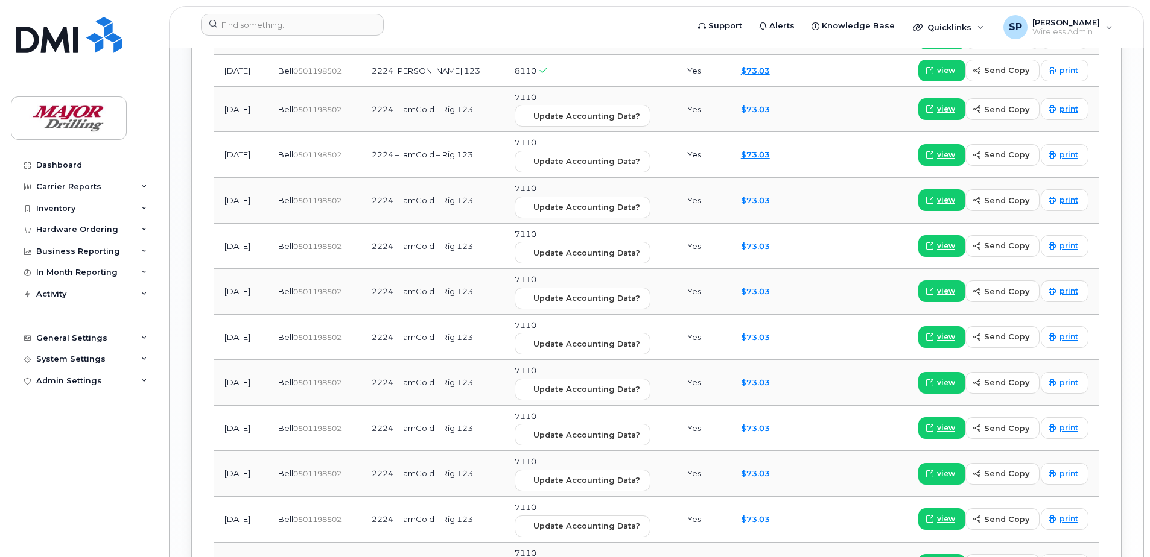
scroll to position [1680, 0]
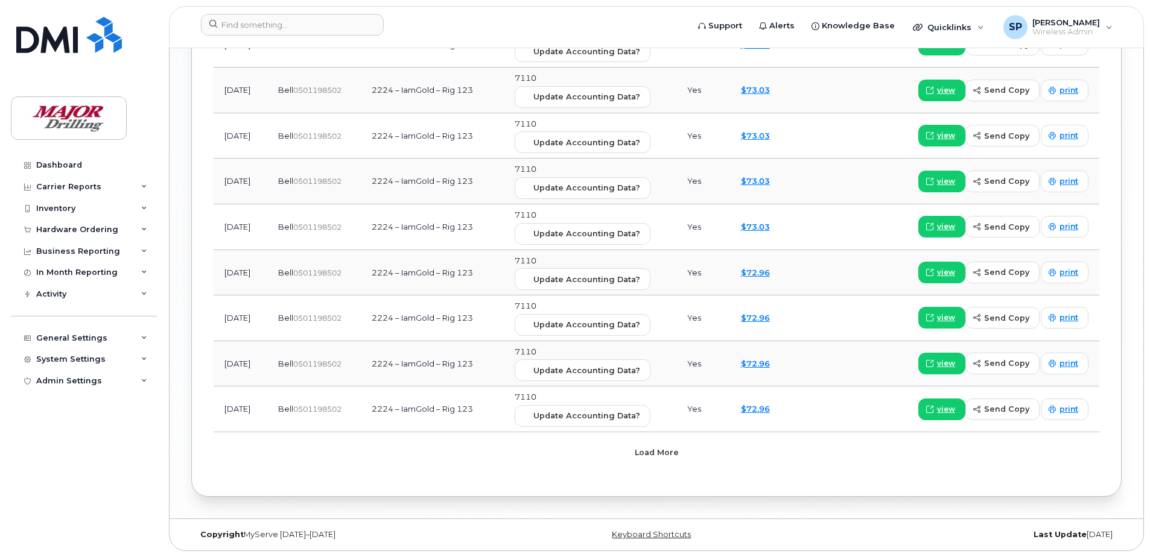
click at [677, 453] on button "Load more" at bounding box center [656, 453] width 362 height 22
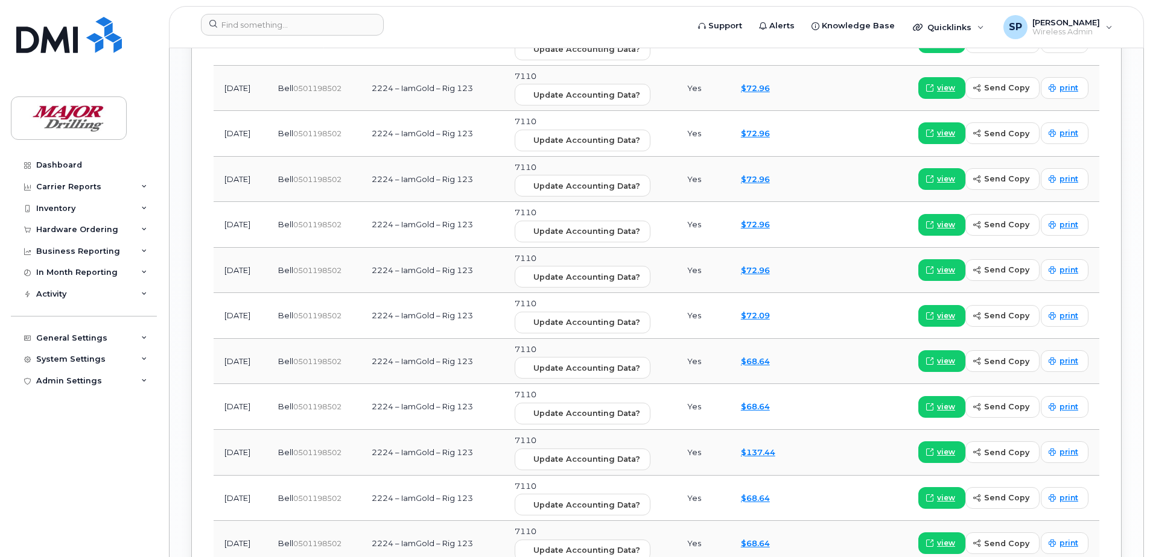
scroll to position [1673, 0]
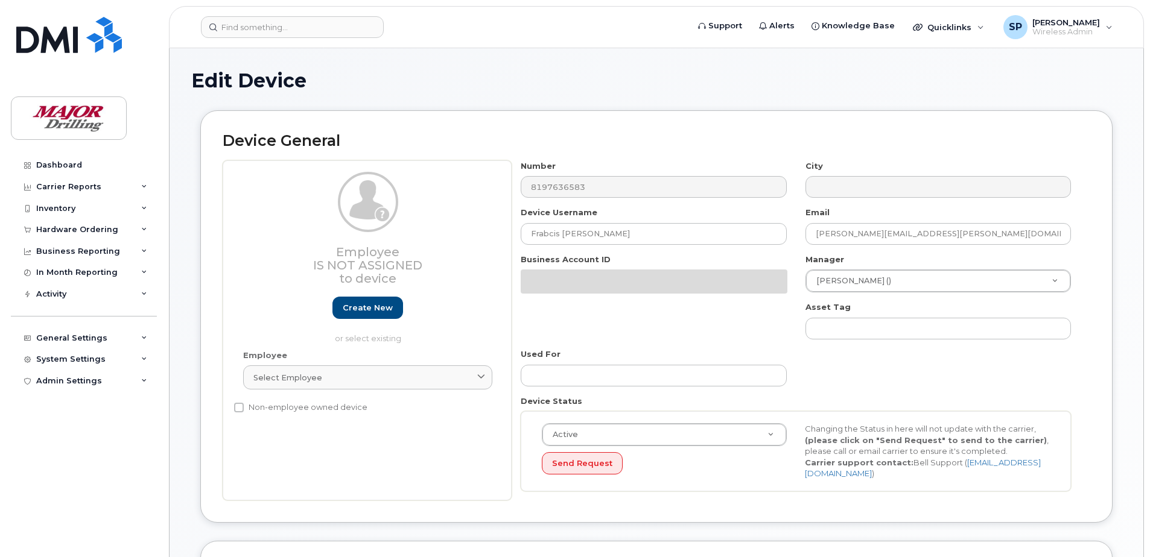
select select "2713167"
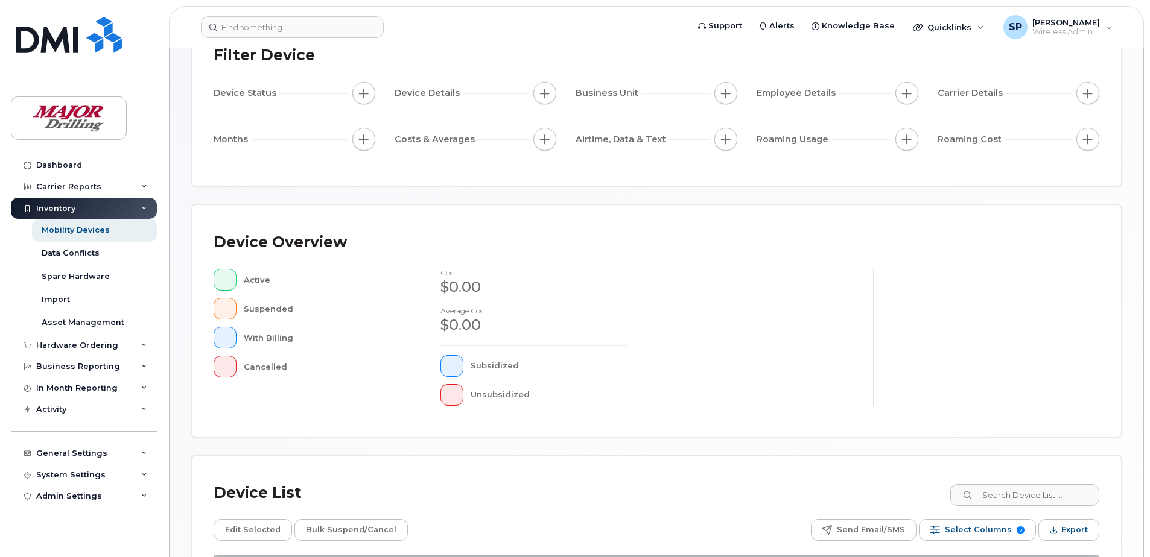
scroll to position [272, 0]
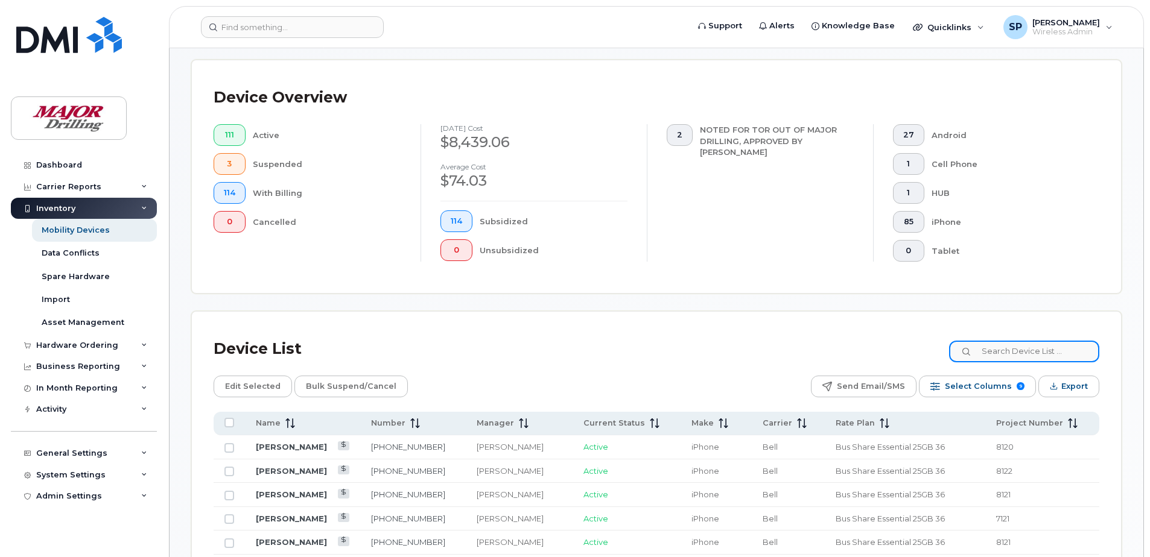
click at [1012, 354] on input at bounding box center [1024, 352] width 150 height 22
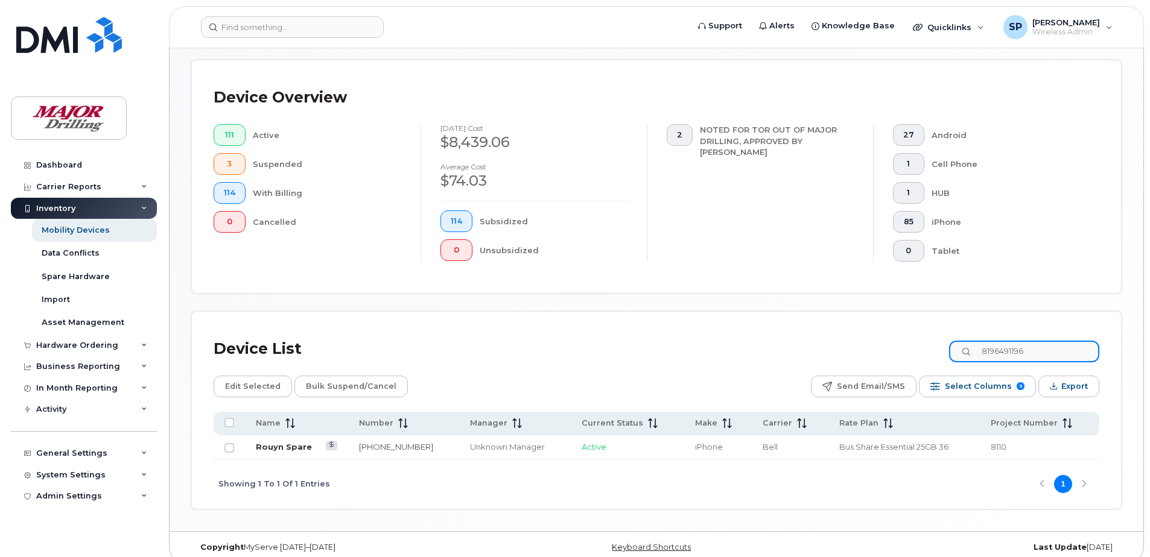
type input "8196491196"
click at [276, 446] on link "Rouyn Spare" at bounding box center [284, 447] width 56 height 10
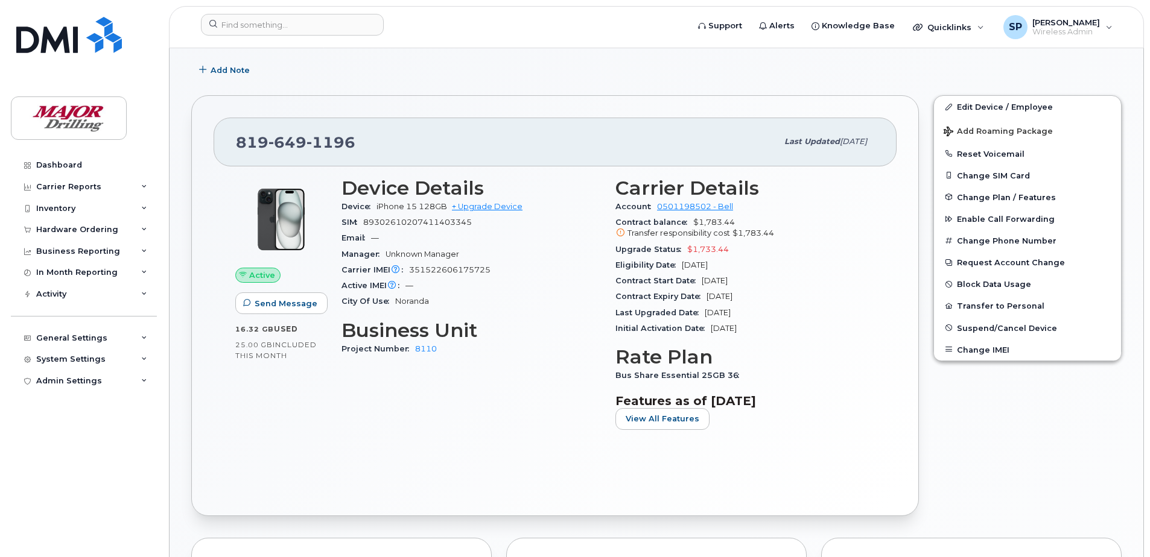
scroll to position [181, 0]
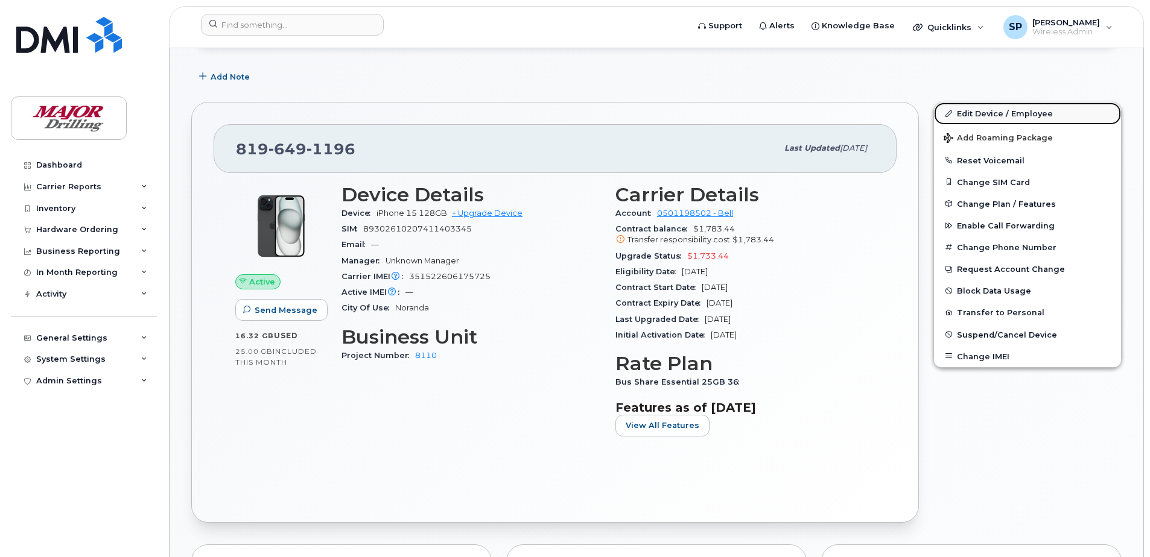
click at [979, 112] on link "Edit Device / Employee" at bounding box center [1027, 114] width 187 height 22
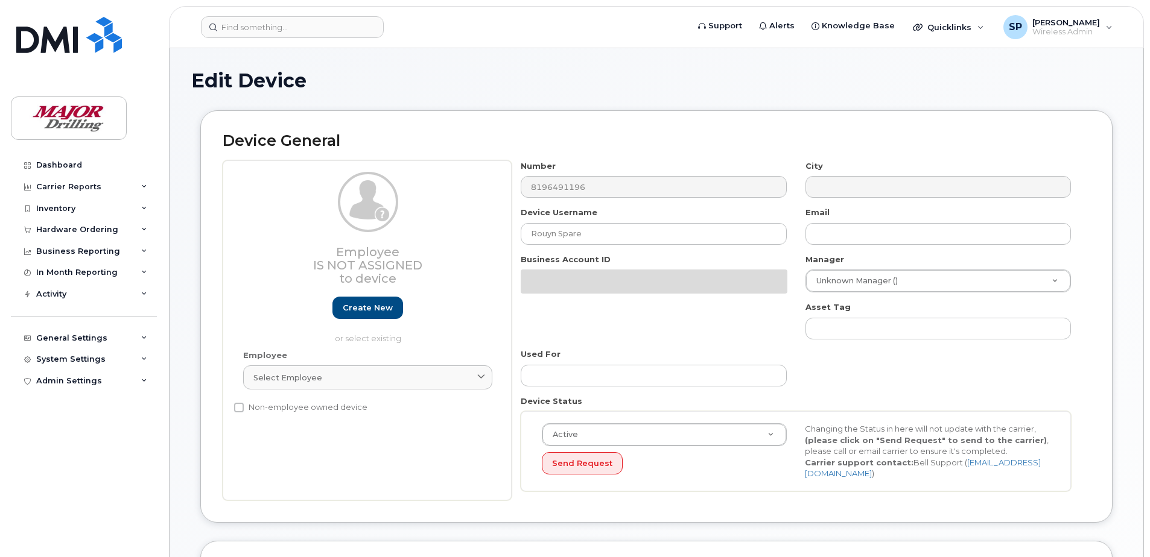
select select "2713167"
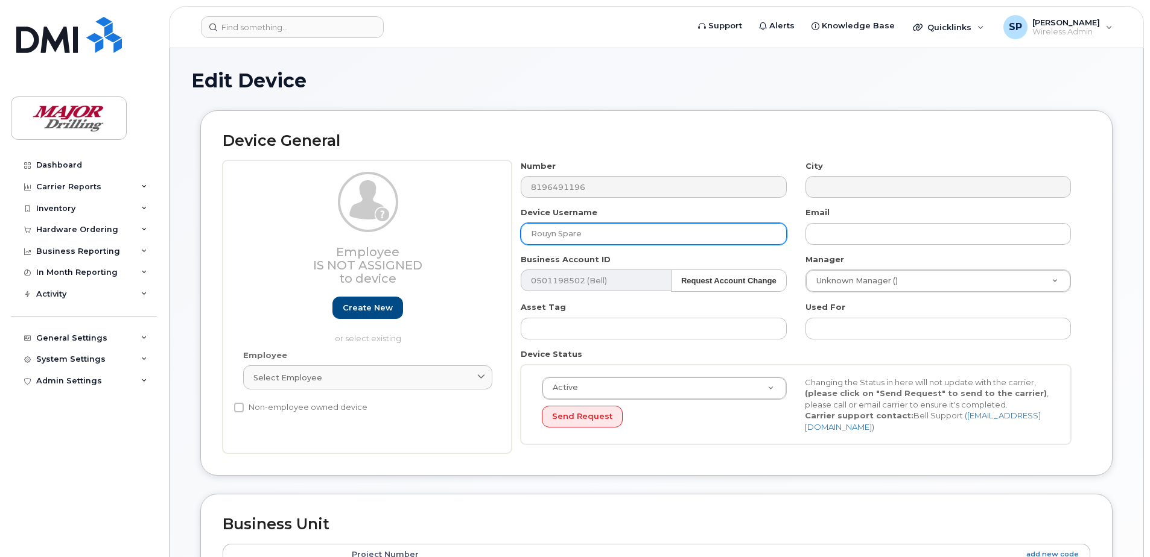
click at [619, 230] on input "Rouyn Spare" at bounding box center [652, 234] width 265 height 22
drag, startPoint x: 622, startPoint y: 232, endPoint x: 472, endPoint y: 227, distance: 150.9
click at [472, 227] on div "Employee Is not assigned to device Create new or select existing Employee Selec…" at bounding box center [656, 307] width 867 height 294
paste input "Mario Henri"
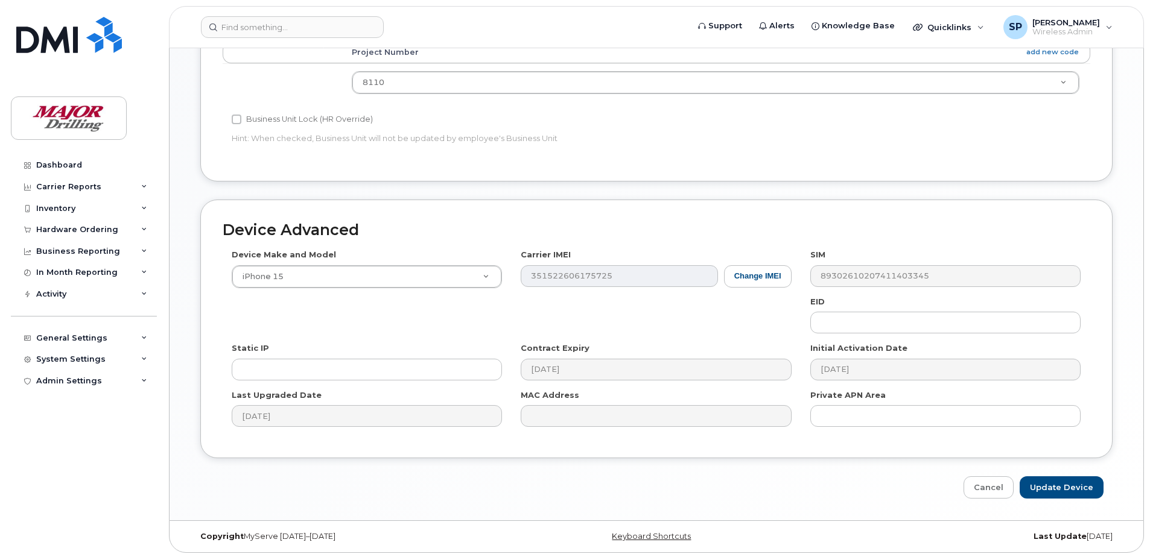
scroll to position [504, 0]
type input "Mario Henri"
click at [1069, 487] on input "Update Device" at bounding box center [1061, 486] width 84 height 22
type input "Saving..."
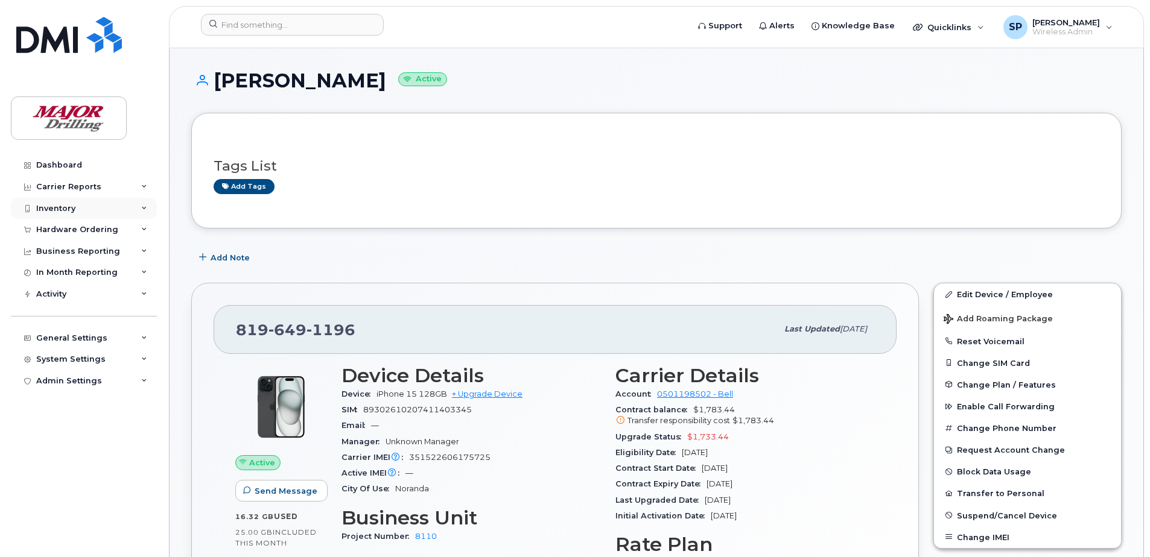
click at [137, 205] on div "Inventory" at bounding box center [84, 209] width 146 height 22
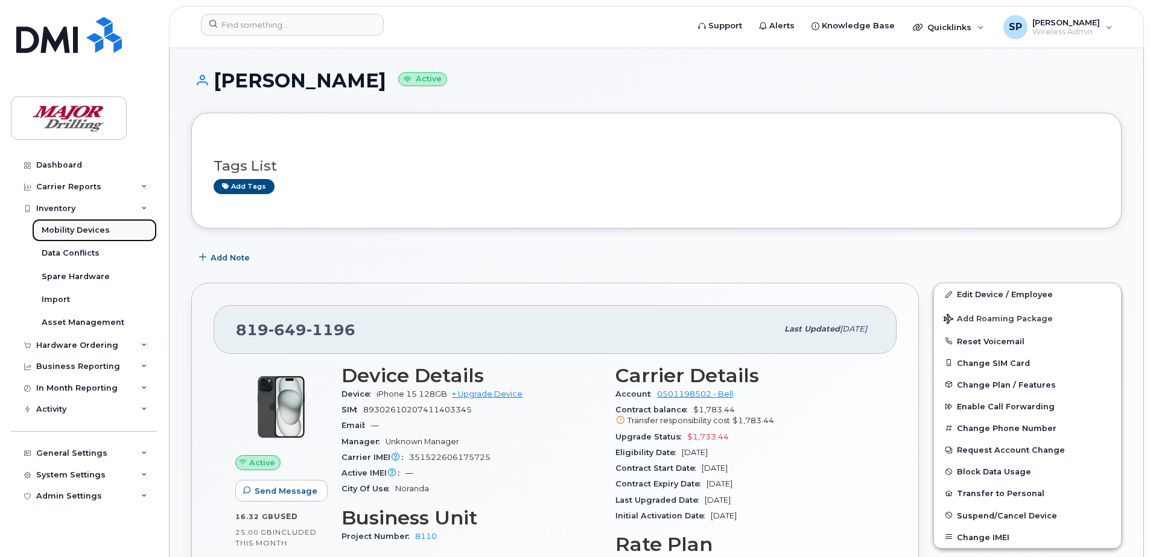
click at [86, 230] on div "Mobility Devices" at bounding box center [76, 230] width 68 height 11
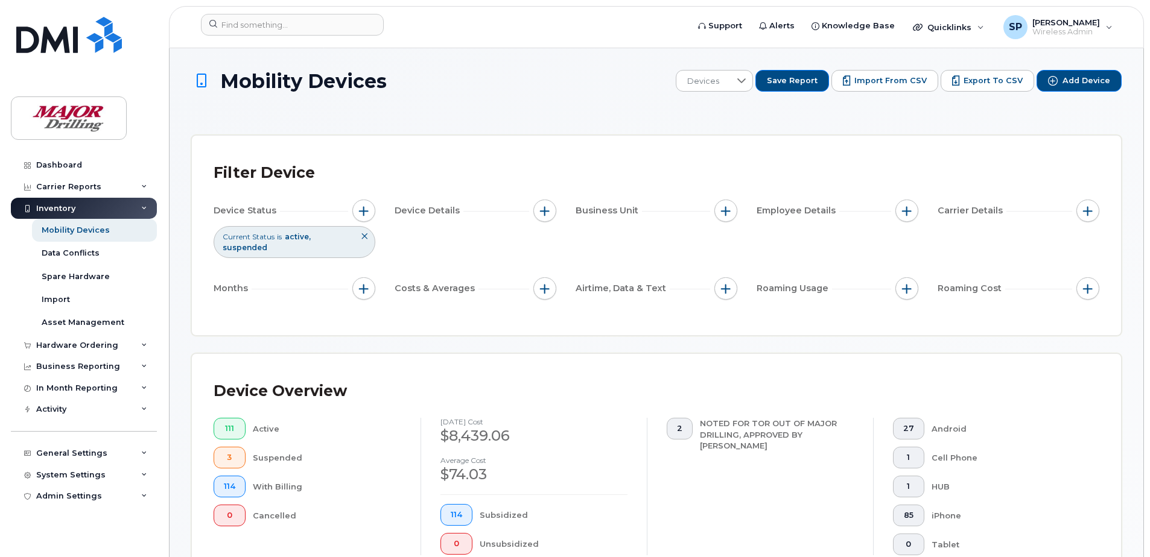
click at [297, 236] on span "active" at bounding box center [298, 236] width 26 height 9
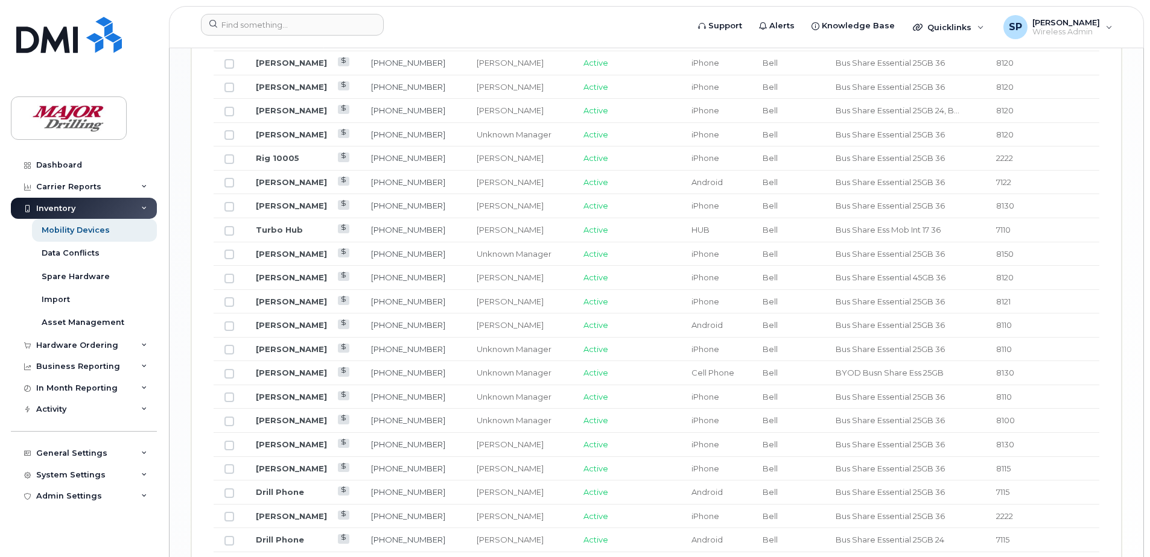
scroll to position [1447, 0]
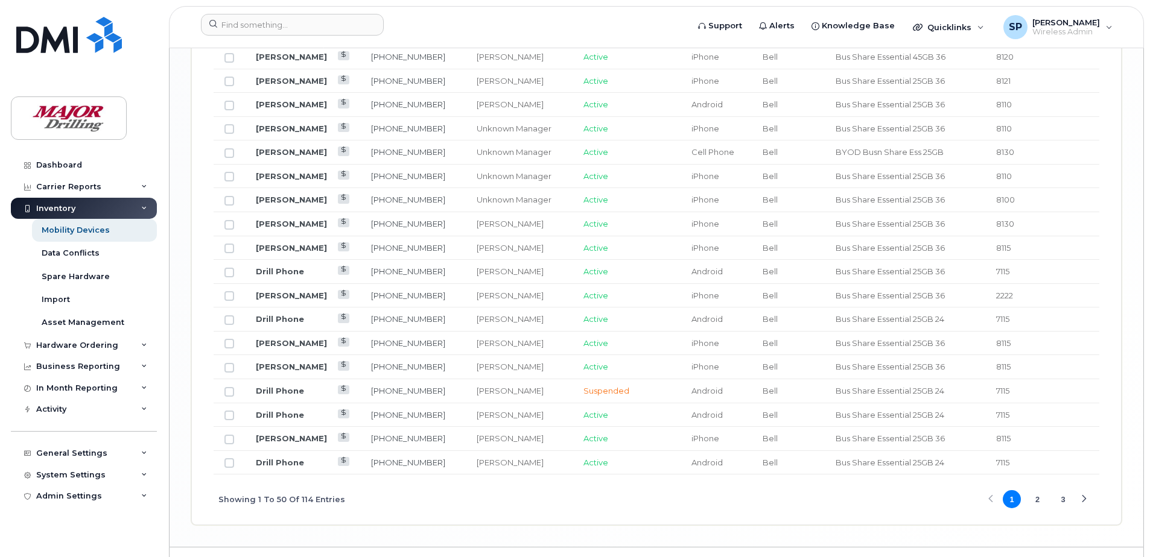
click at [1083, 498] on div "Next Page" at bounding box center [1084, 500] width 8 height 8
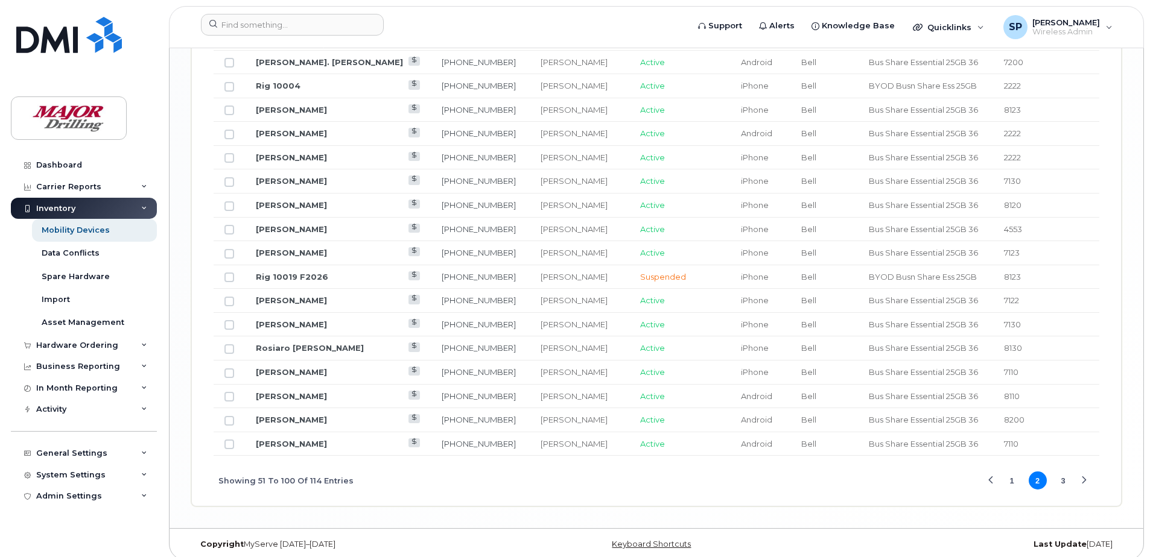
scroll to position [1476, 0]
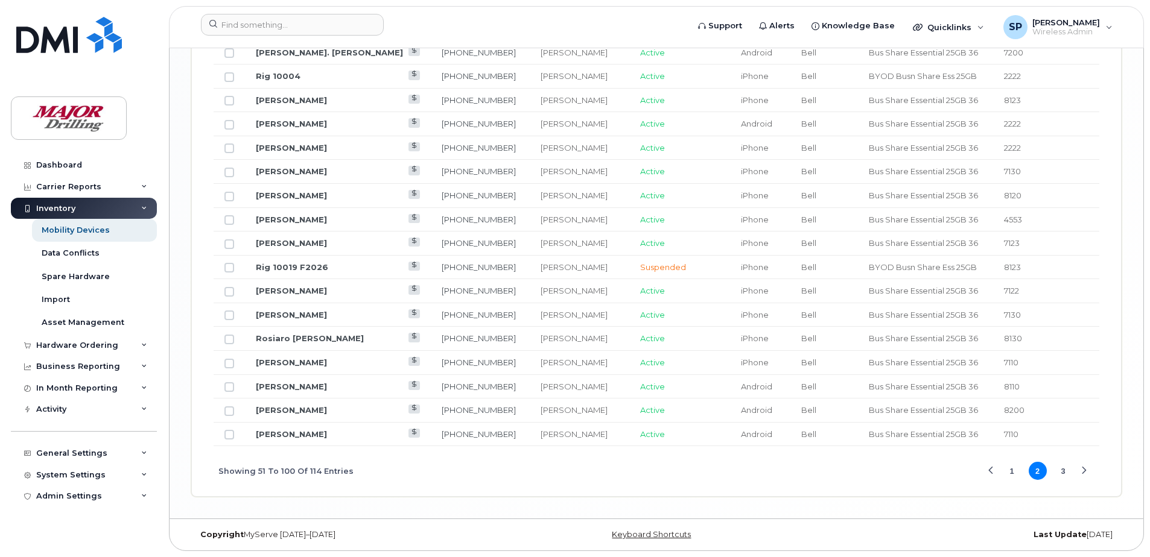
click at [1086, 470] on div "Next Page" at bounding box center [1084, 471] width 8 height 8
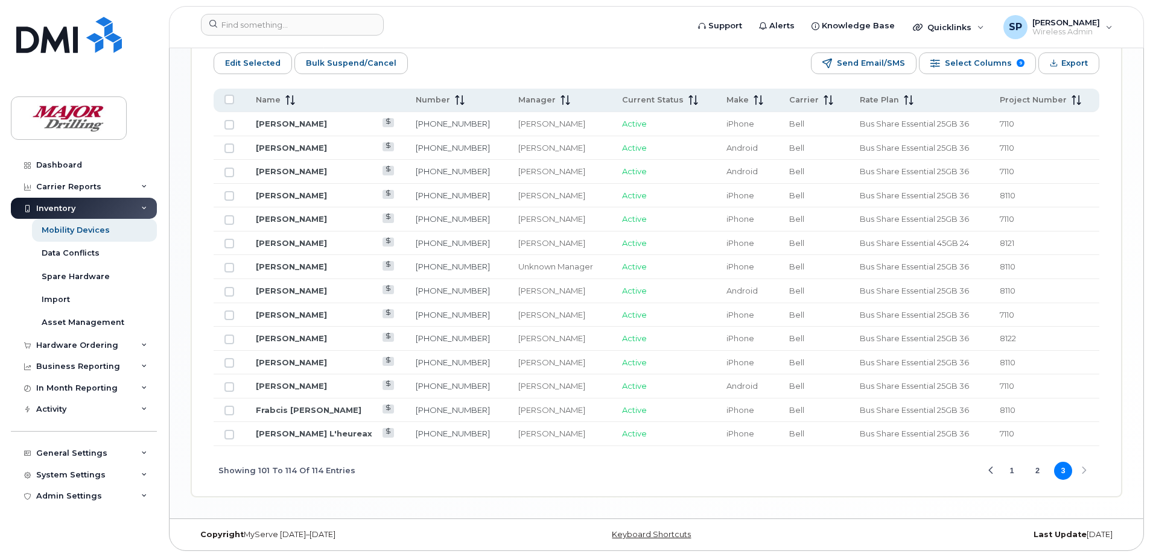
scroll to position [557, 0]
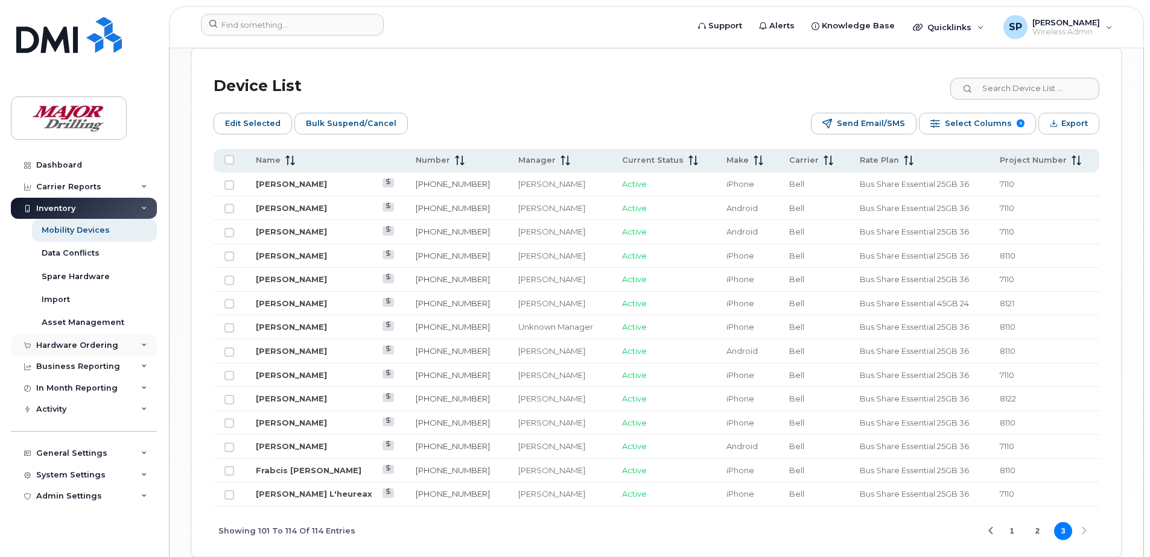
click at [147, 341] on div "Hardware Ordering" at bounding box center [84, 346] width 146 height 22
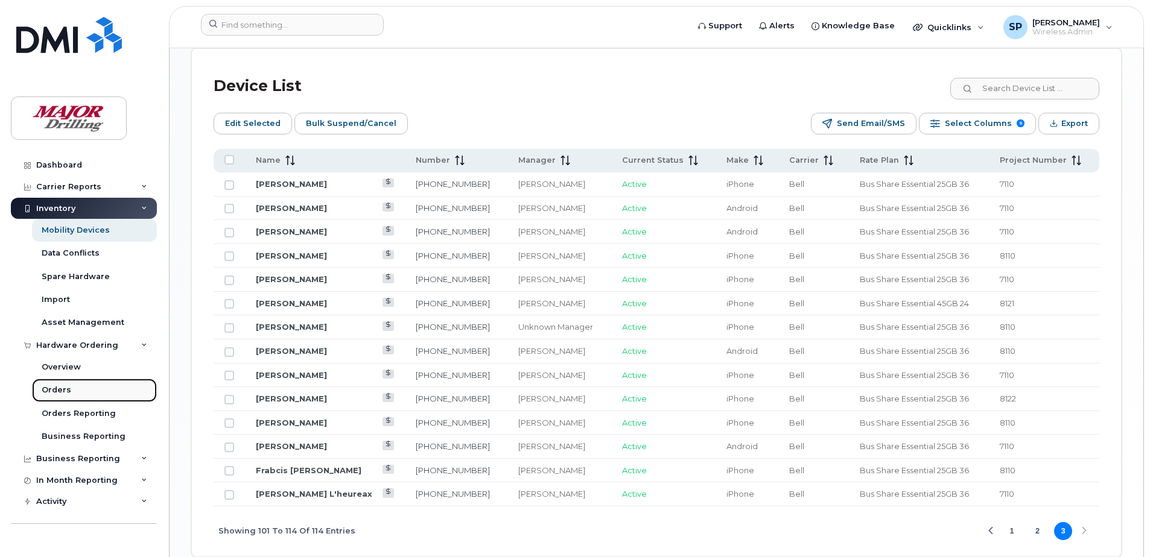
click at [62, 390] on div "Orders" at bounding box center [57, 390] width 30 height 11
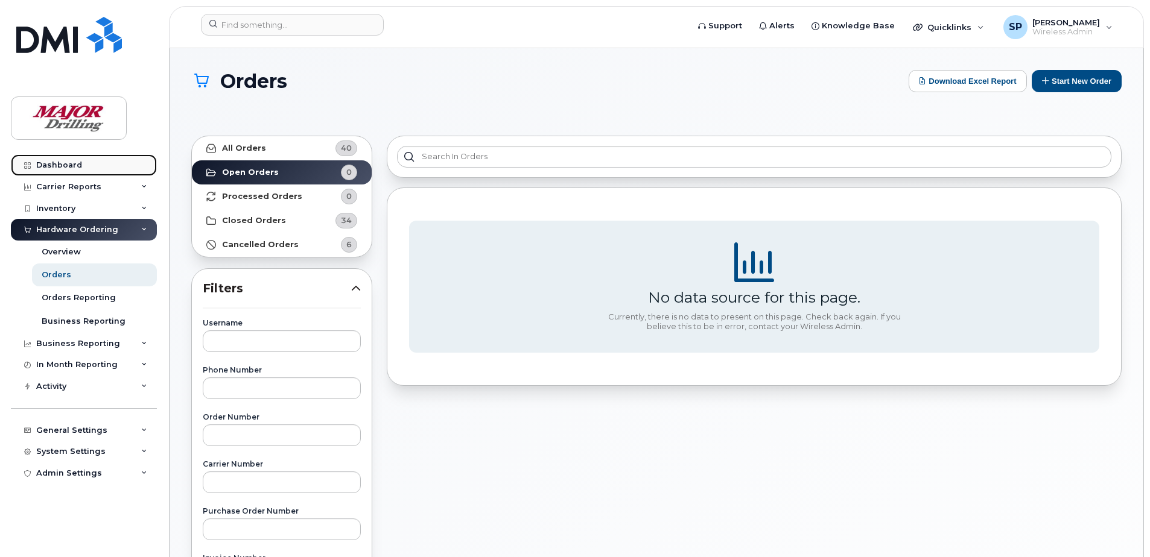
click at [72, 163] on div "Dashboard" at bounding box center [59, 165] width 46 height 10
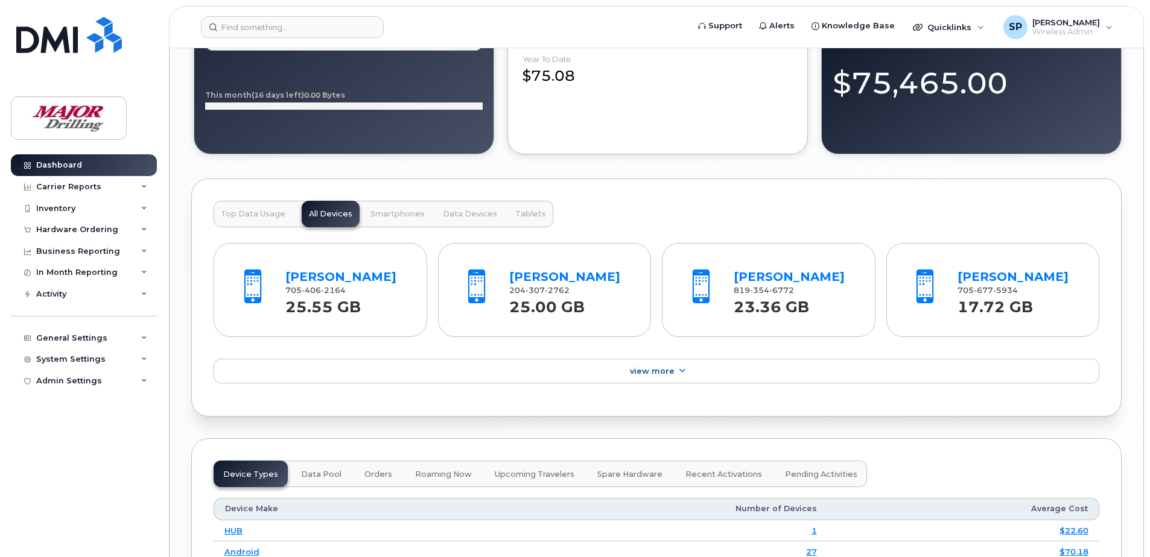
scroll to position [1001, 0]
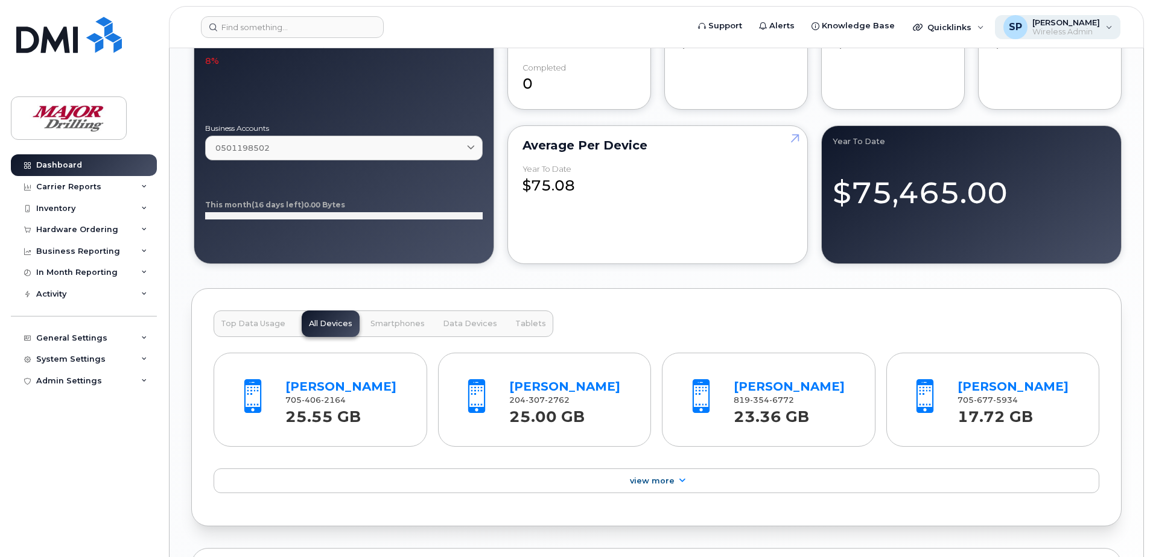
click at [1109, 27] on div "SP Shilpa Puri Wireless Admin" at bounding box center [1058, 27] width 126 height 24
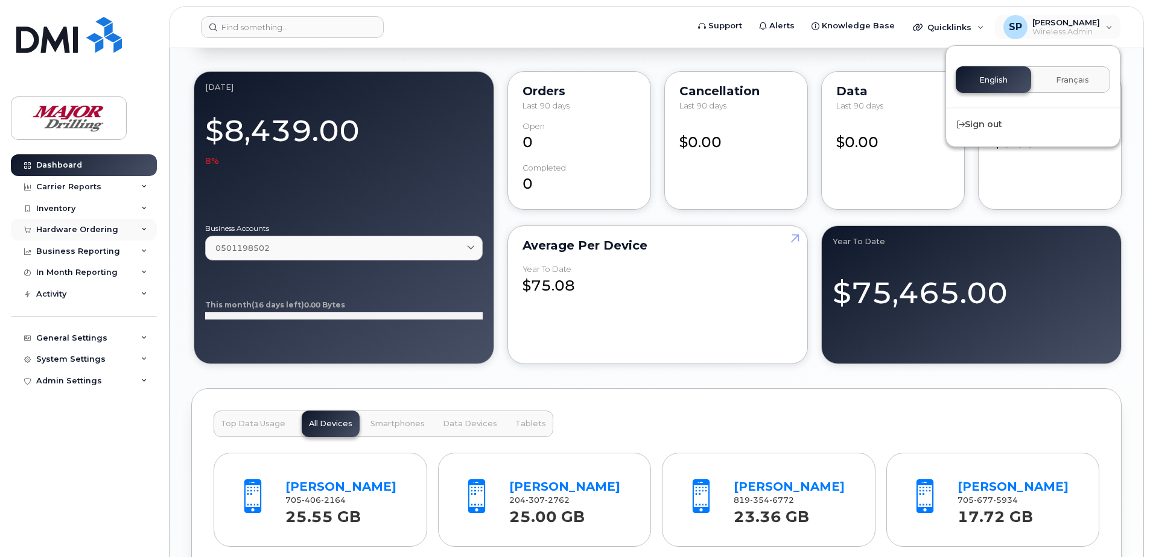
scroll to position [820, 0]
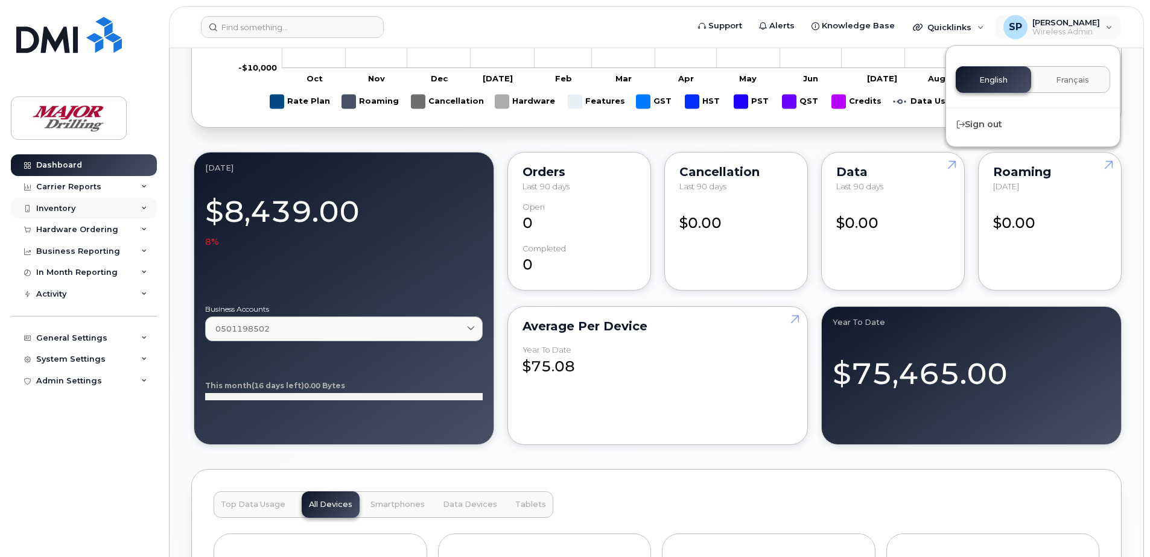
click at [142, 206] on icon at bounding box center [144, 209] width 6 height 6
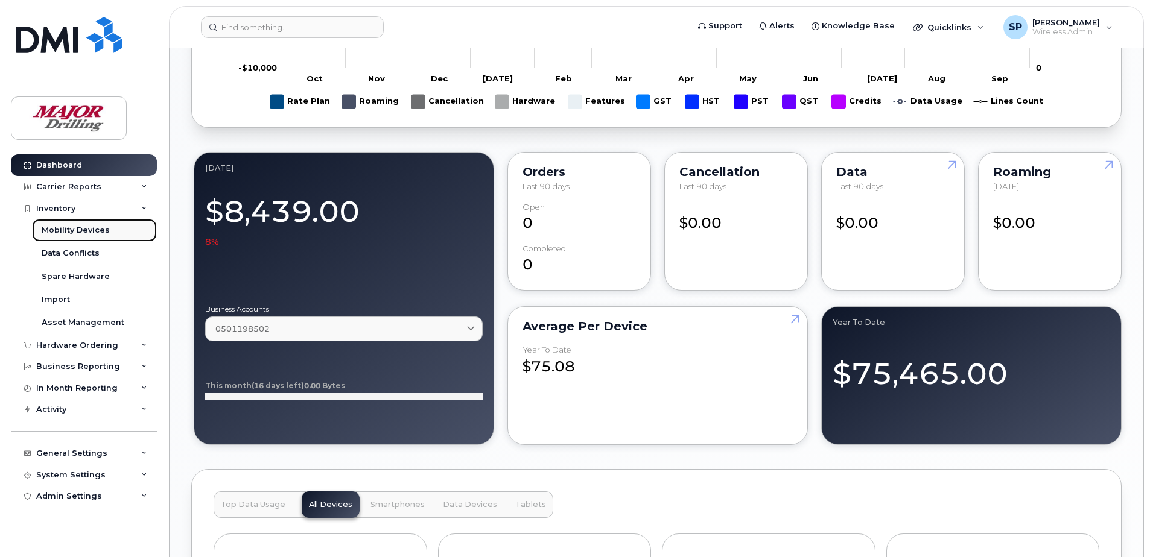
click at [78, 230] on div "Mobility Devices" at bounding box center [76, 230] width 68 height 11
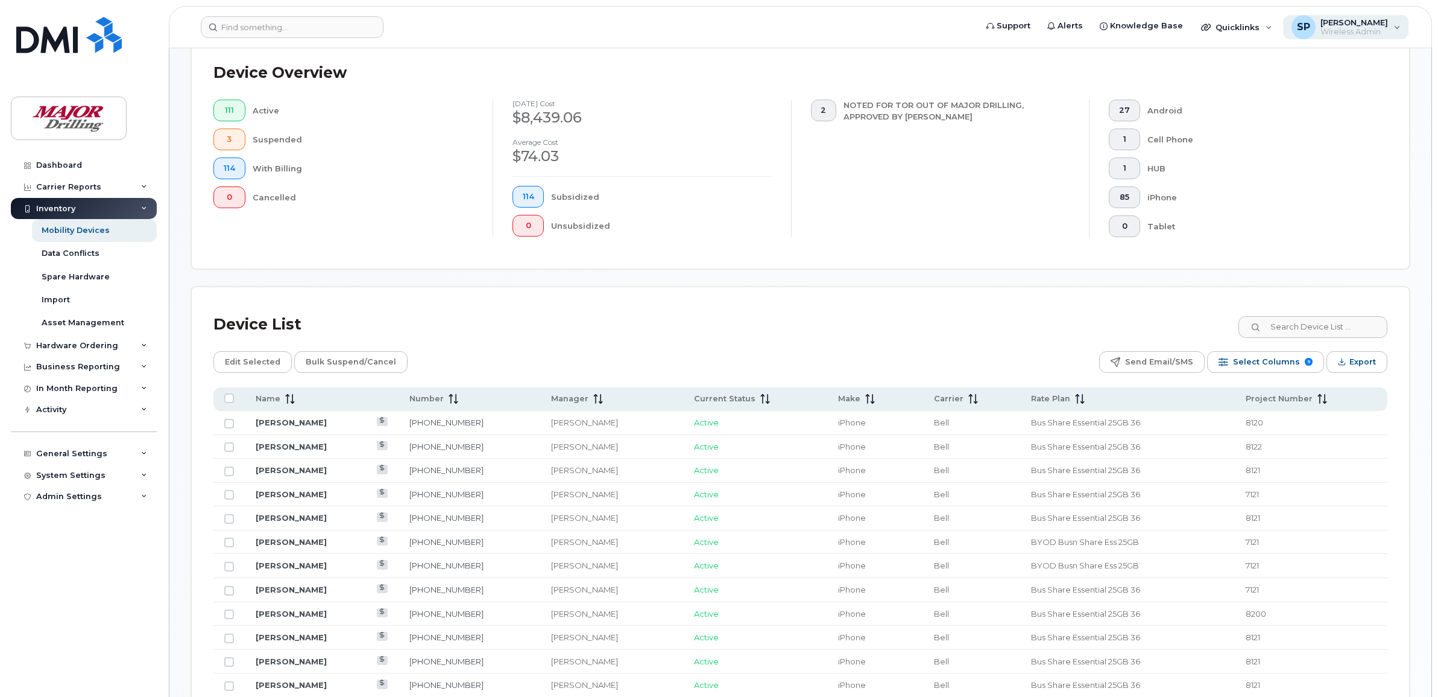
scroll to position [271, 0]
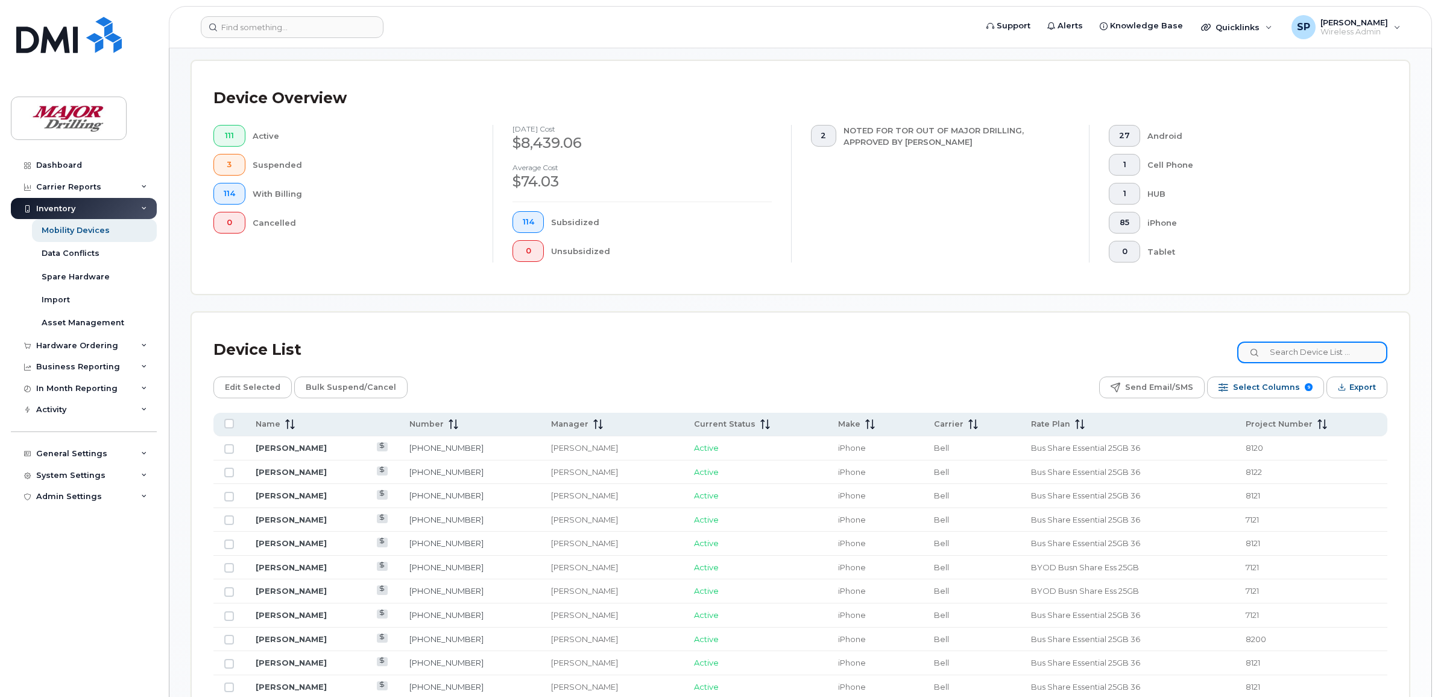
click at [1149, 353] on input at bounding box center [1313, 352] width 150 height 22
paste input "8192791617"
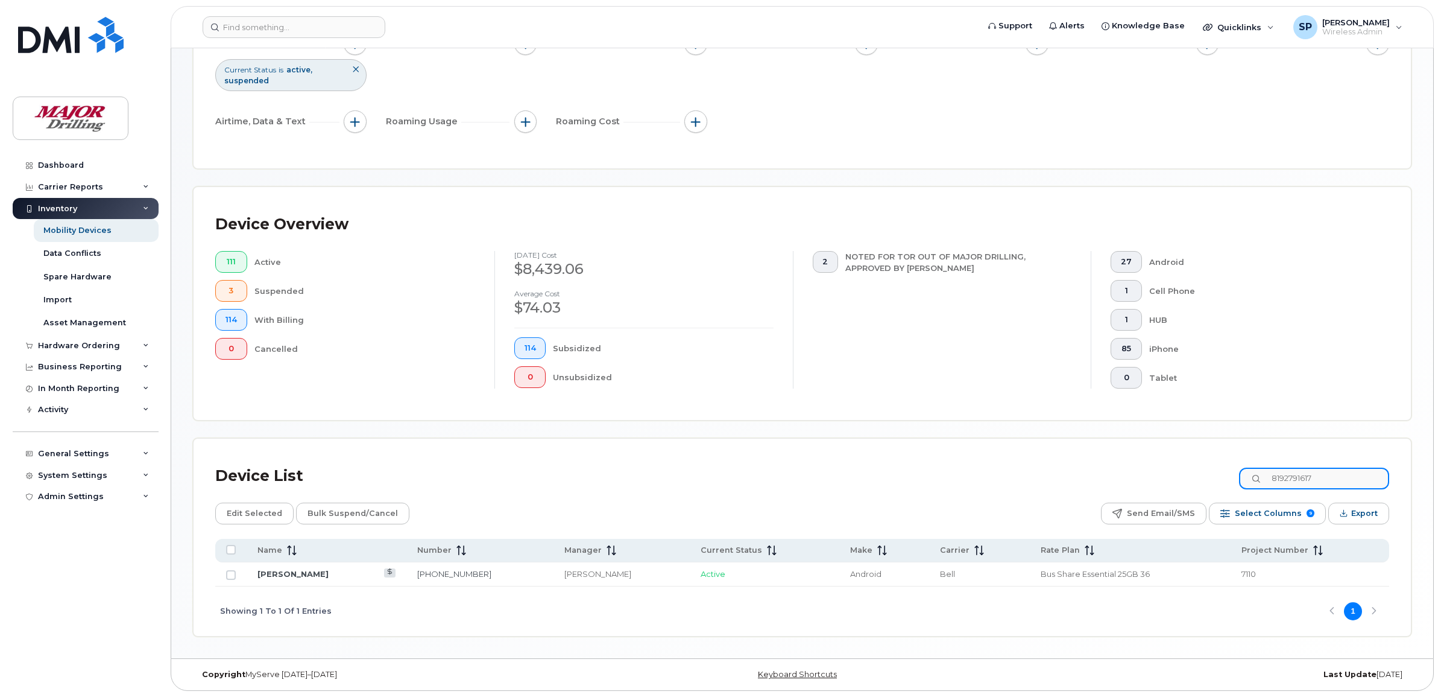
scroll to position [147, 0]
type input "8192791617"
click at [230, 557] on input "Row Unselected" at bounding box center [229, 575] width 10 height 10
checkbox input "true"
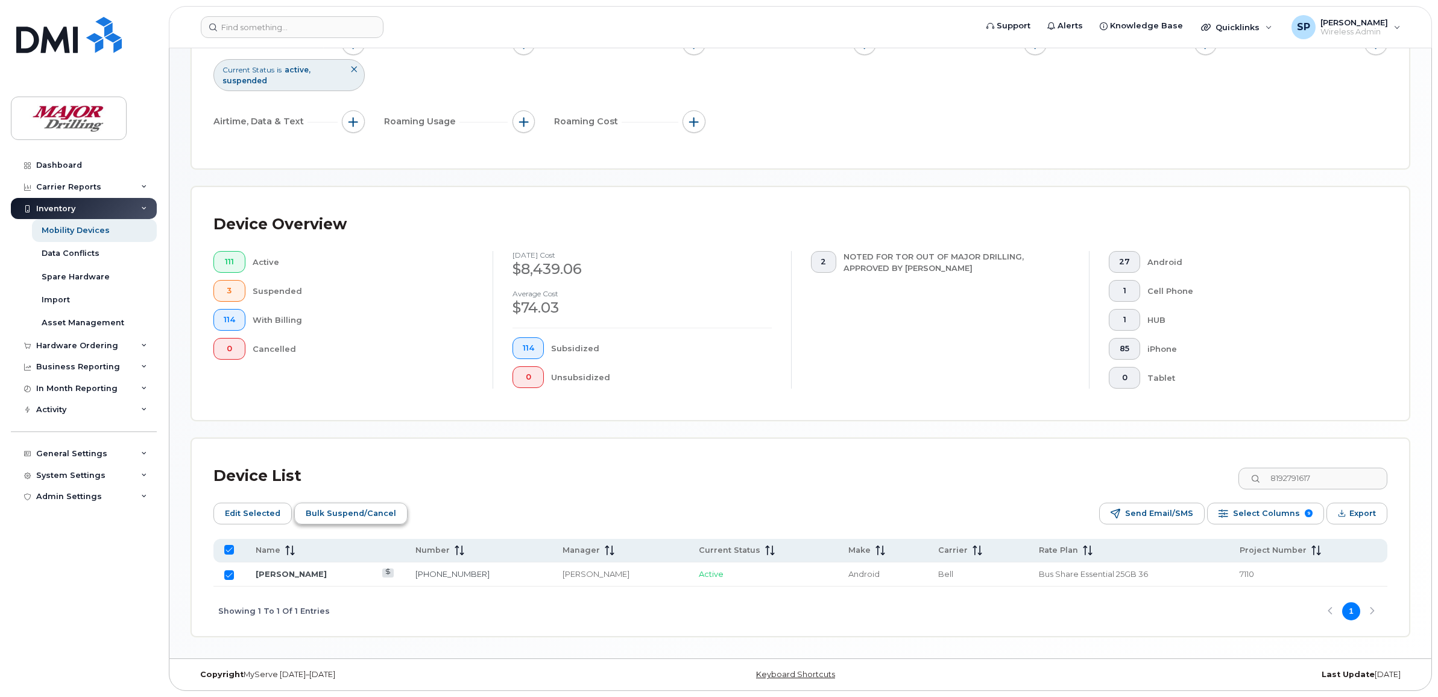
click at [357, 511] on span "Bulk Suspend/Cancel" at bounding box center [351, 513] width 90 height 18
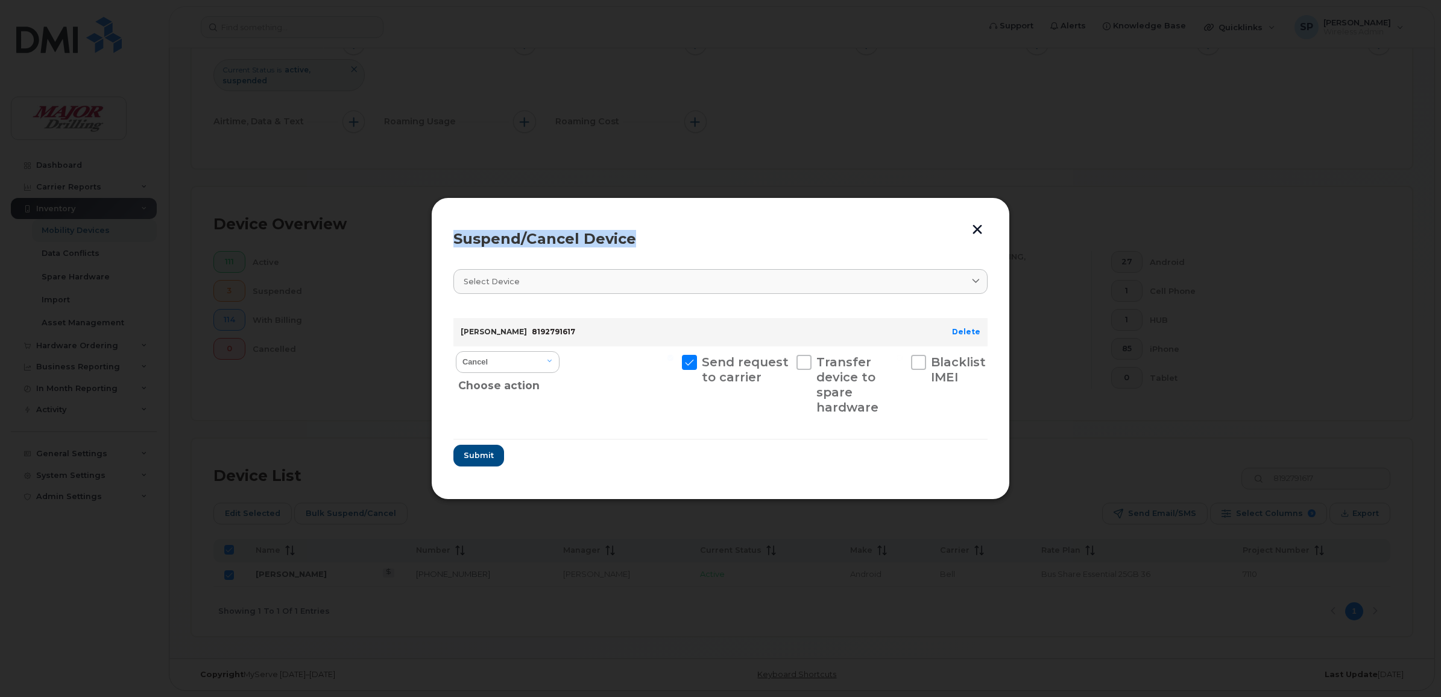
drag, startPoint x: 652, startPoint y: 207, endPoint x: 484, endPoint y: 160, distance: 174.0
click at [484, 160] on div "Suspend/Cancel Device Select device Type first three symbols or more Sylvain Be…" at bounding box center [720, 348] width 1441 height 697
click at [679, 205] on div "Suspend/Cancel Device Select device Type first three symbols or more Sylvain Be…" at bounding box center [720, 348] width 579 height 302
click at [550, 359] on select "Cancel Suspend - Extend Suspension Suspend - Reduced Rate Suspend - Full Rate S…" at bounding box center [508, 362] width 104 height 22
click at [456, 351] on select "Cancel Suspend - Extend Suspension Suspend - Reduced Rate Suspend - Full Rate S…" at bounding box center [508, 362] width 104 height 22
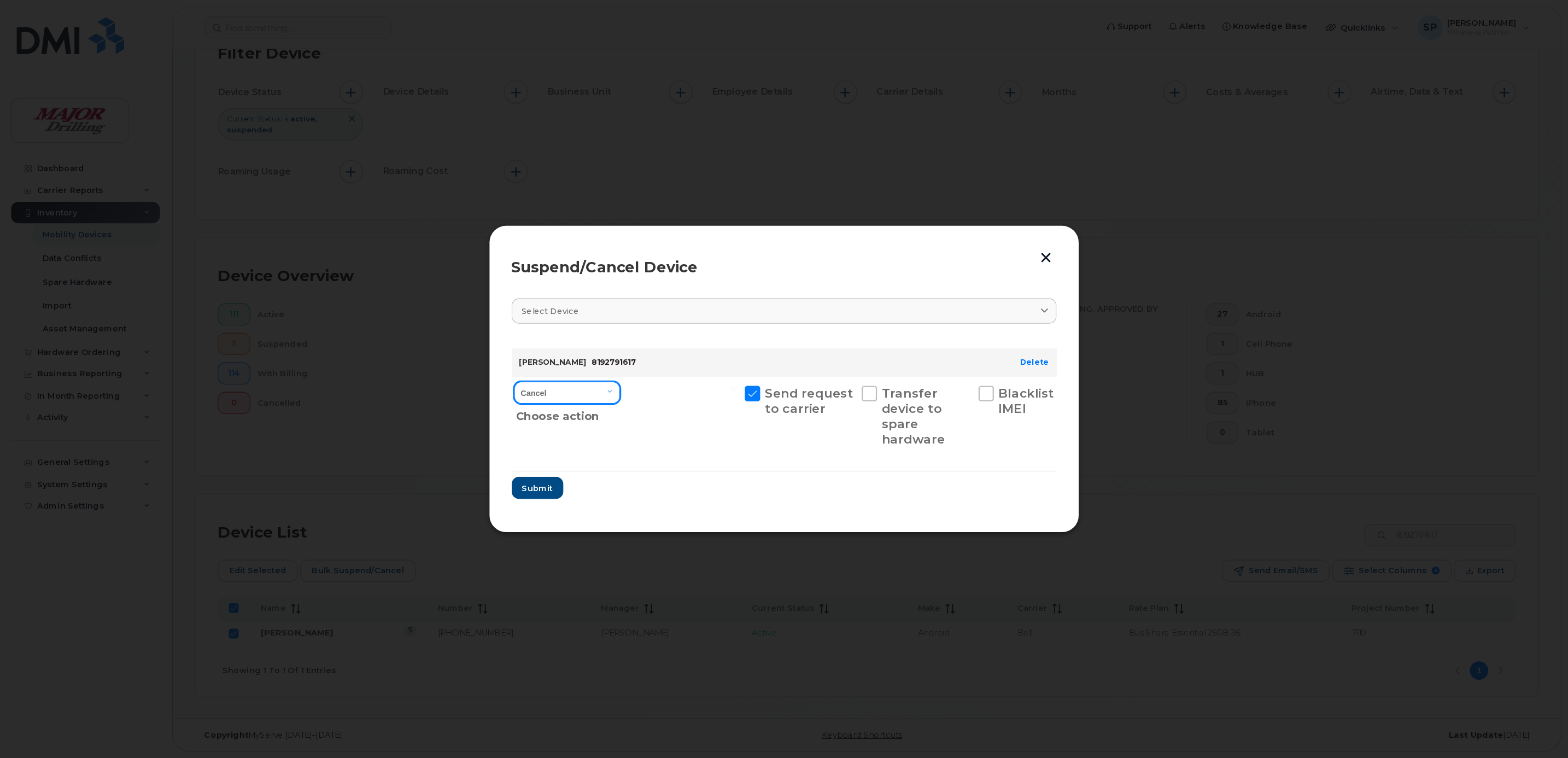
scroll to position [9, 0]
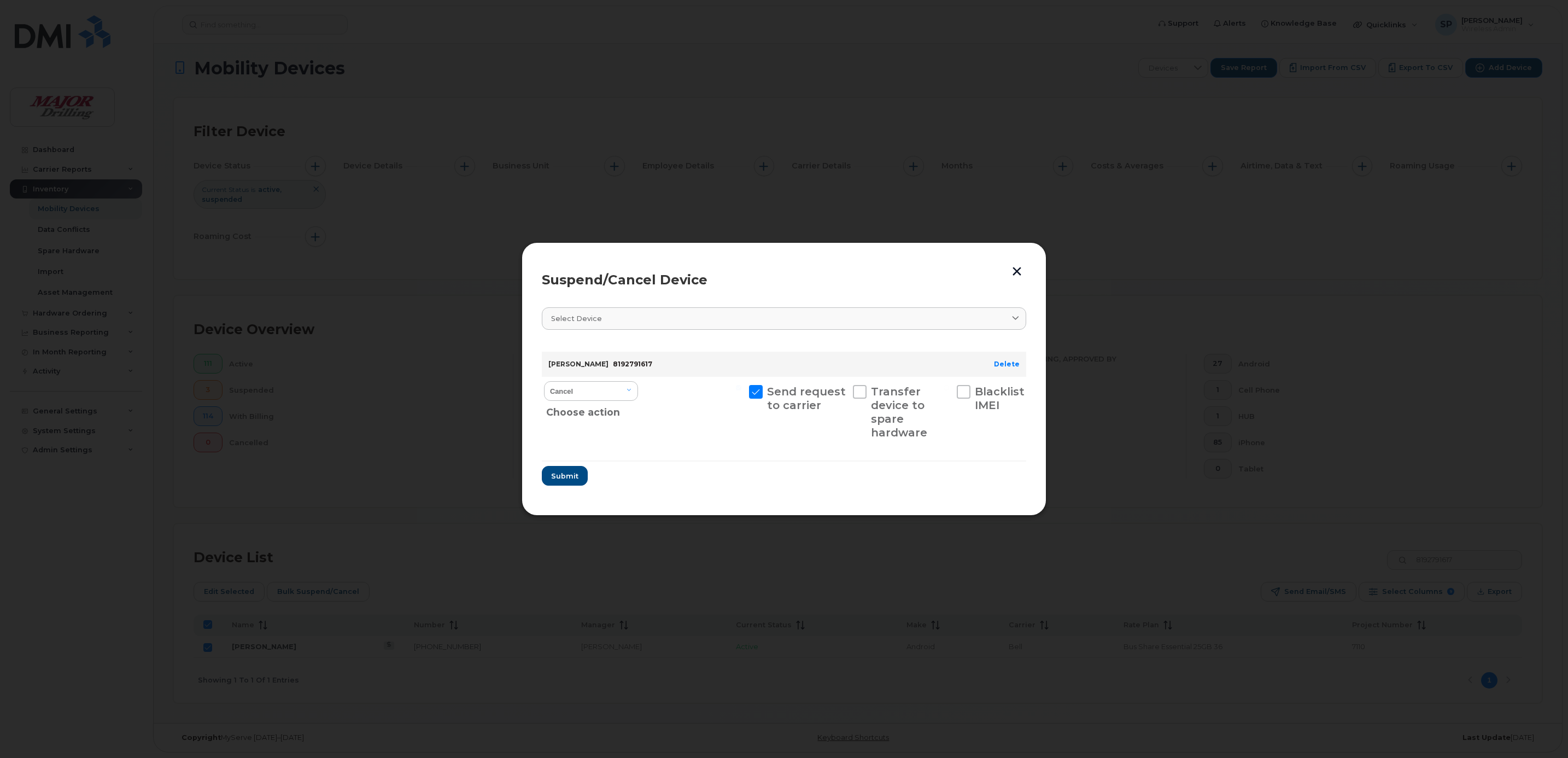
click at [909, 277] on div "Suspend/Cancel Device" at bounding box center [784, 280] width 484 height 13
click at [1017, 315] on icon at bounding box center [1015, 318] width 7 height 7
click at [927, 277] on div "Suspend/Cancel Device" at bounding box center [784, 280] width 484 height 13
click at [1013, 315] on icon at bounding box center [1015, 318] width 7 height 7
click at [731, 343] on input "text" at bounding box center [784, 345] width 470 height 17
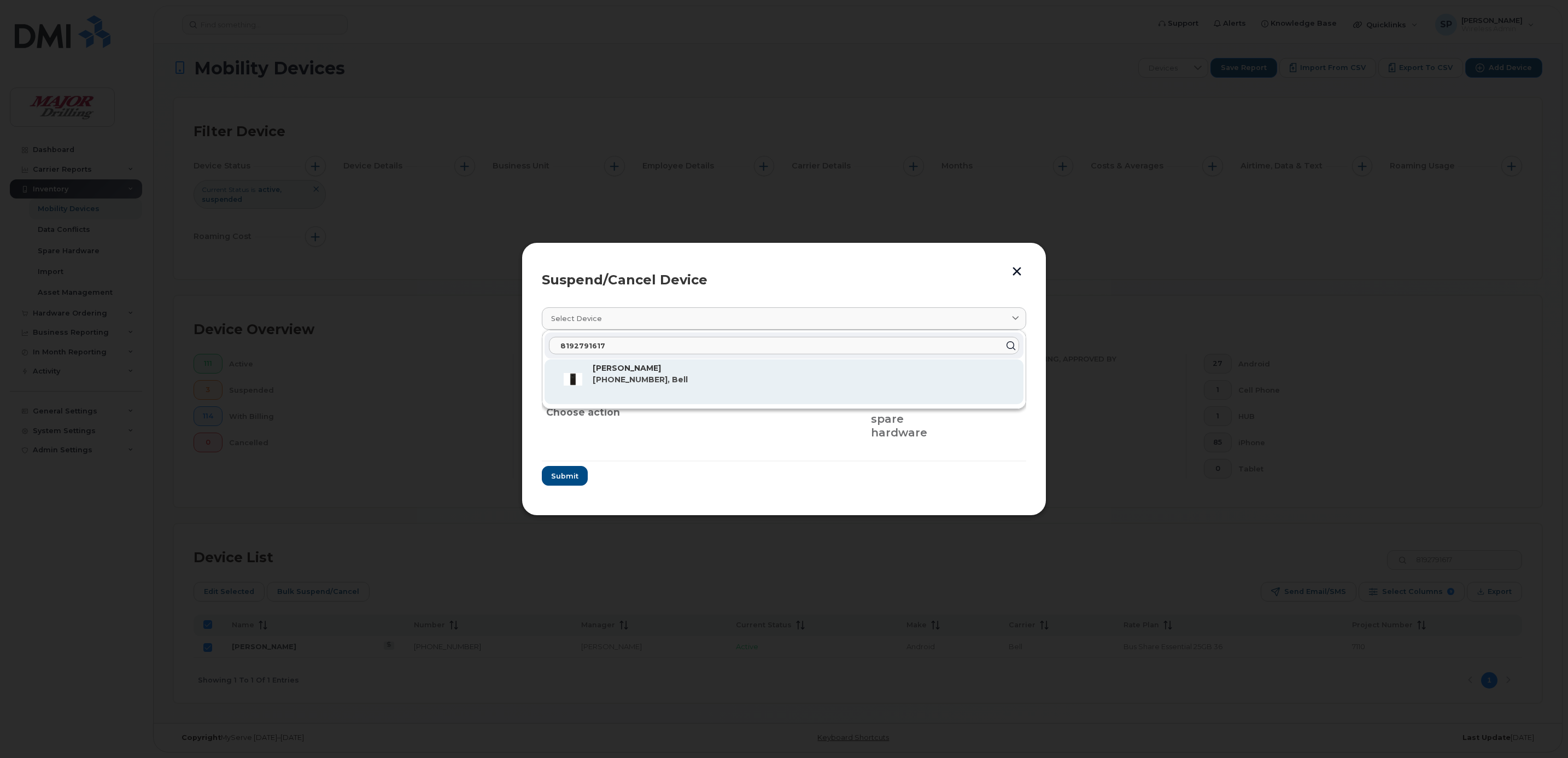
type input "8192791617"
click at [646, 376] on span "[PHONE_NUMBER], Bell" at bounding box center [640, 379] width 95 height 10
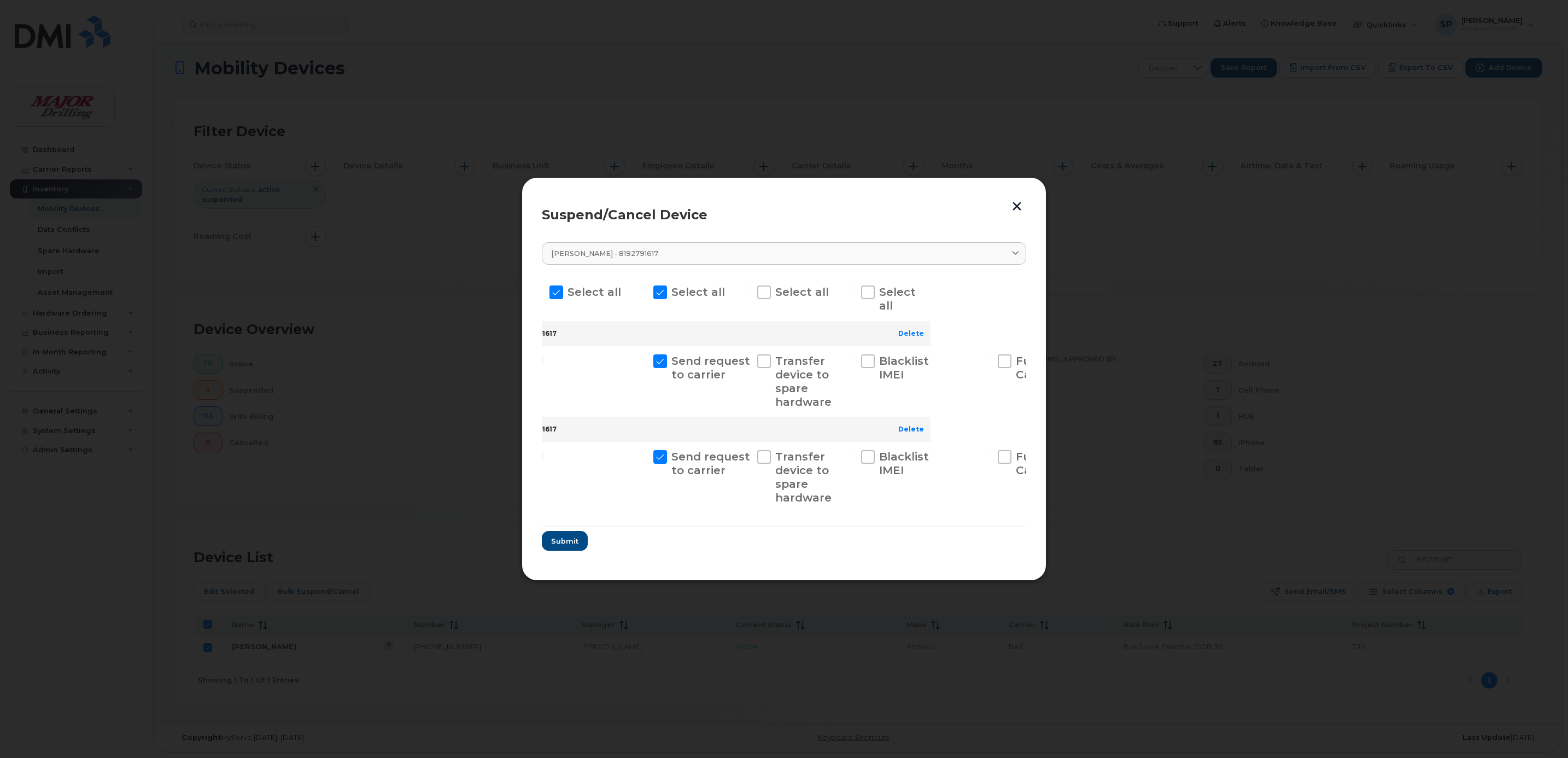
scroll to position [0, 158]
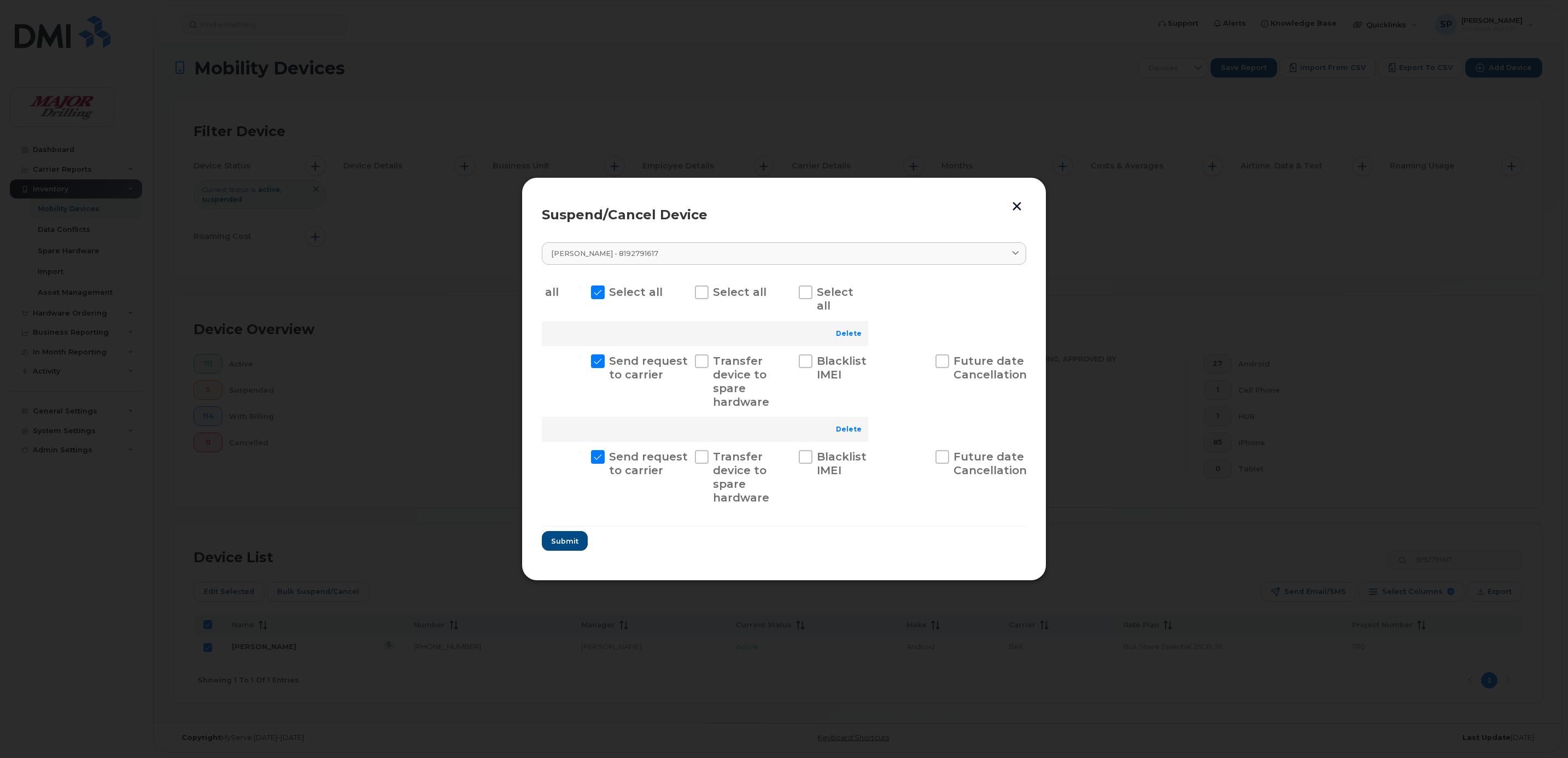
click at [942, 277] on div at bounding box center [979, 299] width 93 height 44
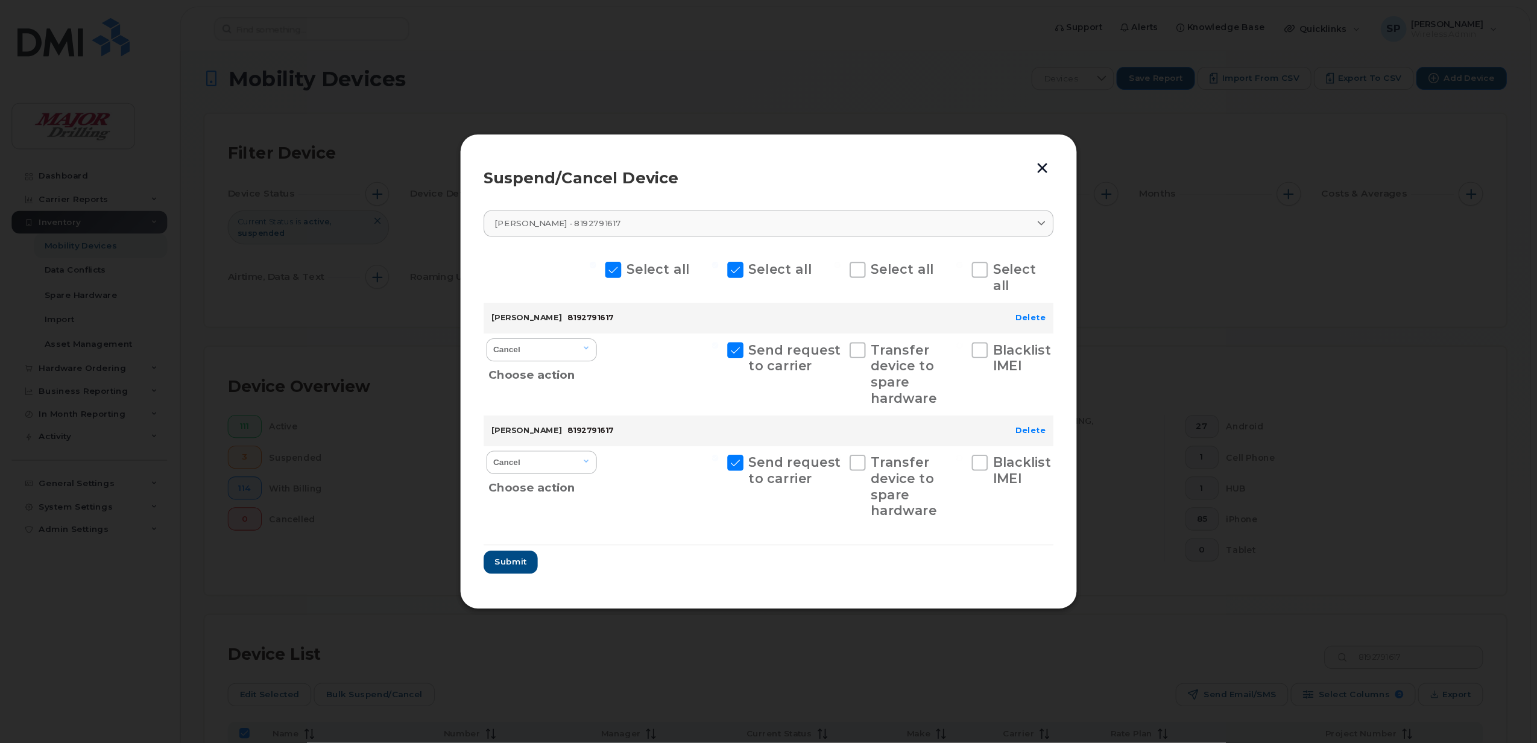
scroll to position [7, 0]
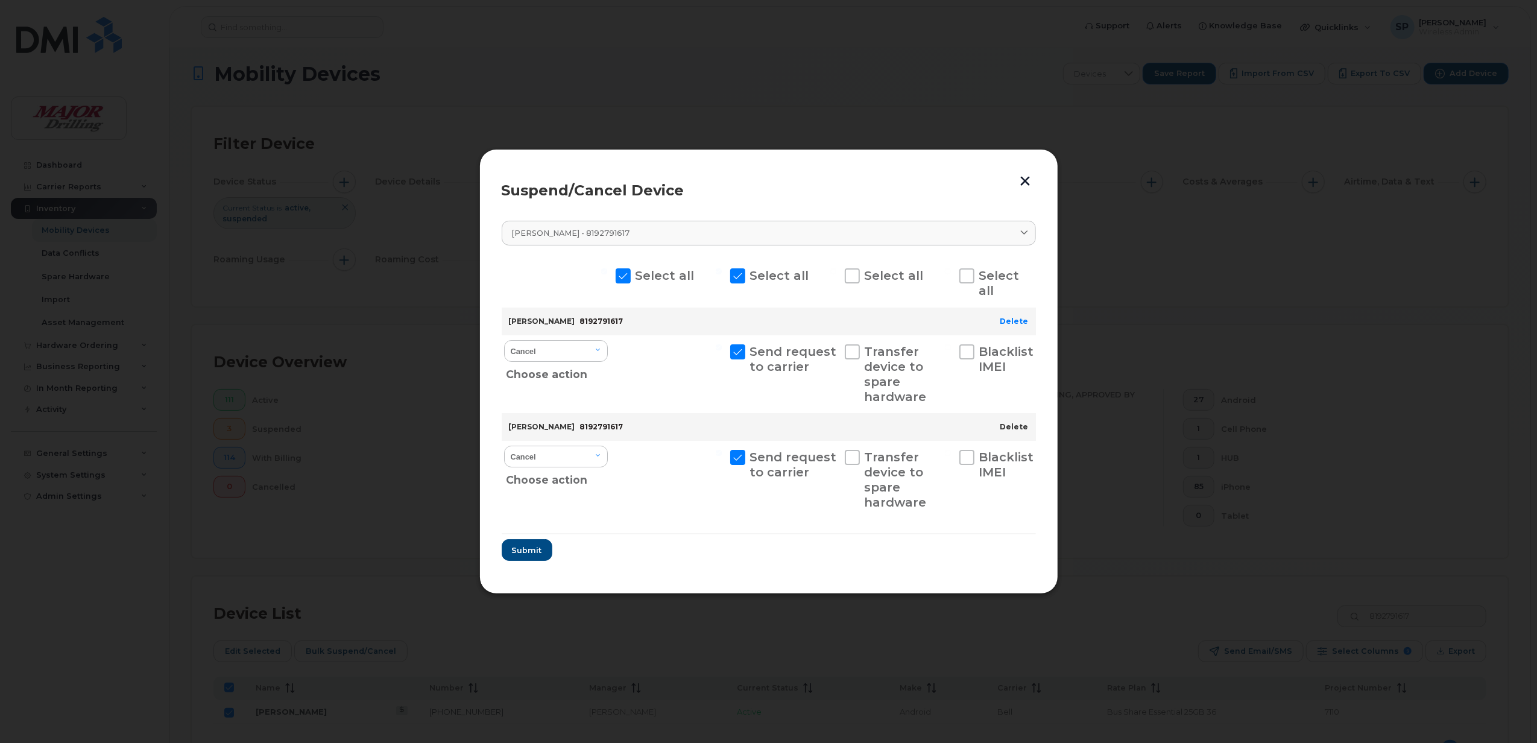
click at [1013, 425] on link "Delete" at bounding box center [1015, 426] width 28 height 9
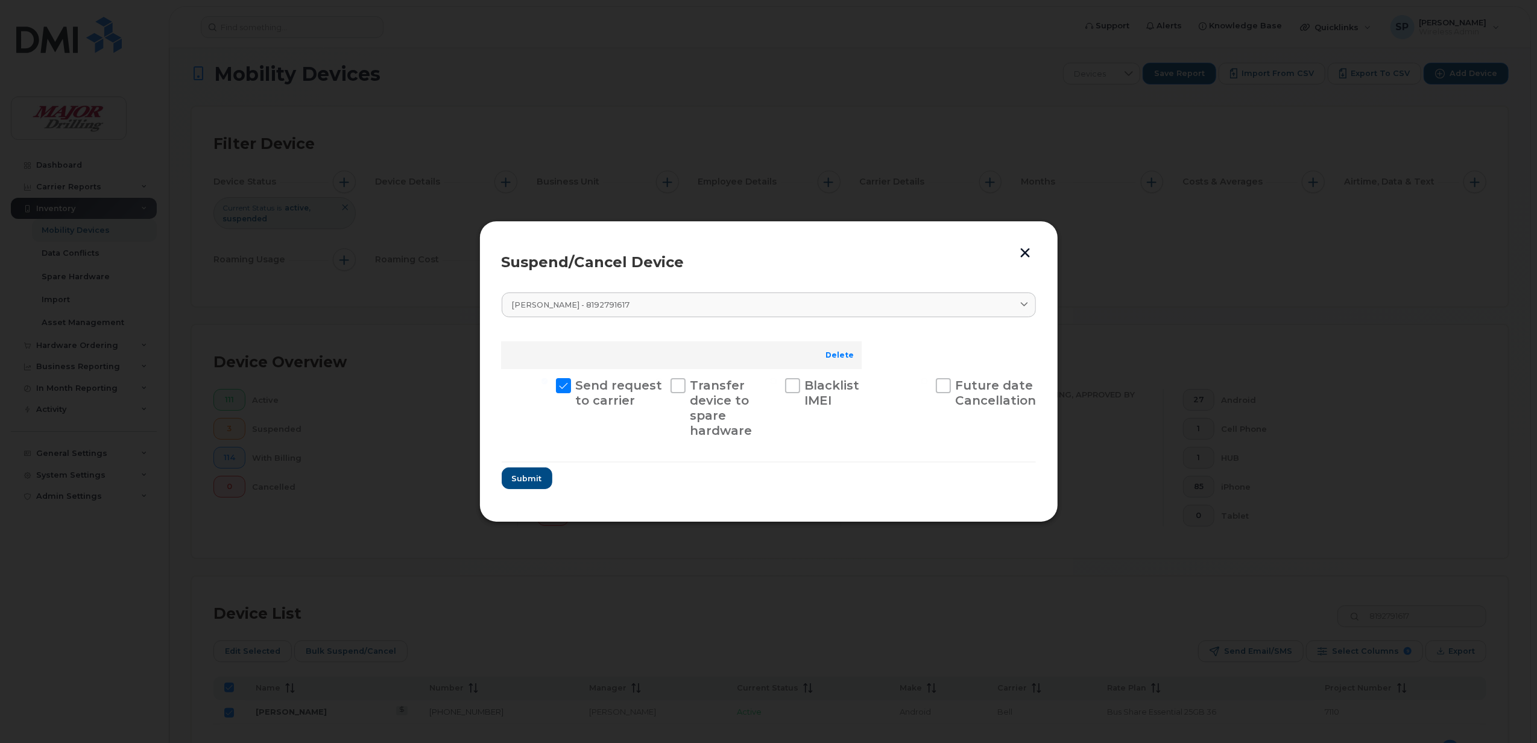
scroll to position [0, 0]
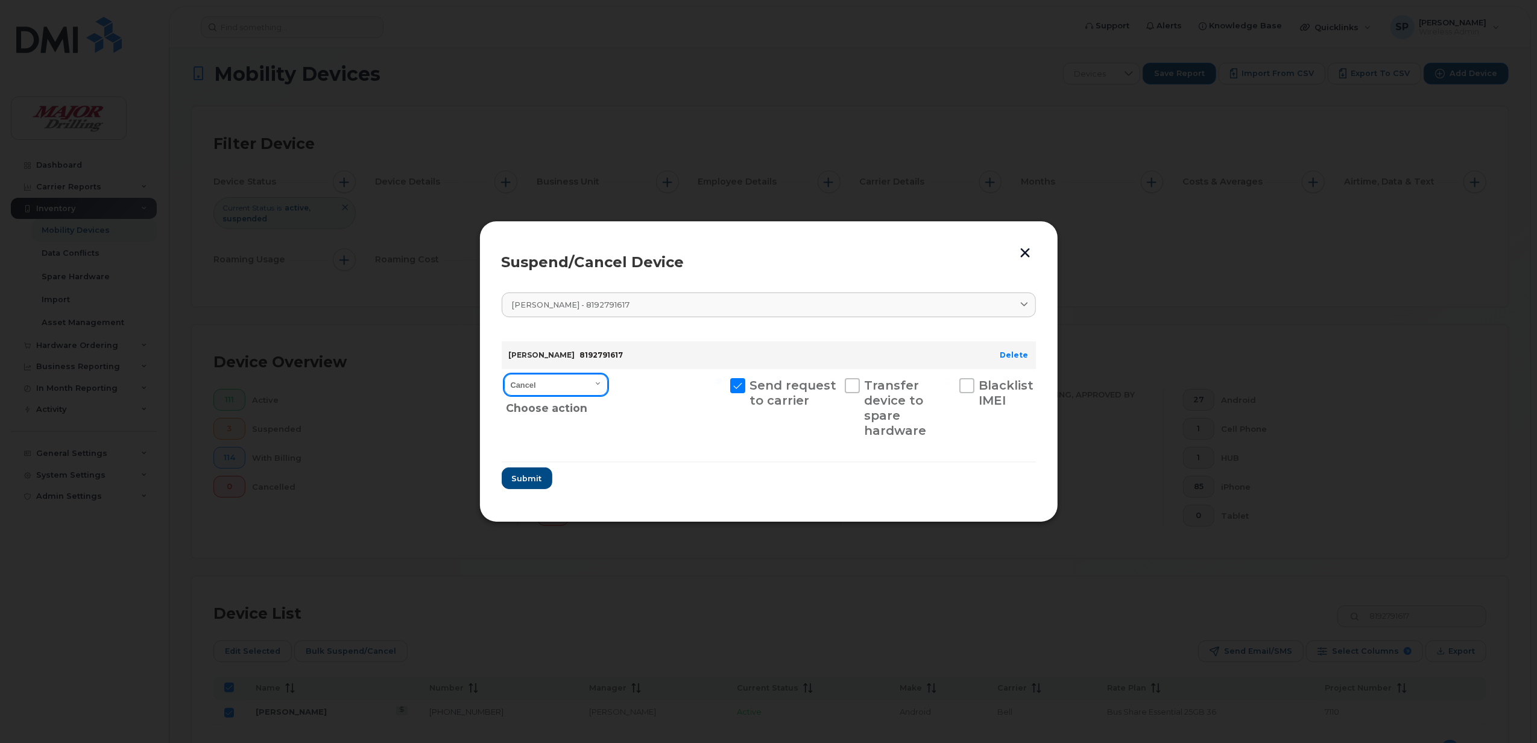
click at [601, 381] on select "Cancel Suspend - Extend Suspension Suspend - Reduced Rate Suspend - Full Rate S…" at bounding box center [556, 385] width 104 height 22
click at [745, 495] on section "Sylvain Beaudoin - 8192791617 8192791617 Sylvain Beaudoin 819-279-1617, Bell Sy…" at bounding box center [769, 391] width 534 height 218
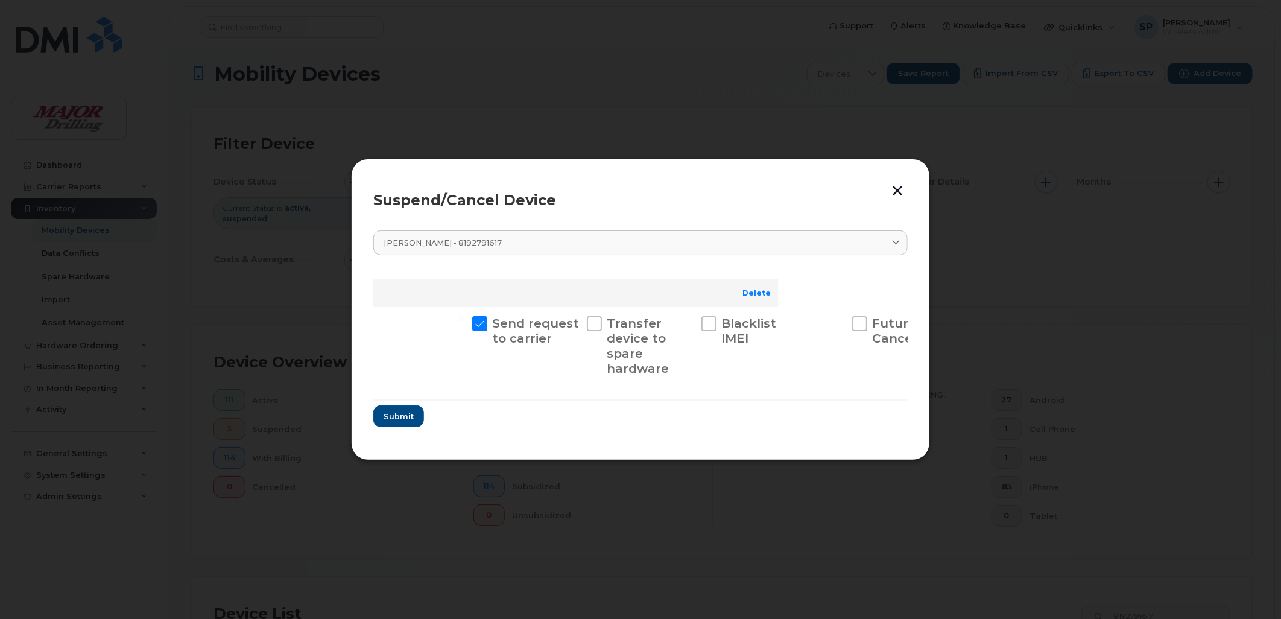
scroll to position [0, 148]
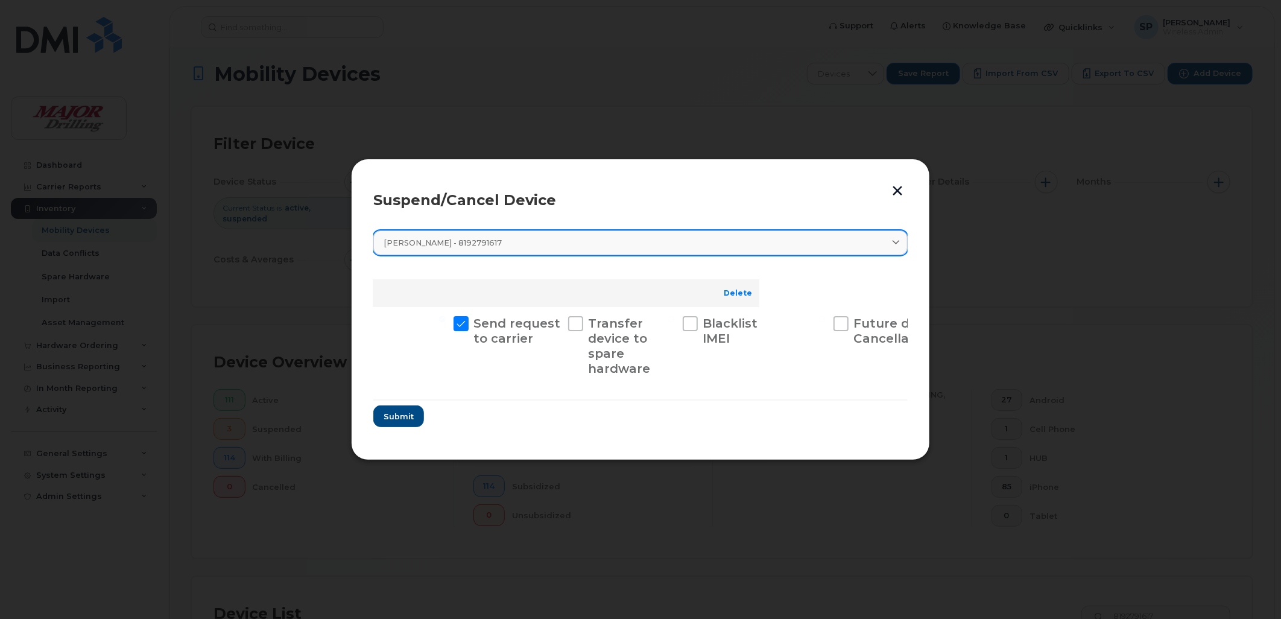
click at [894, 239] on icon at bounding box center [896, 243] width 8 height 8
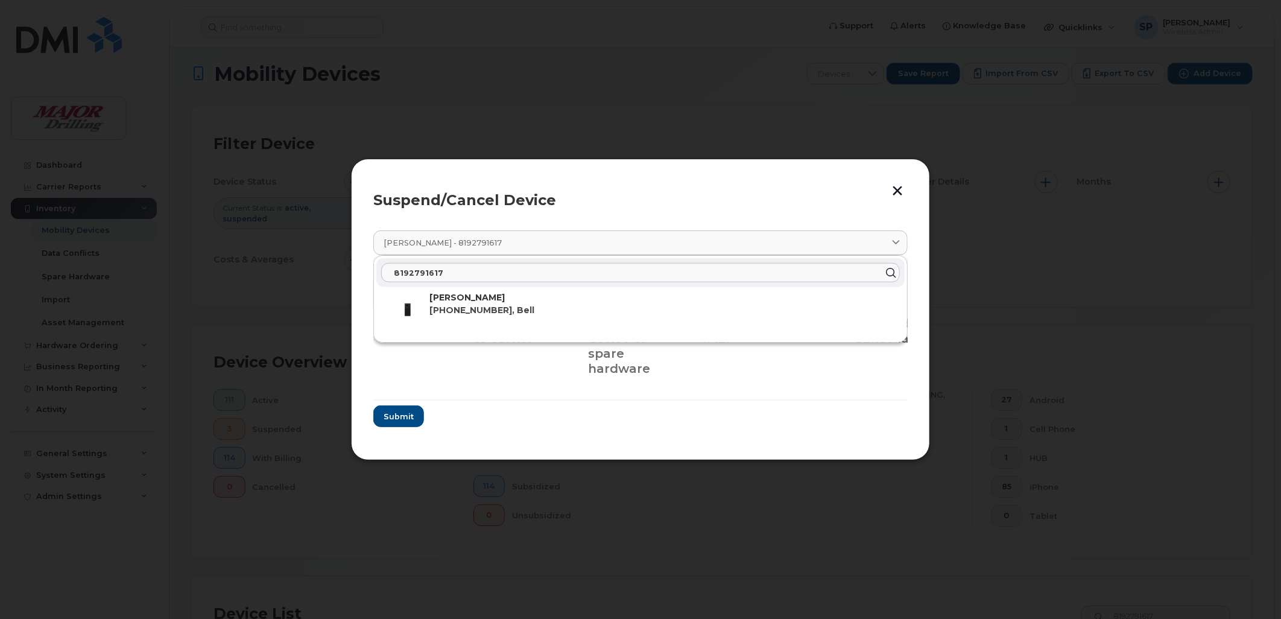
click at [821, 183] on header "Suspend/Cancel Device" at bounding box center [640, 200] width 534 height 39
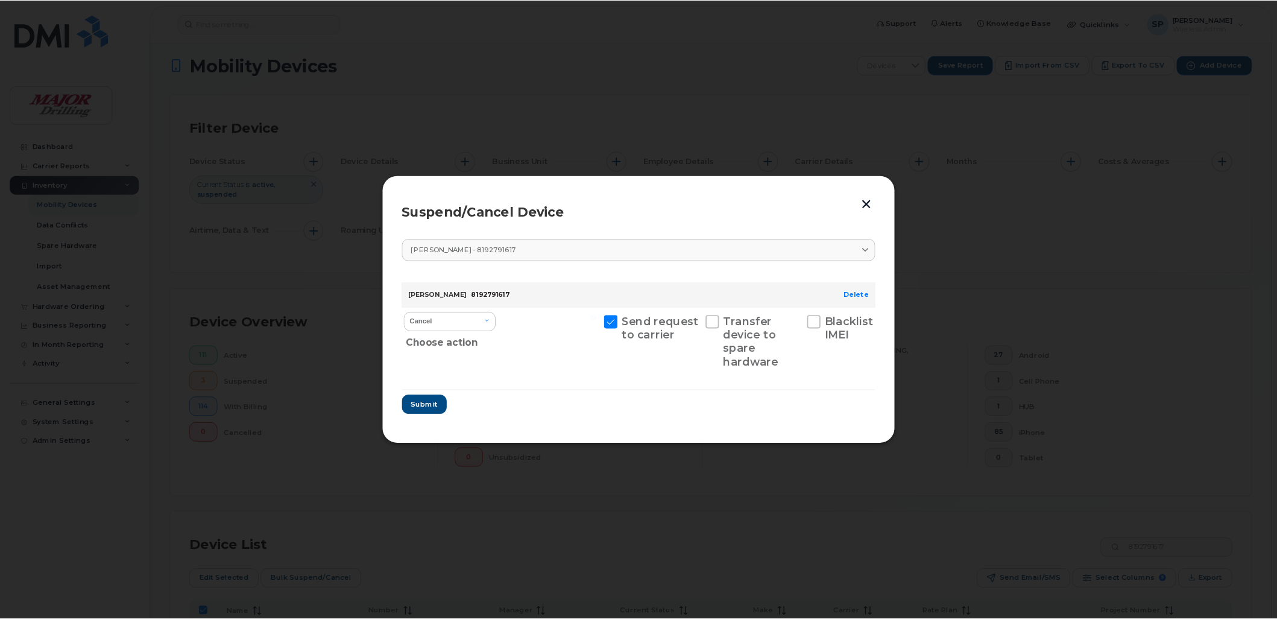
scroll to position [7, 0]
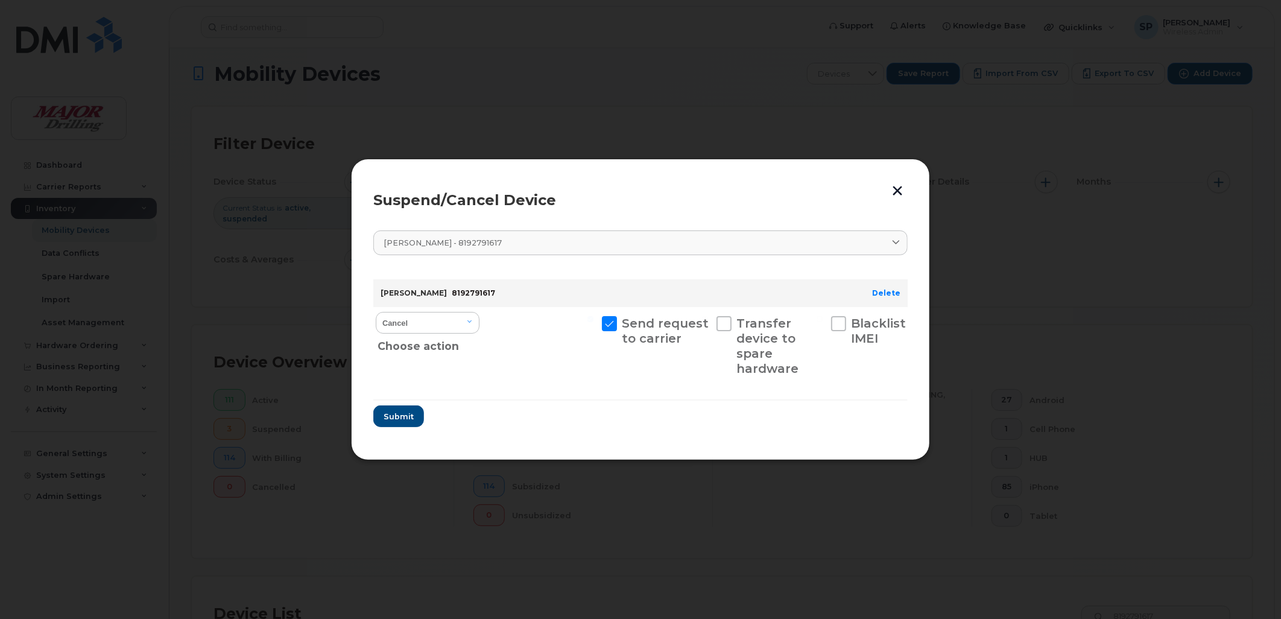
click at [899, 188] on button "button" at bounding box center [897, 190] width 18 height 20
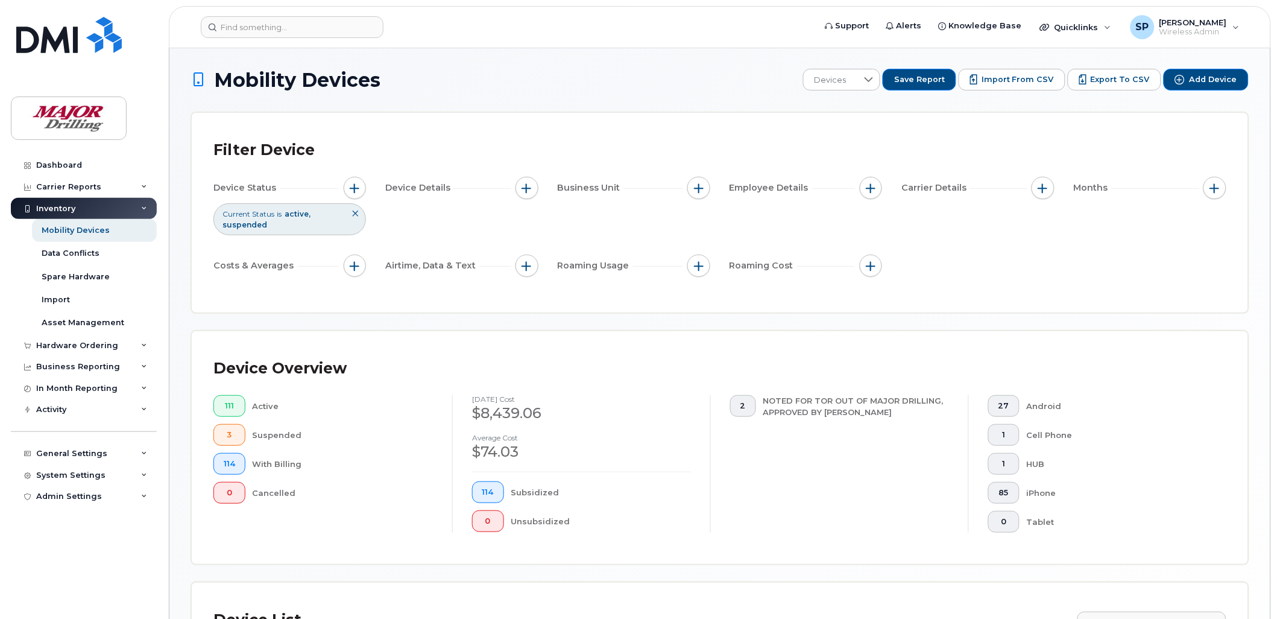
scroll to position [0, 0]
click at [1149, 25] on div "SP Shilpa Puri Wireless Admin" at bounding box center [1185, 27] width 126 height 24
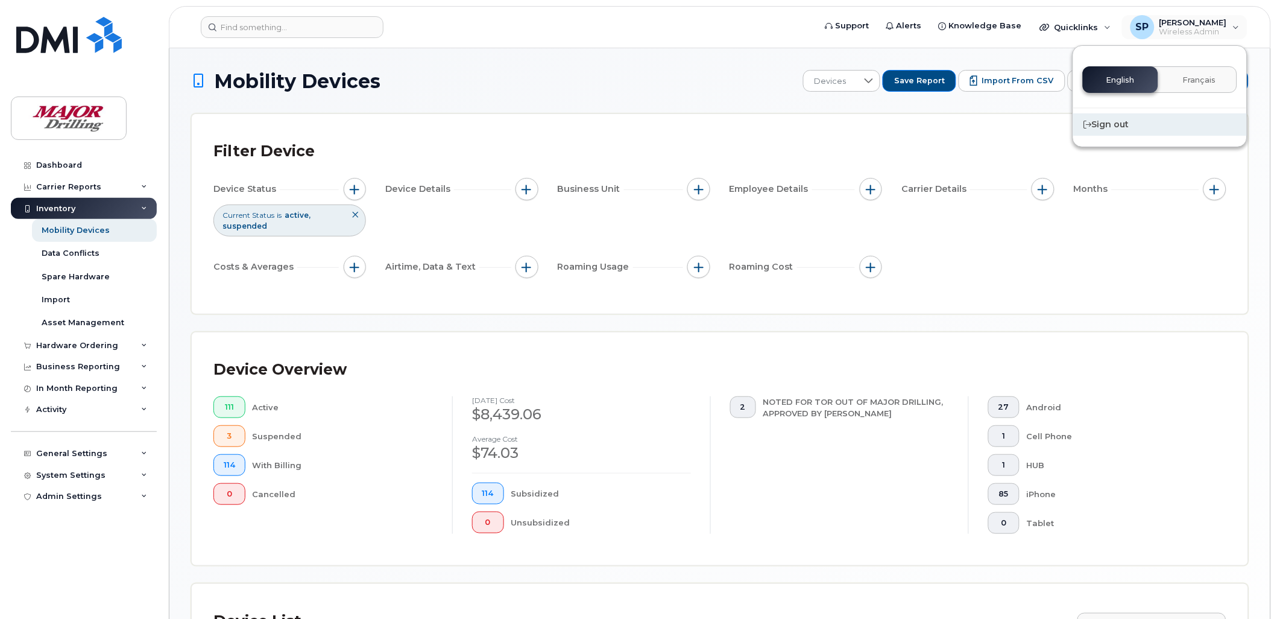
click at [1127, 118] on div "Sign out" at bounding box center [1161, 124] width 174 height 22
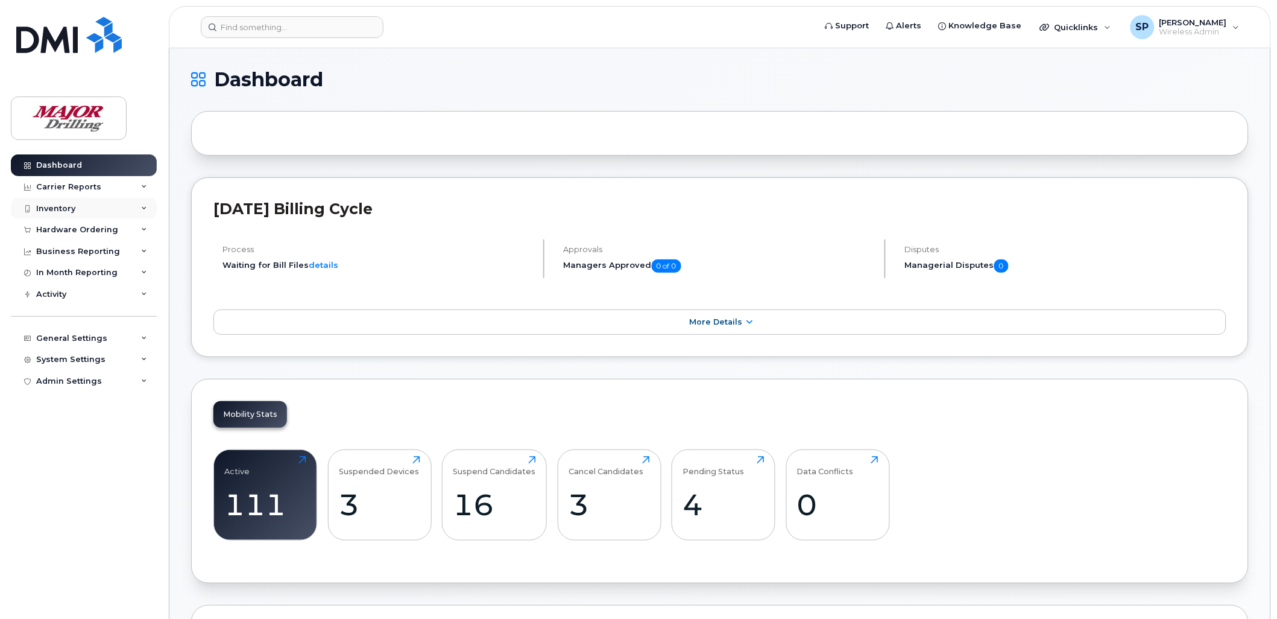
click at [62, 209] on div "Inventory" at bounding box center [55, 209] width 39 height 10
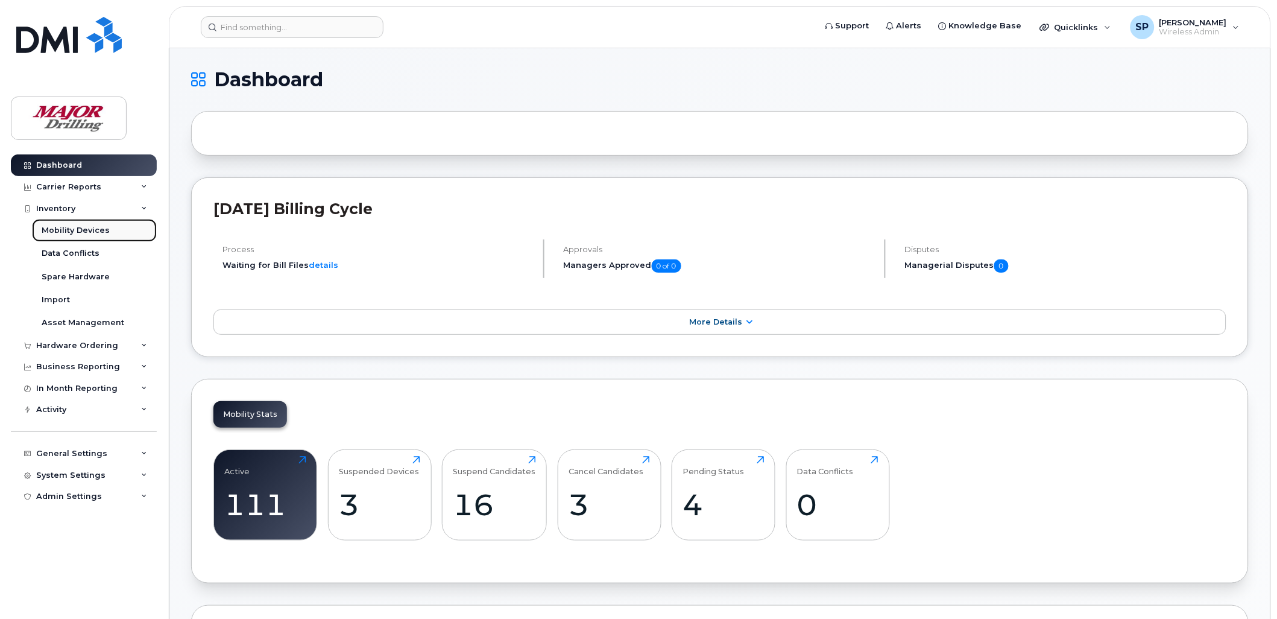
click at [84, 227] on div "Mobility Devices" at bounding box center [76, 230] width 68 height 11
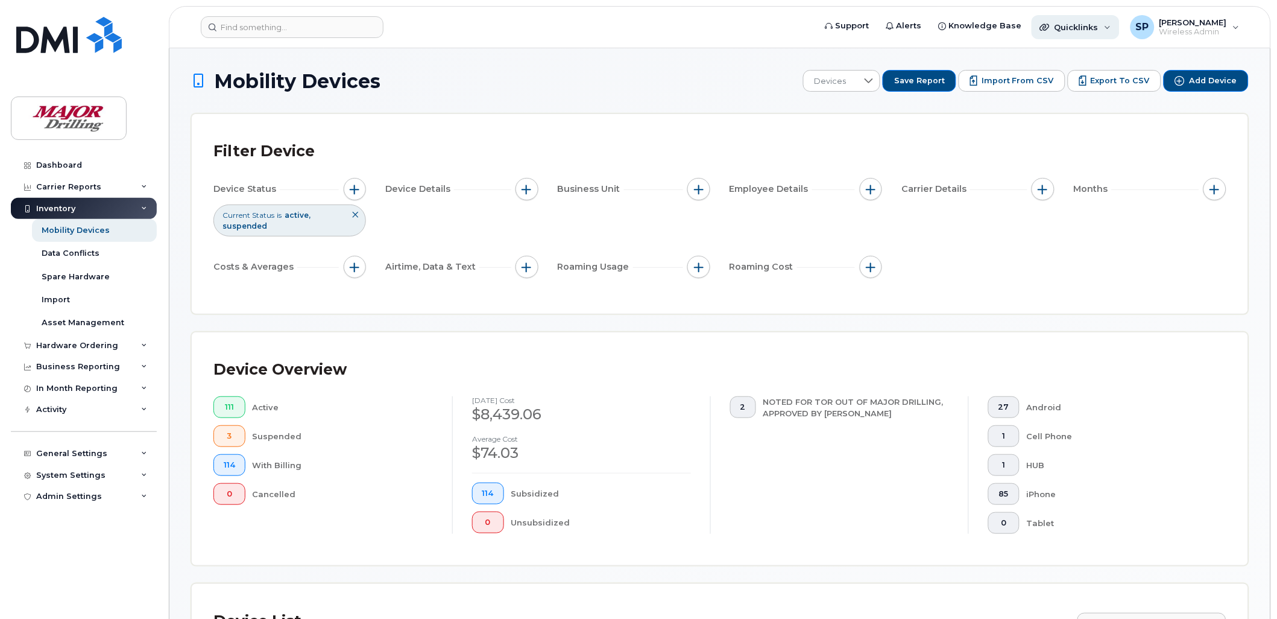
click at [1115, 25] on div "Quicklinks" at bounding box center [1076, 27] width 88 height 24
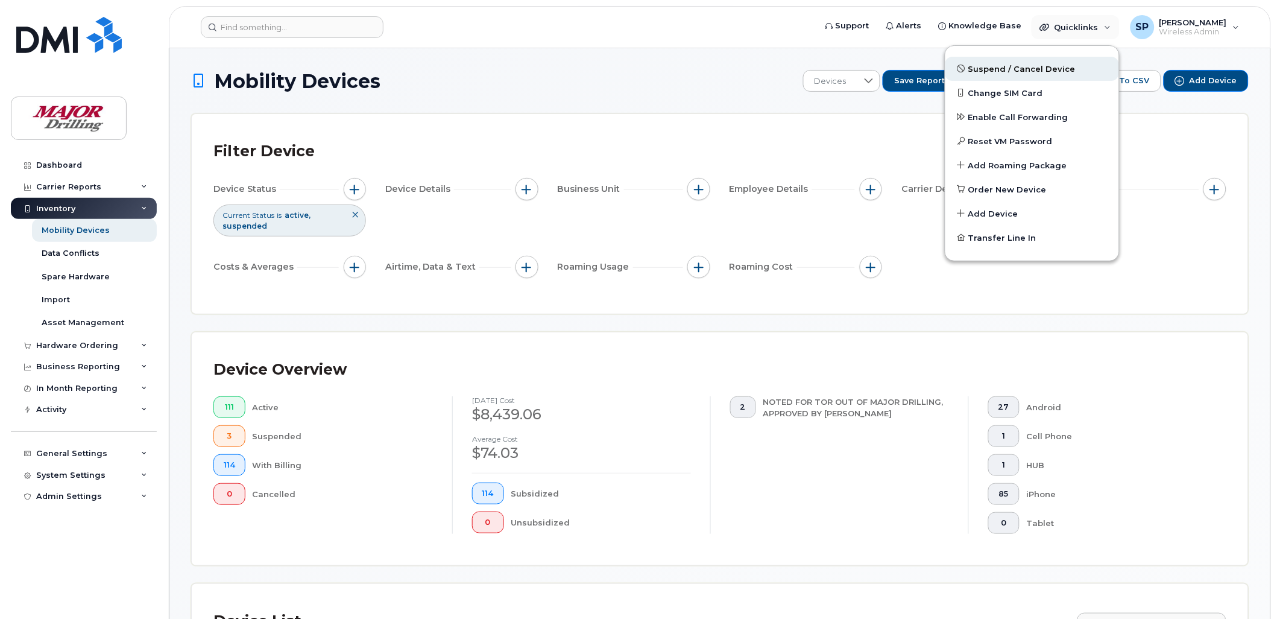
click at [1039, 69] on span "Suspend / Cancel Device" at bounding box center [1022, 69] width 107 height 12
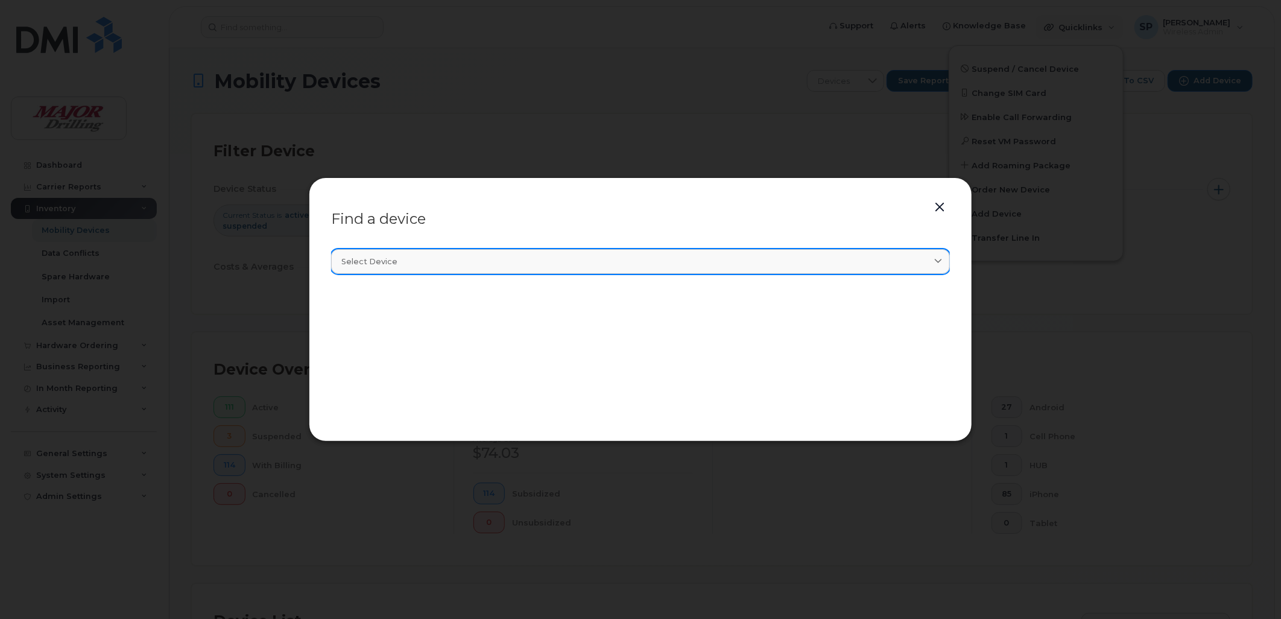
click at [419, 261] on div "Select device" at bounding box center [640, 261] width 598 height 11
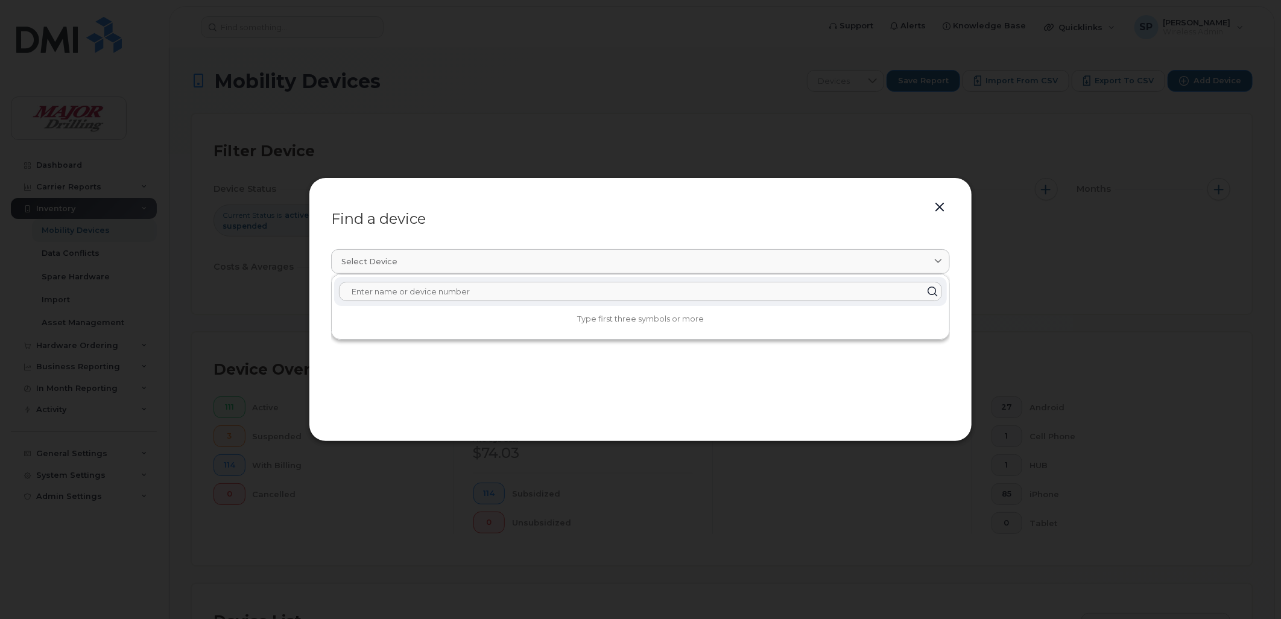
click at [424, 291] on input "text" at bounding box center [640, 291] width 603 height 19
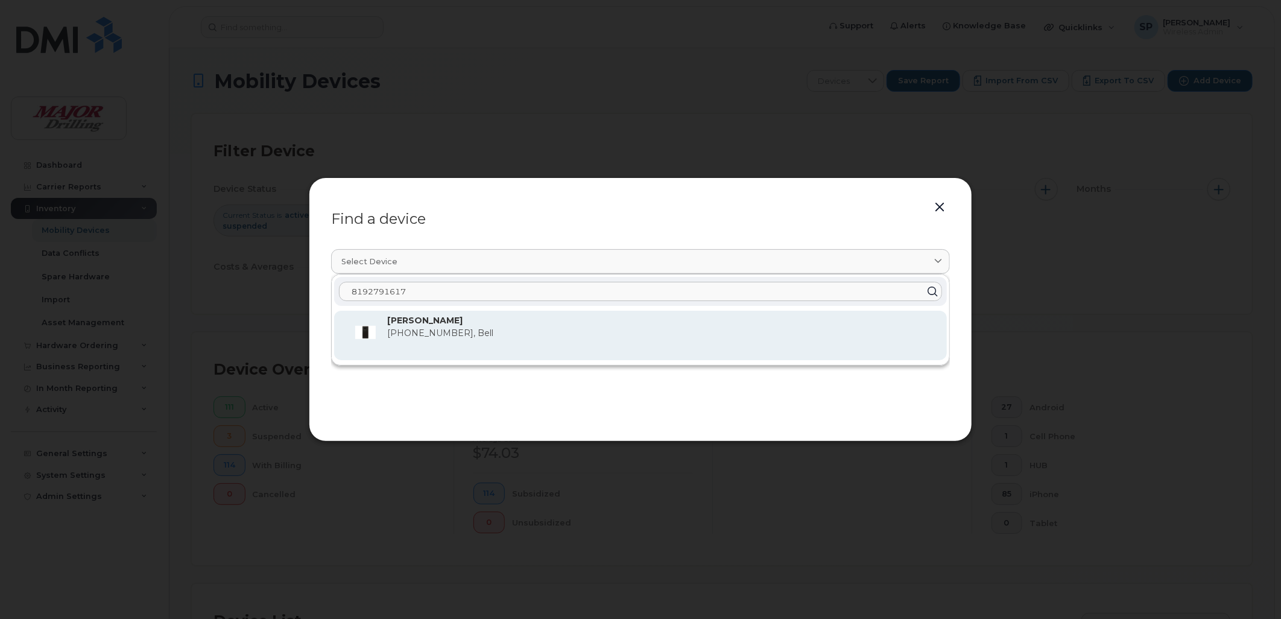
type input "8192791617"
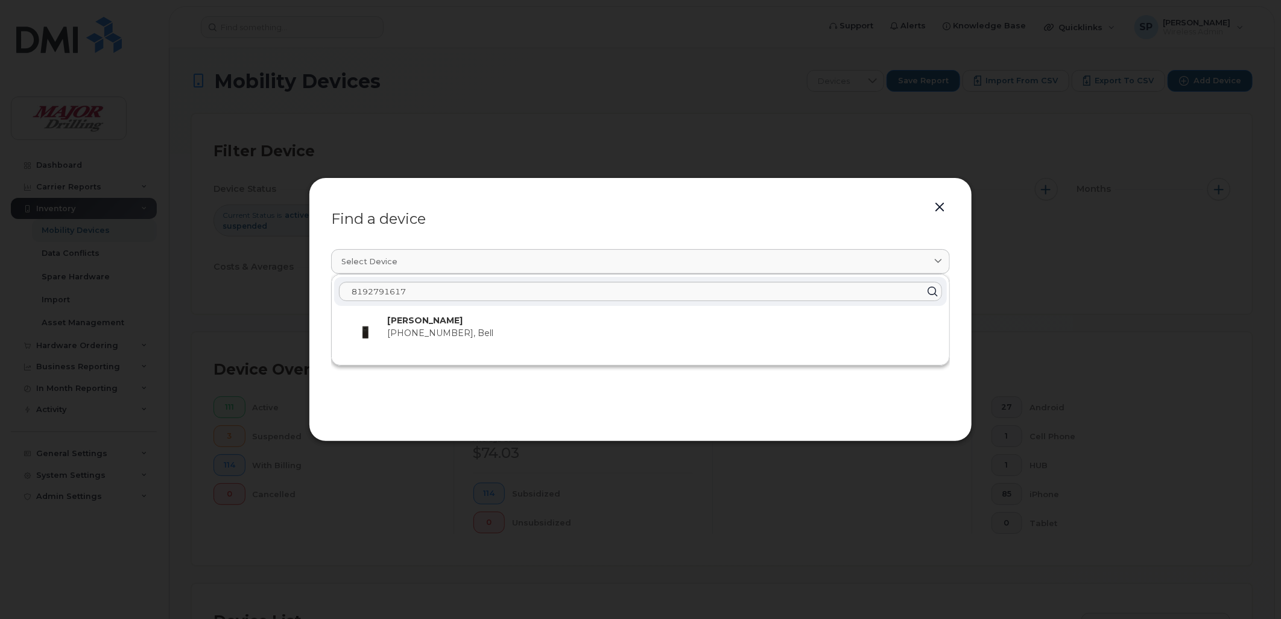
click at [471, 326] on p "Sylvain Beaudoin" at bounding box center [662, 320] width 550 height 13
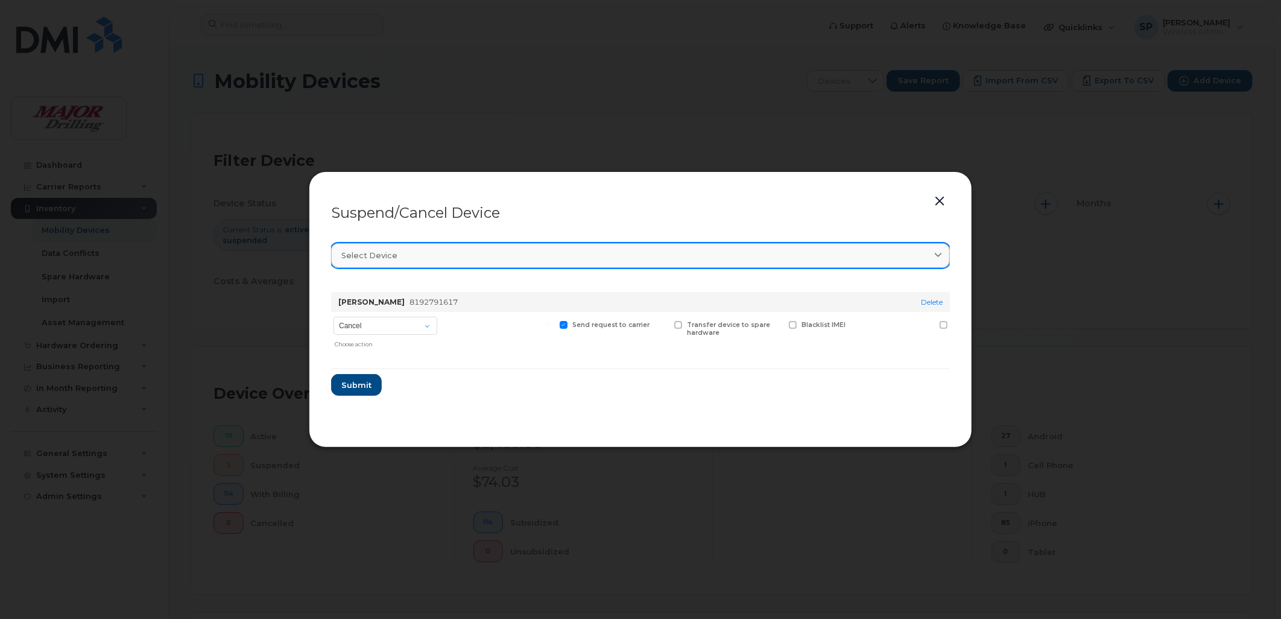
click at [492, 255] on div "Select device" at bounding box center [640, 255] width 598 height 11
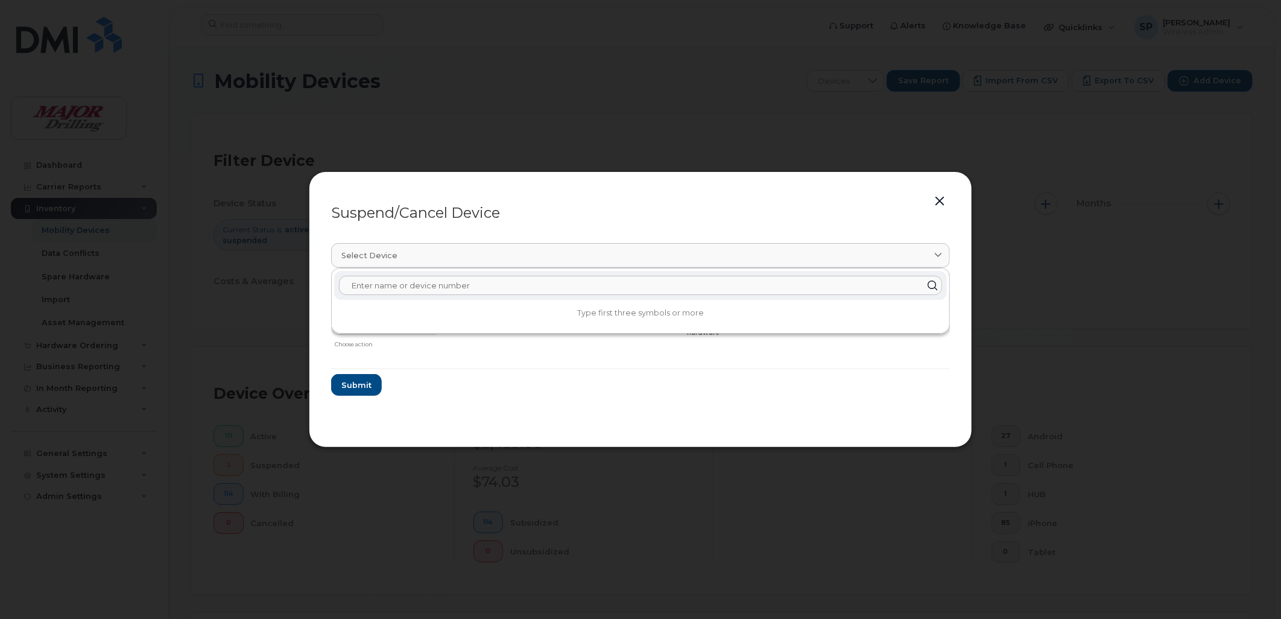
click at [447, 285] on input "text" at bounding box center [640, 285] width 603 height 19
click at [371, 286] on input "text" at bounding box center [640, 285] width 603 height 19
paste input "8192791617"
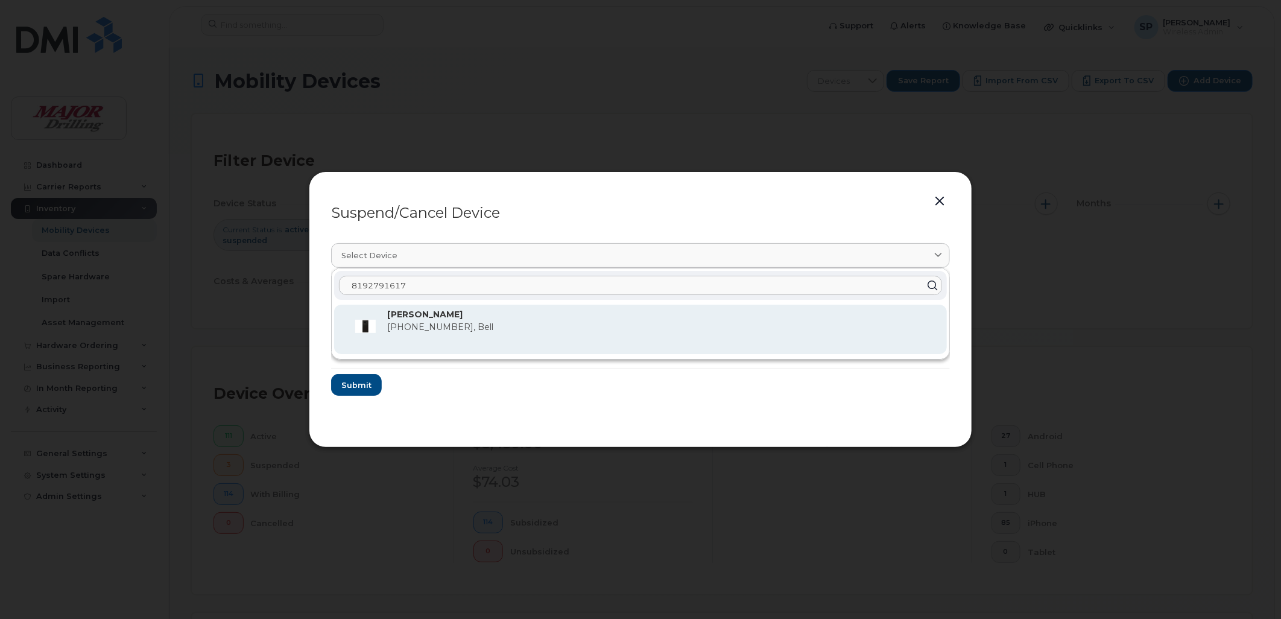
type input "8192791617"
click at [428, 321] on div "Sylvain Beaudoin 819-279-1617, Bell" at bounding box center [662, 329] width 550 height 42
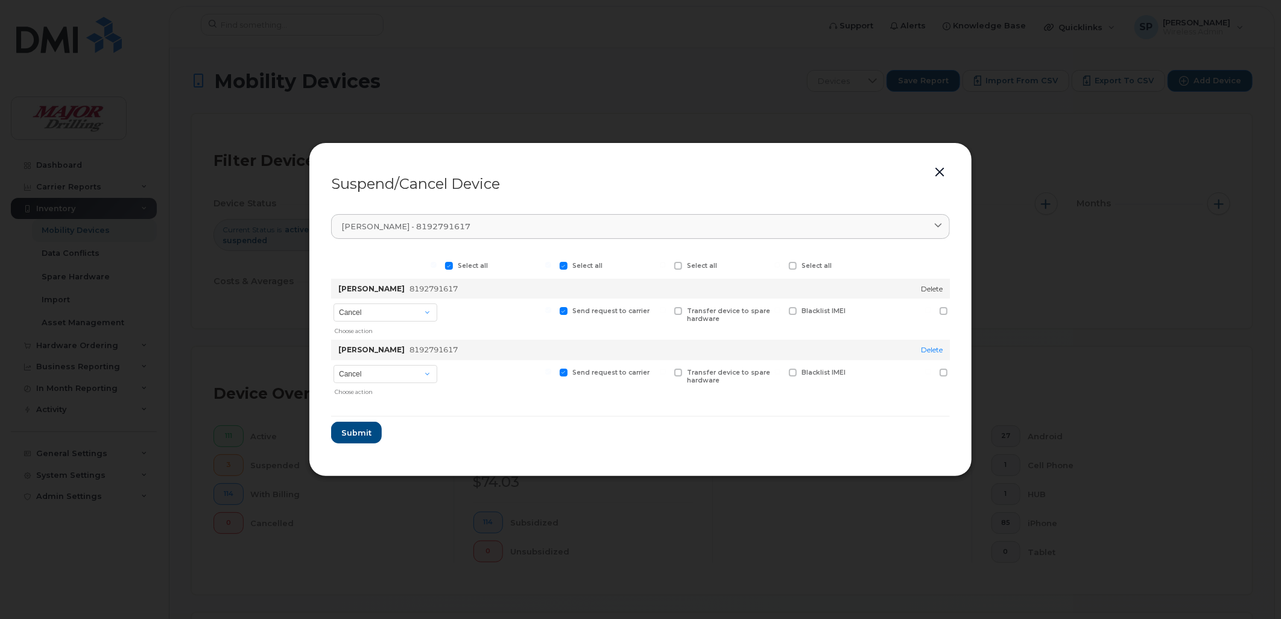
click at [935, 286] on link "Delete" at bounding box center [932, 288] width 22 height 9
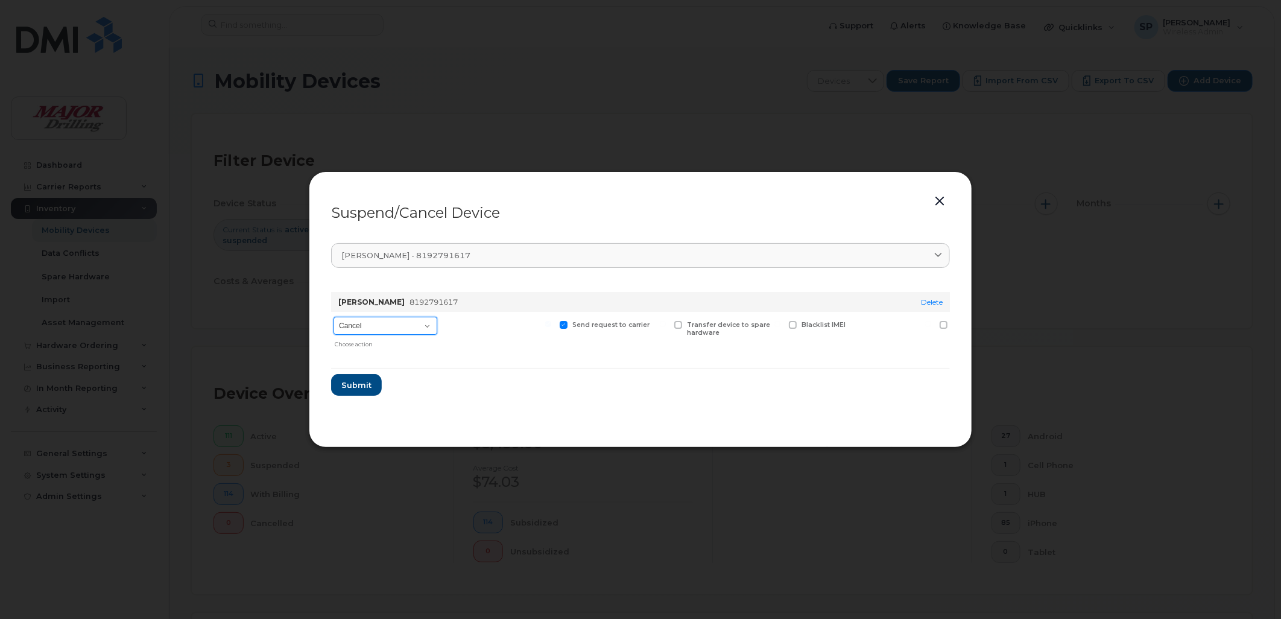
click at [429, 323] on select "Cancel Suspend - Reduced Rate Suspend - Full Rate Suspend - Lost Device/Stolen …" at bounding box center [386, 326] width 104 height 18
click at [334, 317] on select "Cancel Suspend - Reduced Rate Suspend - Full Rate Suspend - Lost Device/Stolen …" at bounding box center [386, 326] width 104 height 18
click at [929, 302] on link "Delete" at bounding box center [932, 301] width 22 height 9
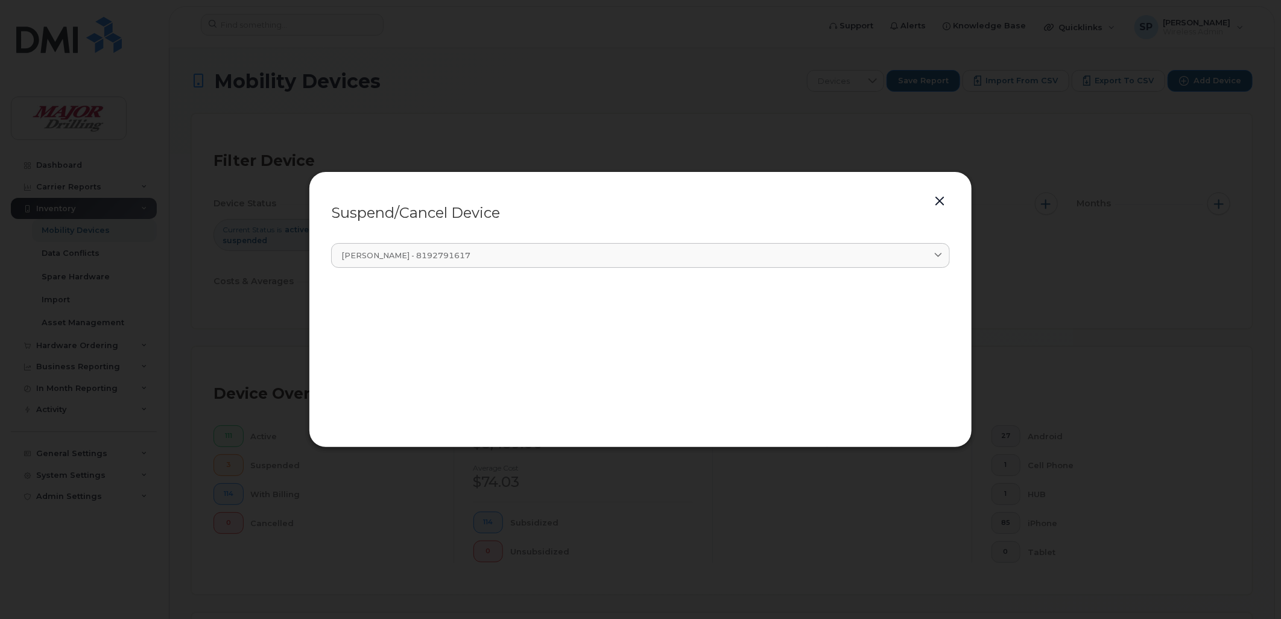
click at [941, 199] on button "button" at bounding box center [940, 201] width 18 height 17
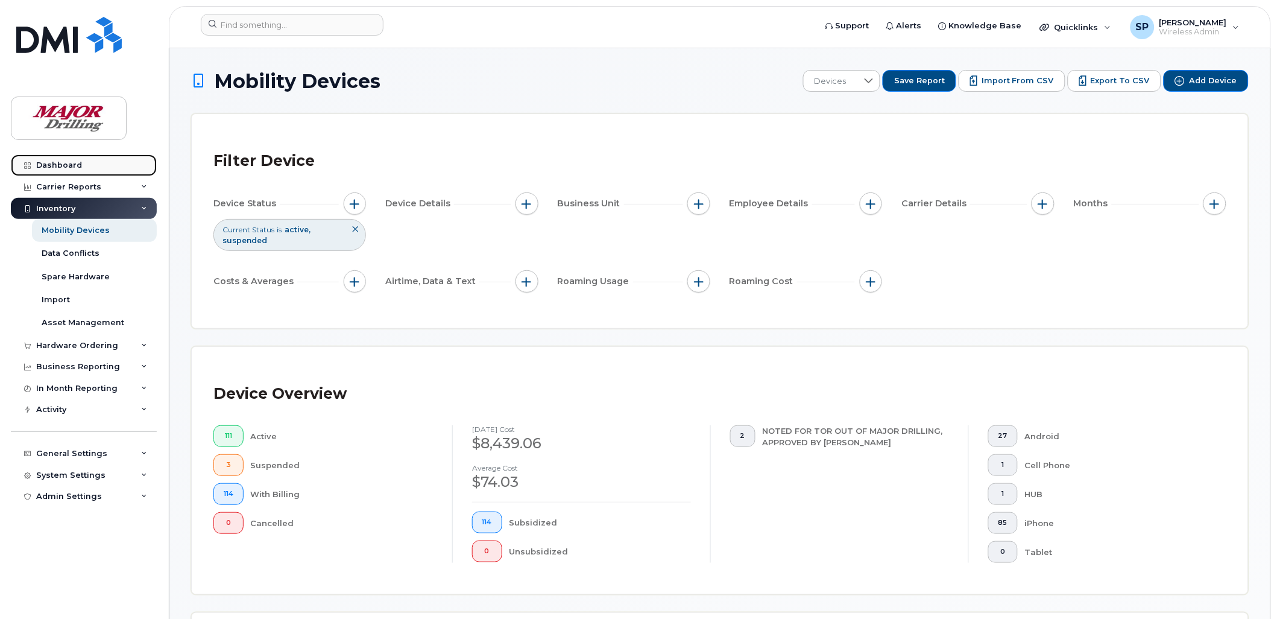
click at [71, 168] on div "Dashboard" at bounding box center [59, 165] width 46 height 10
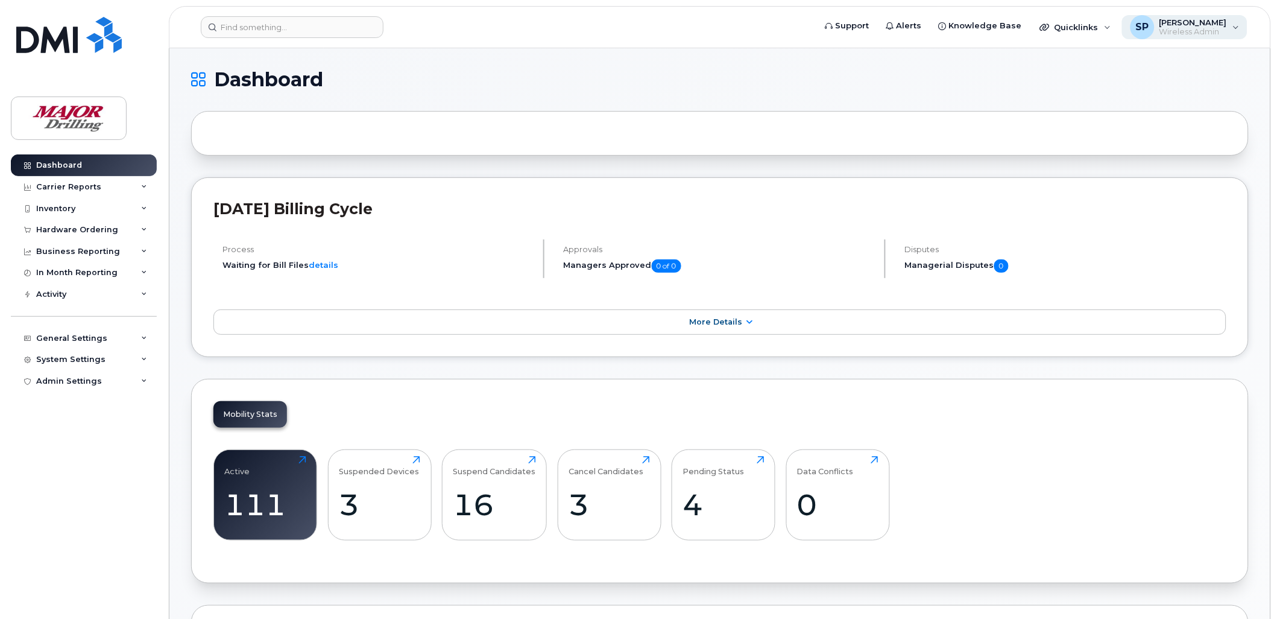
click at [1233, 29] on div "SP Shilpa Puri Wireless Admin" at bounding box center [1185, 27] width 126 height 24
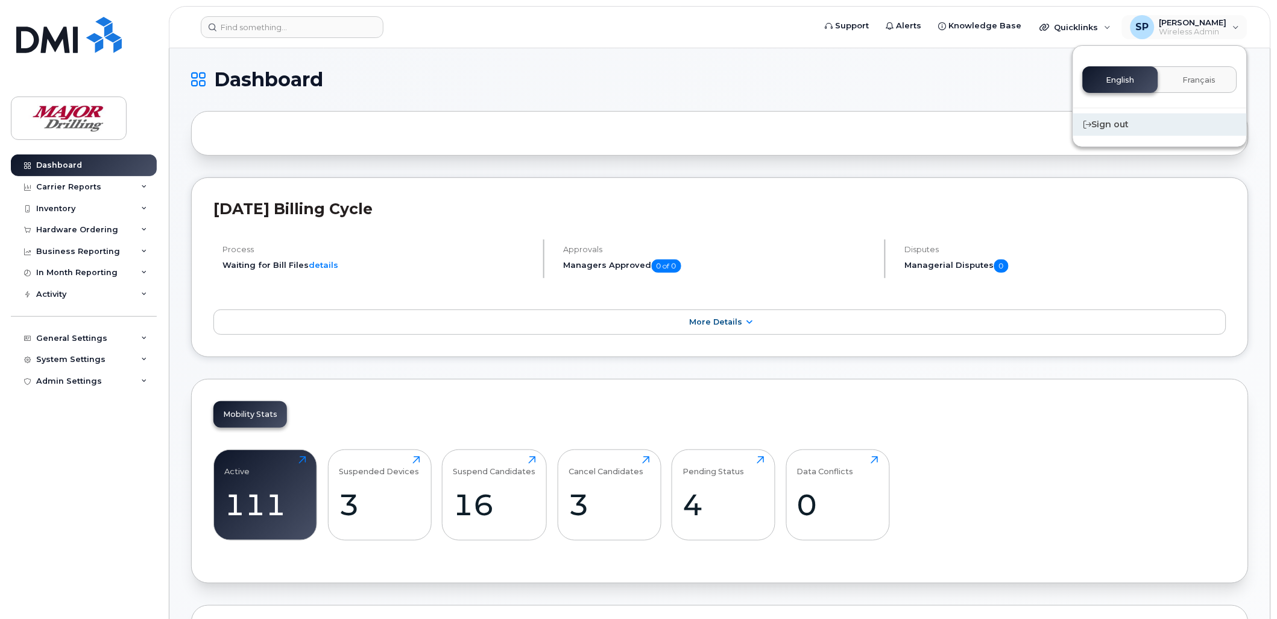
click at [1119, 125] on div "Sign out" at bounding box center [1161, 124] width 174 height 22
